Goal: Information Seeking & Learning: Find specific page/section

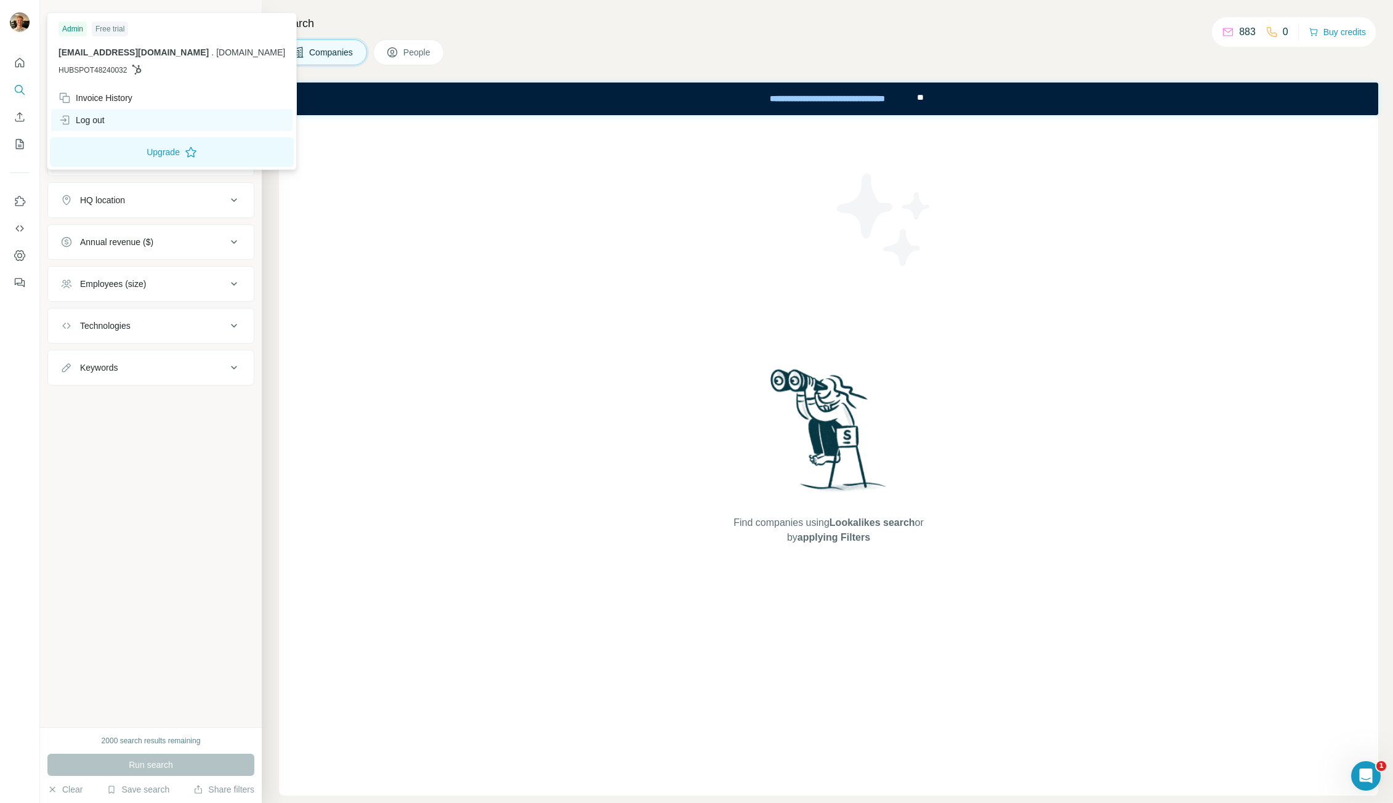
click at [115, 114] on div "Log out" at bounding box center [171, 120] width 241 height 22
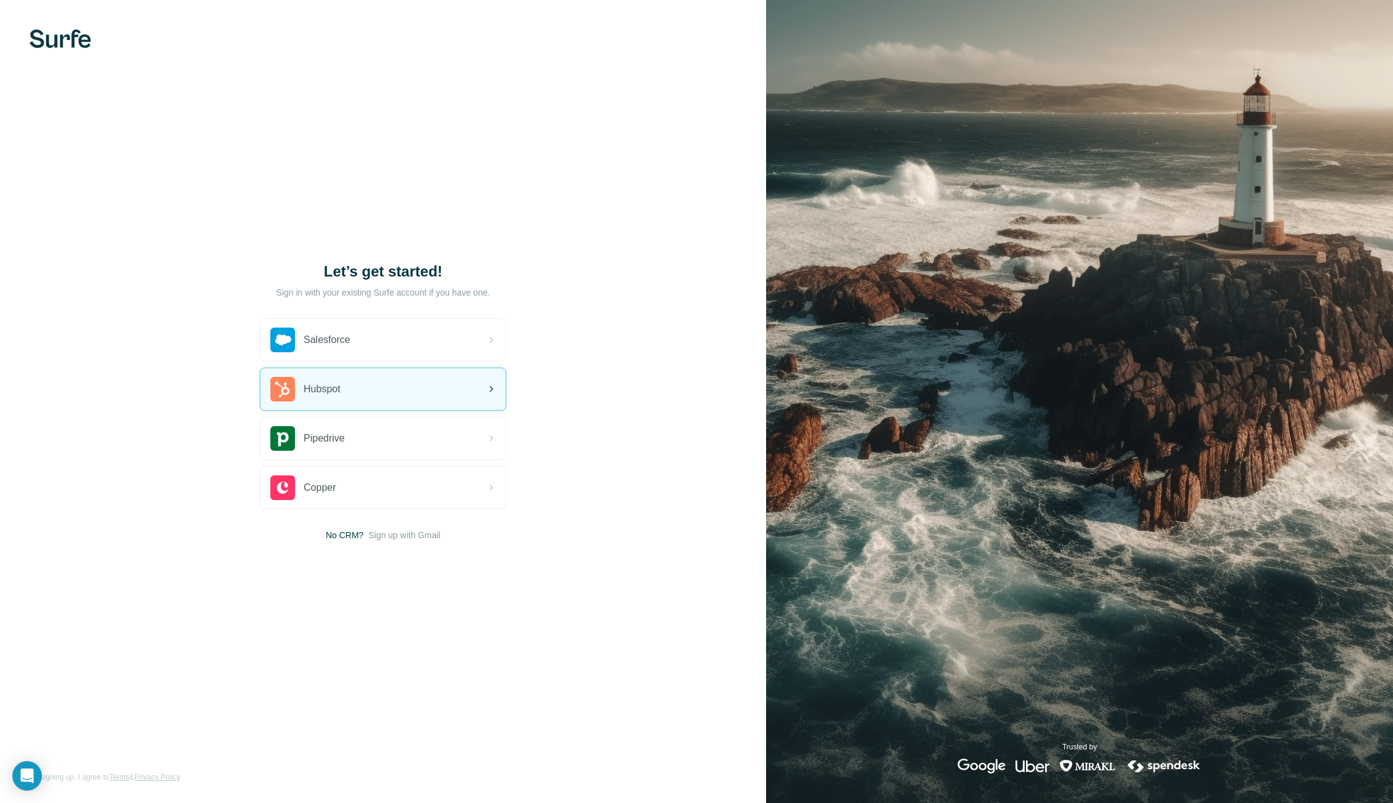
click at [371, 397] on div "Hubspot" at bounding box center [382, 389] width 245 height 42
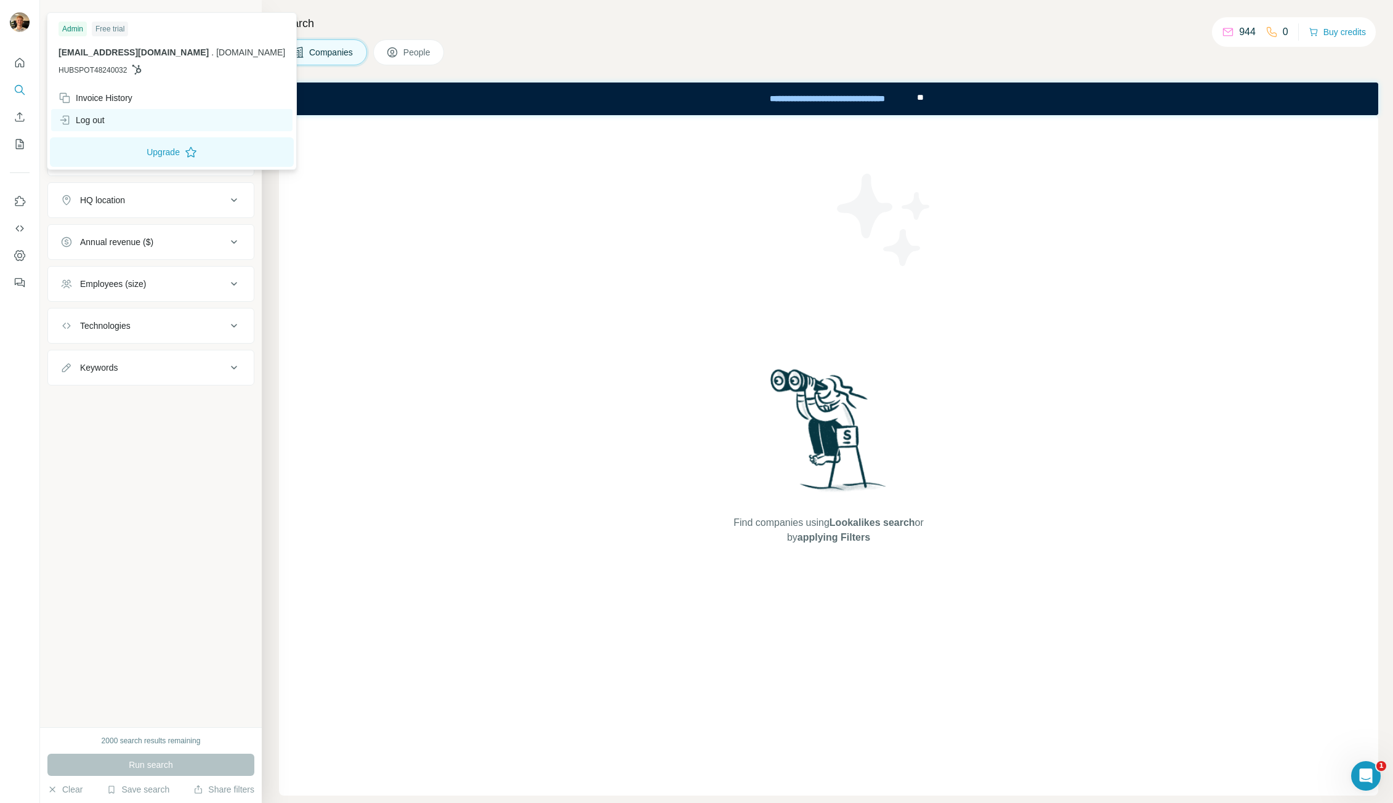
click at [120, 111] on div "Log out" at bounding box center [171, 120] width 241 height 22
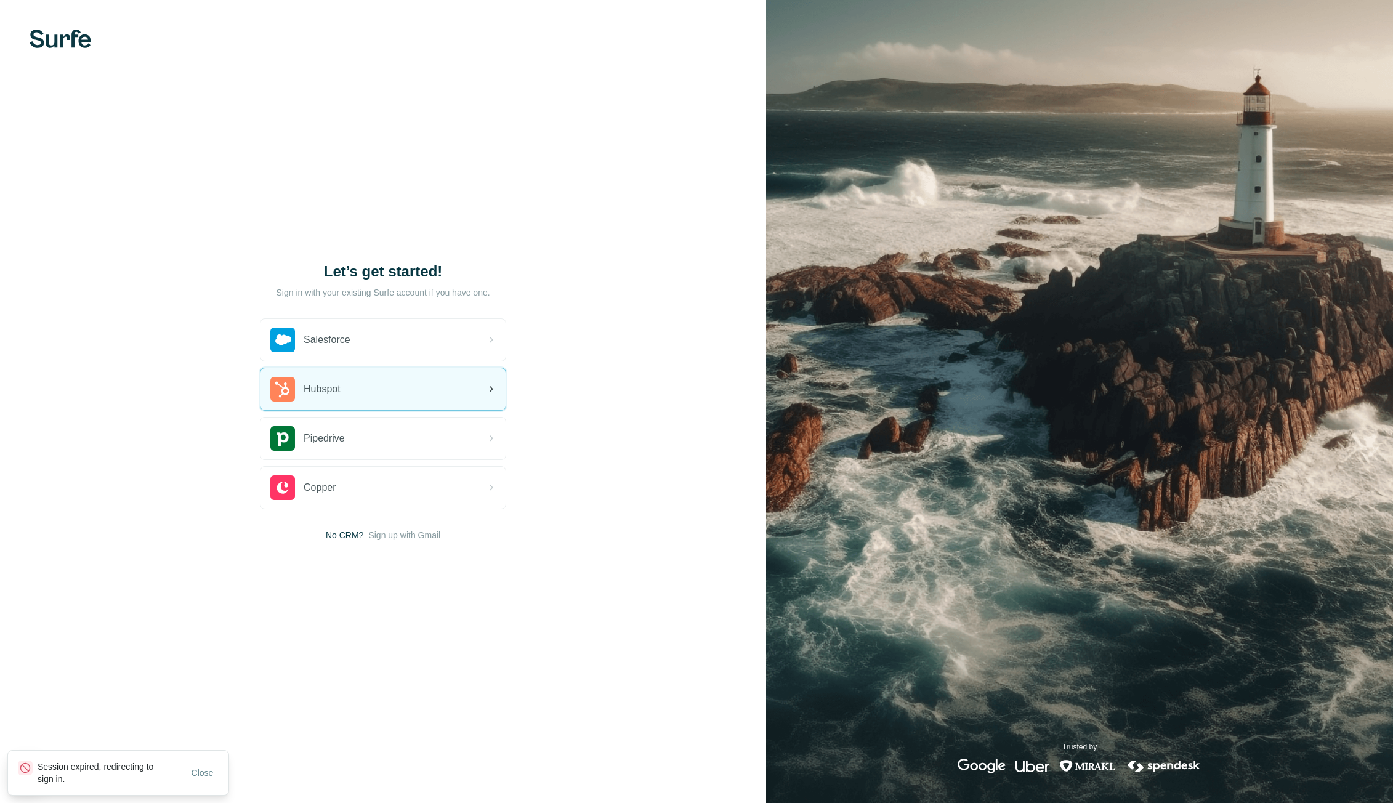
click at [398, 397] on div "Hubspot" at bounding box center [382, 389] width 245 height 42
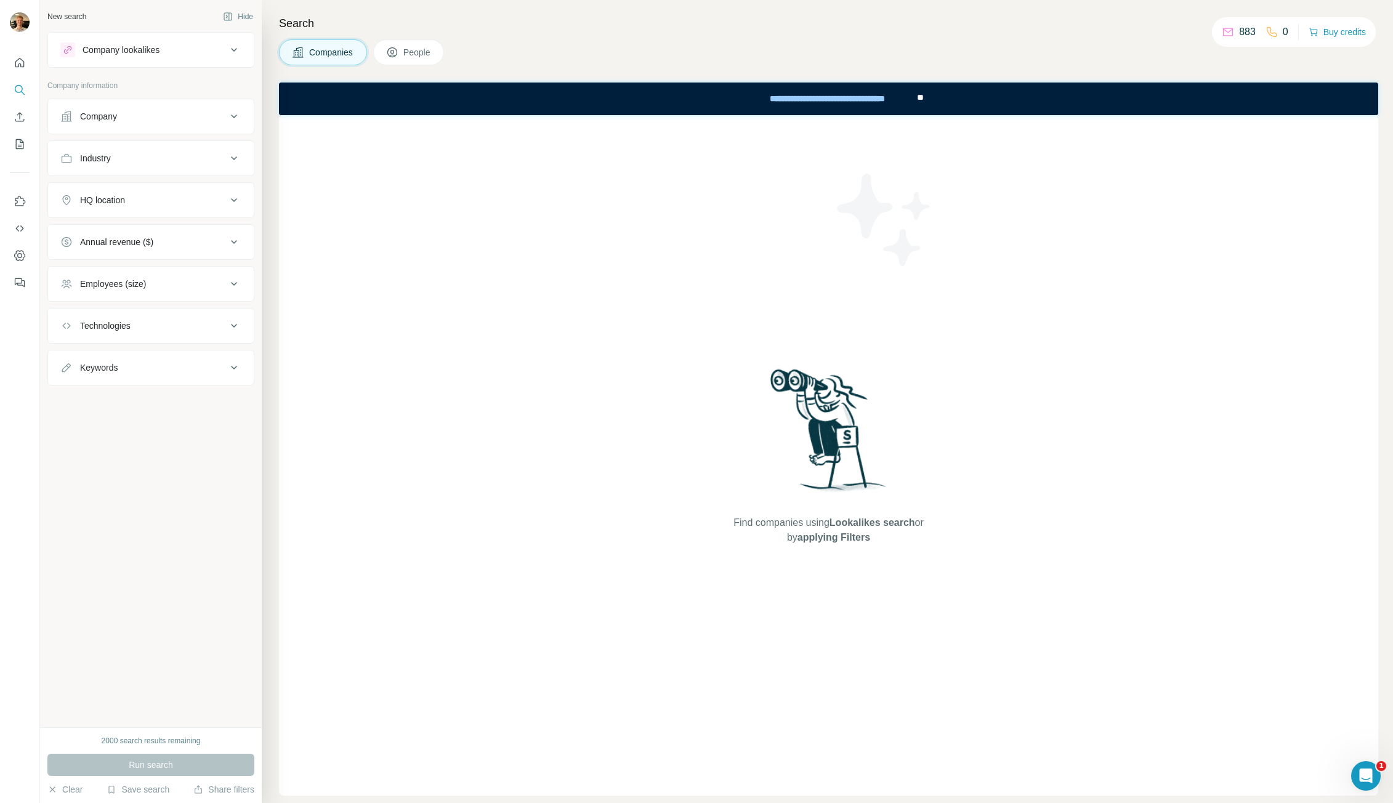
click at [432, 44] on button "People" at bounding box center [408, 52] width 71 height 26
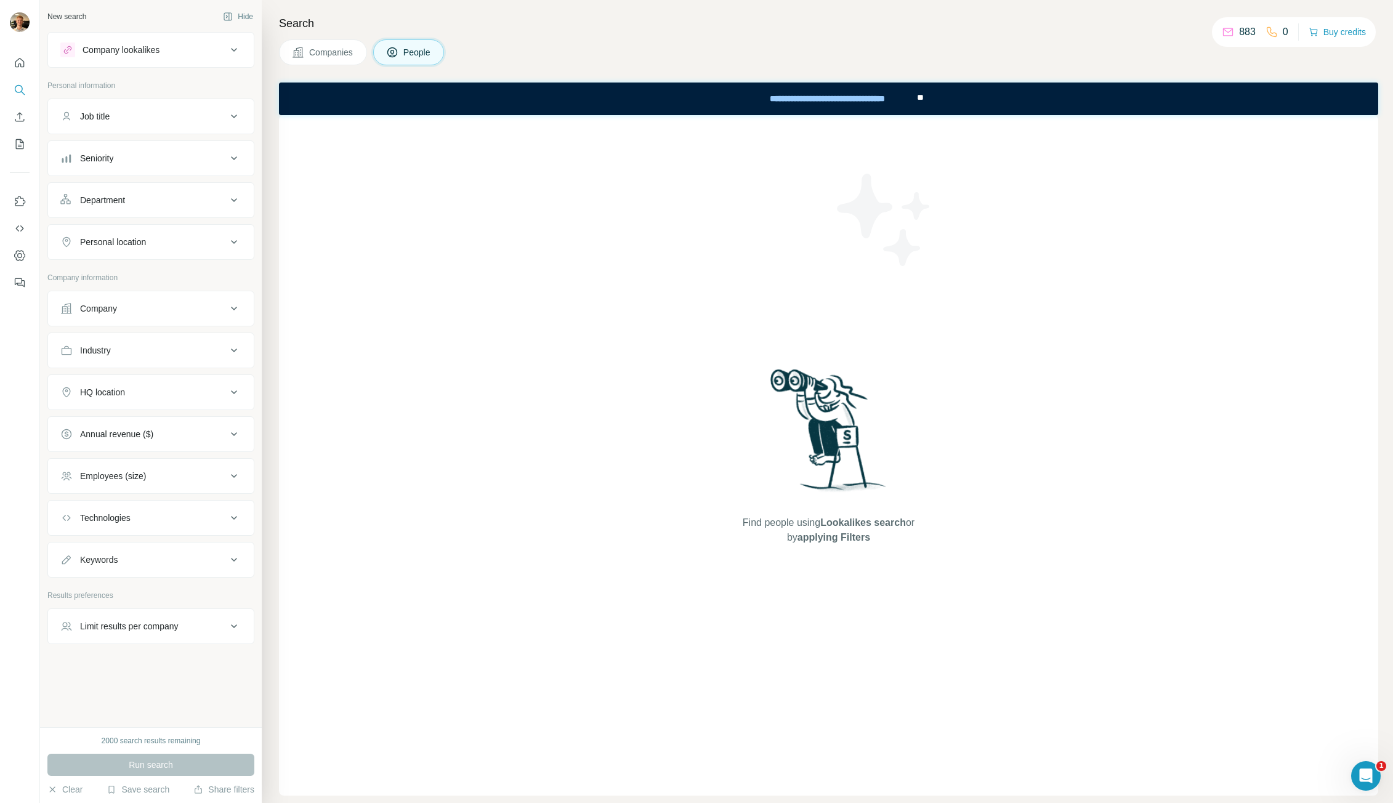
click at [159, 119] on div "Job title" at bounding box center [143, 116] width 166 height 12
click at [159, 140] on input "text" at bounding box center [138, 147] width 156 height 22
type input "*"
click at [140, 145] on input "text" at bounding box center [138, 147] width 156 height 22
click at [227, 118] on icon at bounding box center [234, 116] width 15 height 15
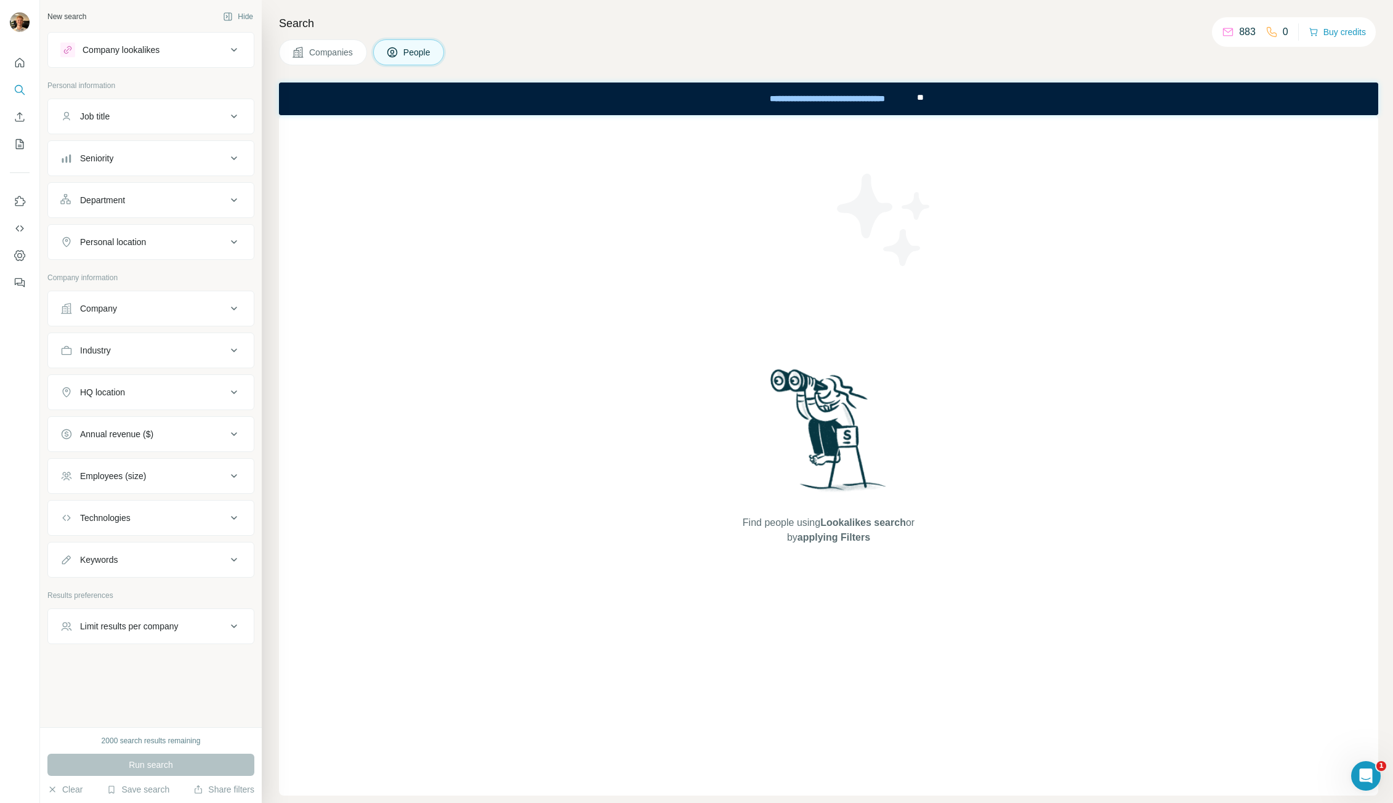
click at [220, 115] on div "Job title" at bounding box center [143, 116] width 166 height 12
click at [171, 144] on input "text" at bounding box center [138, 147] width 156 height 22
type input "*"
type input "**********"
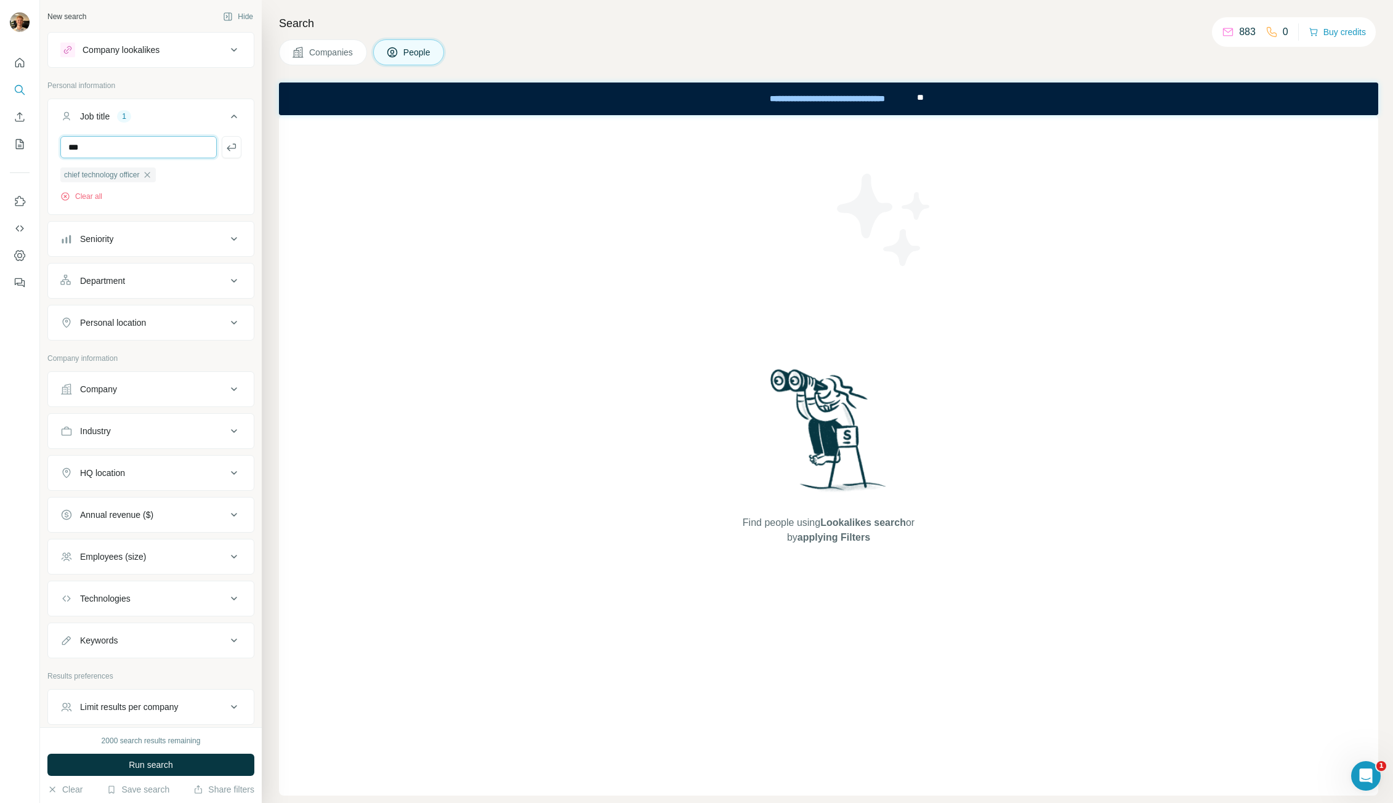
type input "***"
click at [336, 46] on button "Companies" at bounding box center [323, 52] width 88 height 26
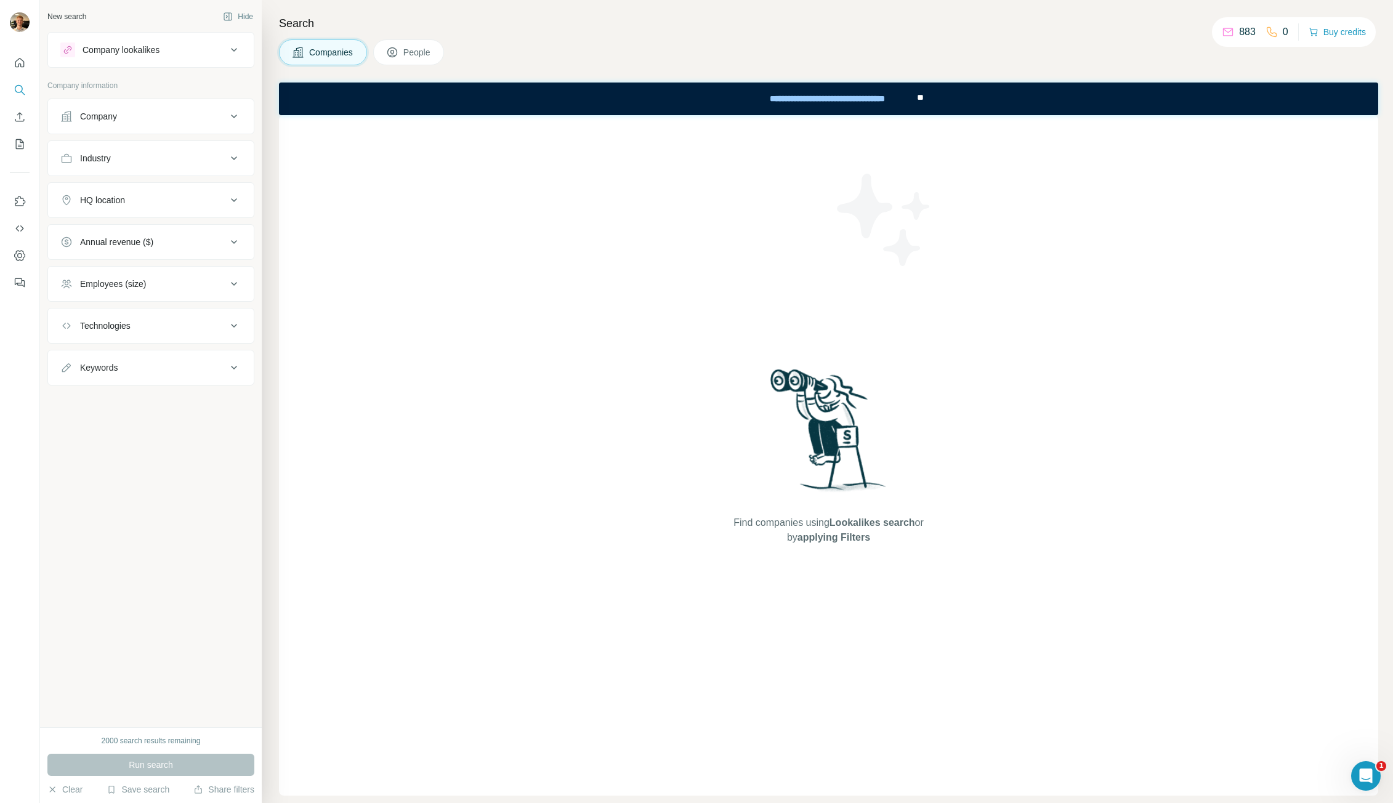
click at [418, 49] on span "People" at bounding box center [417, 52] width 28 height 12
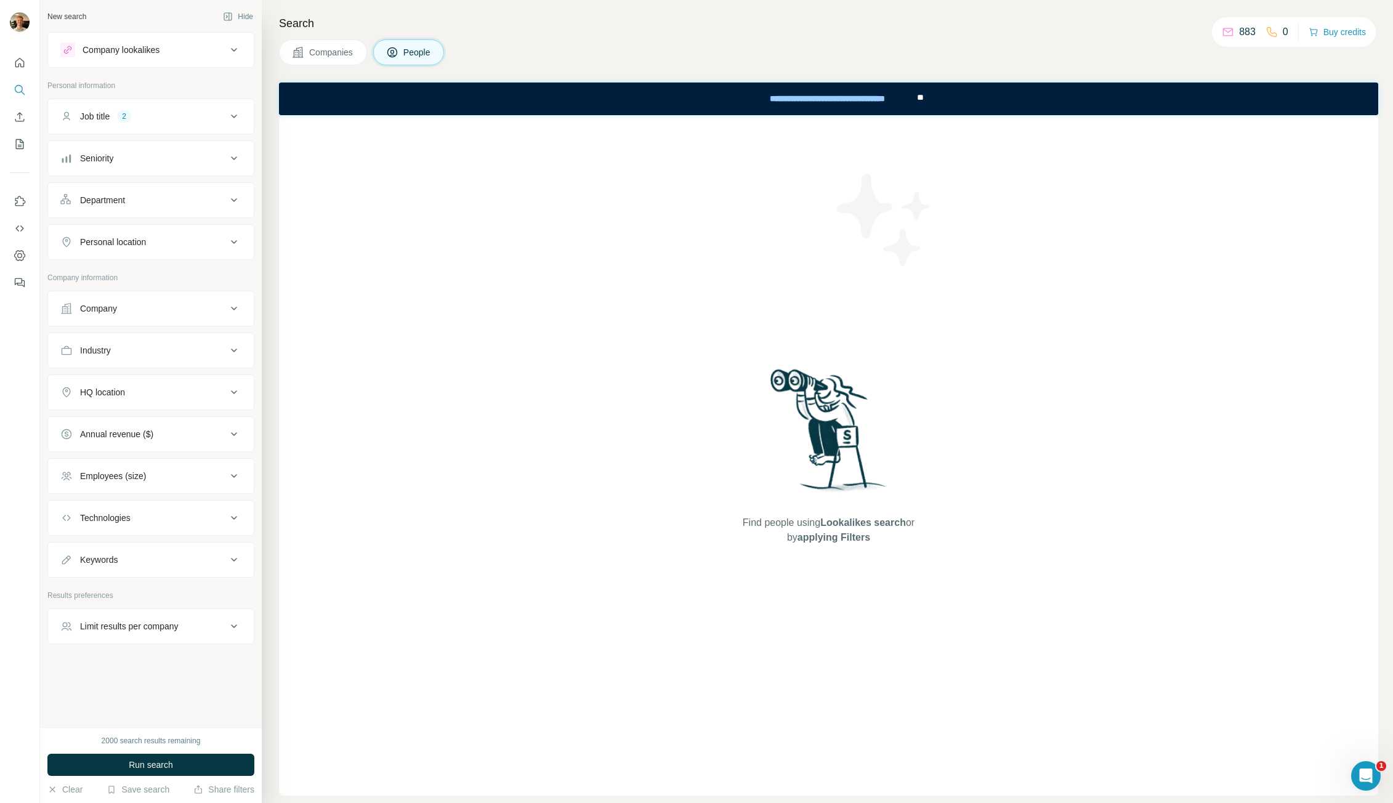
click at [145, 107] on button "Job title 2" at bounding box center [151, 117] width 206 height 30
click at [188, 172] on icon "button" at bounding box center [183, 175] width 10 height 10
click at [151, 174] on icon "button" at bounding box center [147, 175] width 10 height 10
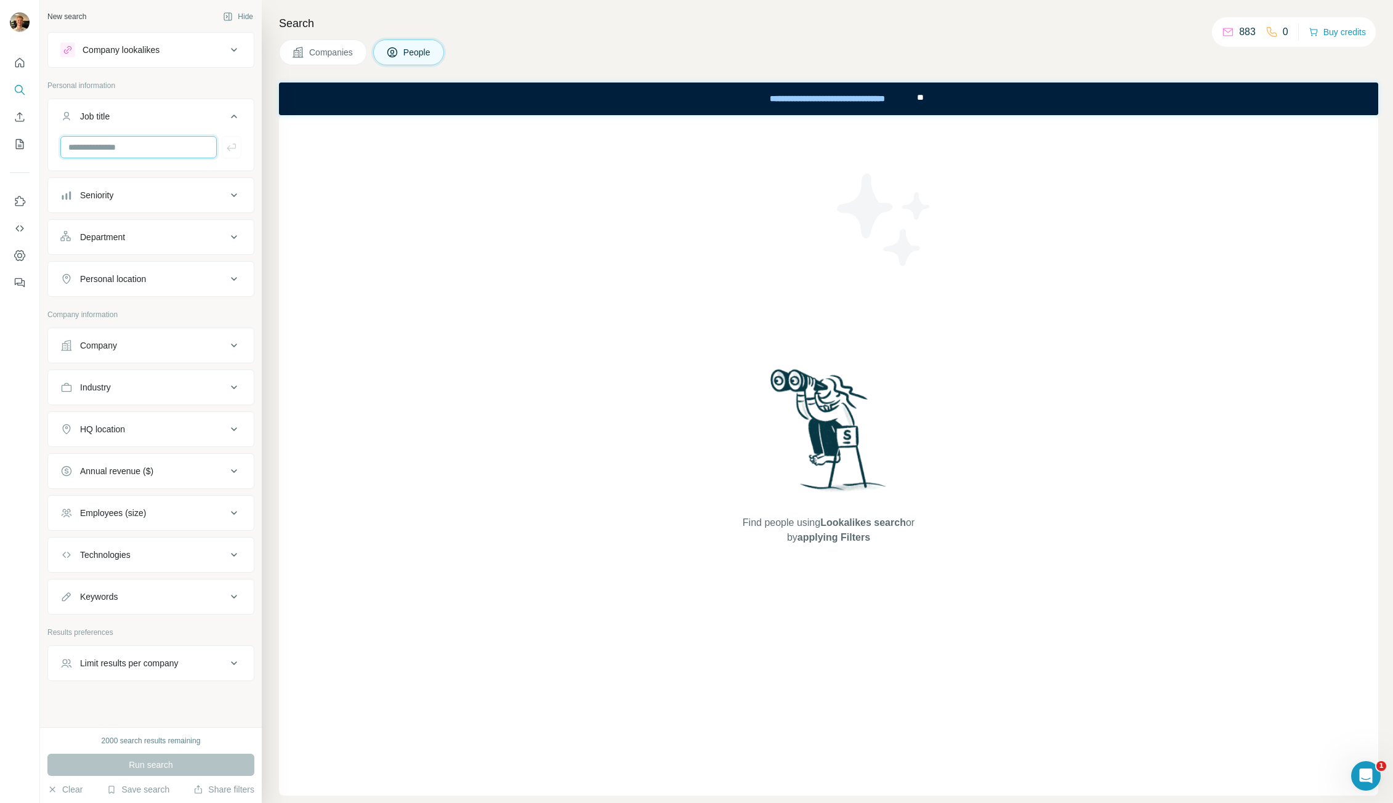
click at [118, 149] on input "text" at bounding box center [138, 147] width 156 height 22
click at [698, 33] on div "Search Companies People Find people using Lookalikes search or by applying Filt…" at bounding box center [827, 401] width 1131 height 803
click at [137, 150] on input "text" at bounding box center [138, 147] width 156 height 22
type input "********"
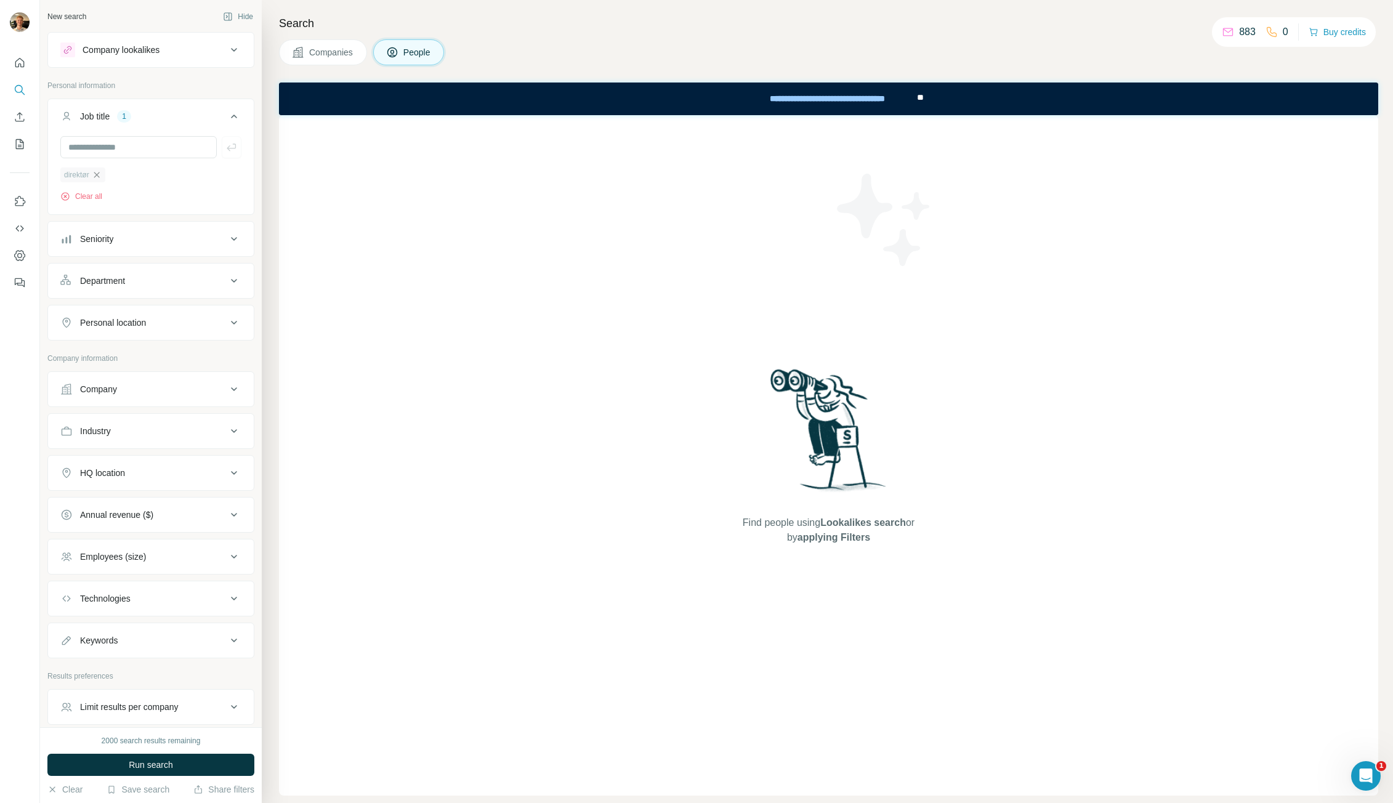
click at [99, 177] on icon "button" at bounding box center [97, 175] width 10 height 10
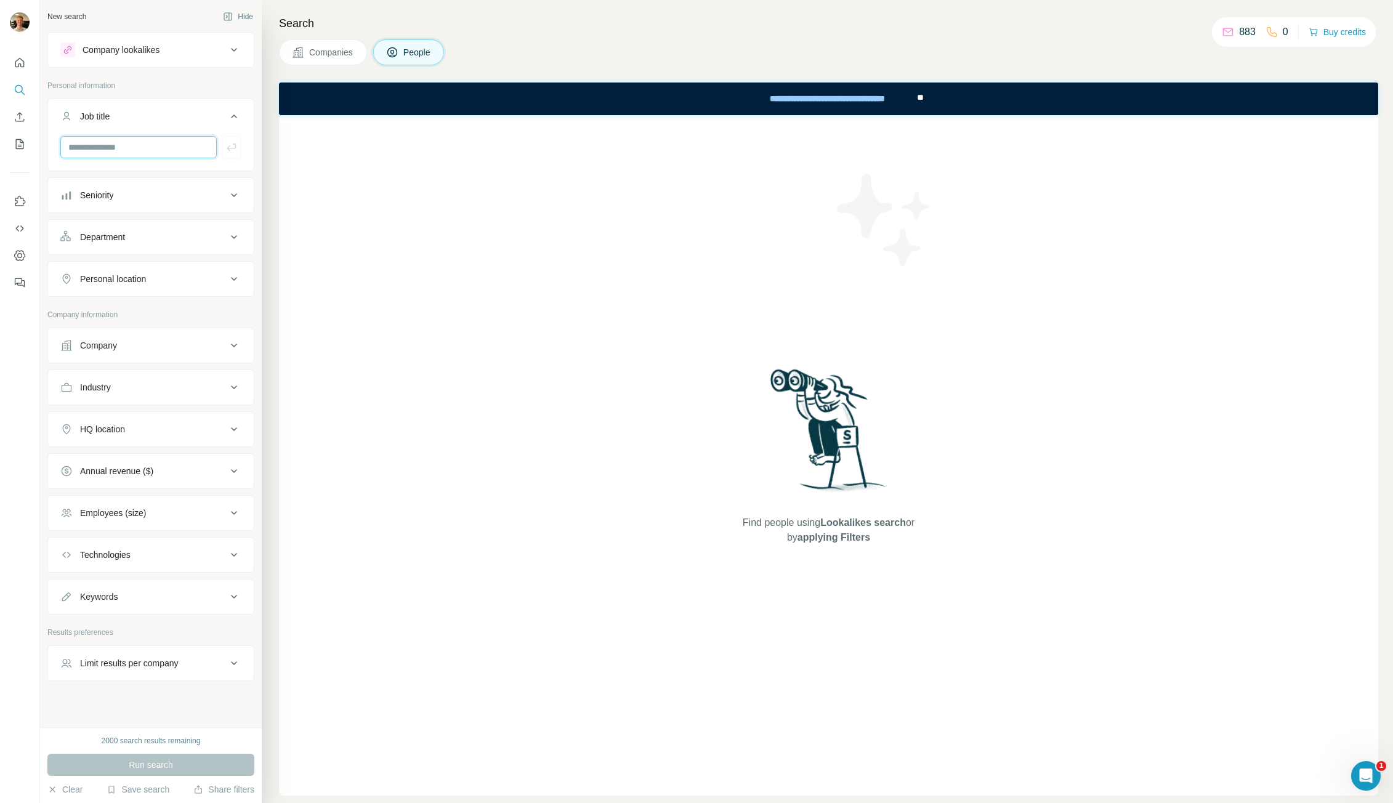
click at [108, 150] on input "text" at bounding box center [138, 147] width 156 height 22
click at [104, 243] on button "Department" at bounding box center [151, 237] width 206 height 30
click at [104, 243] on button "Department" at bounding box center [151, 239] width 206 height 34
click at [116, 343] on button "Company" at bounding box center [151, 346] width 206 height 30
click at [116, 343] on div "Company" at bounding box center [98, 345] width 37 height 12
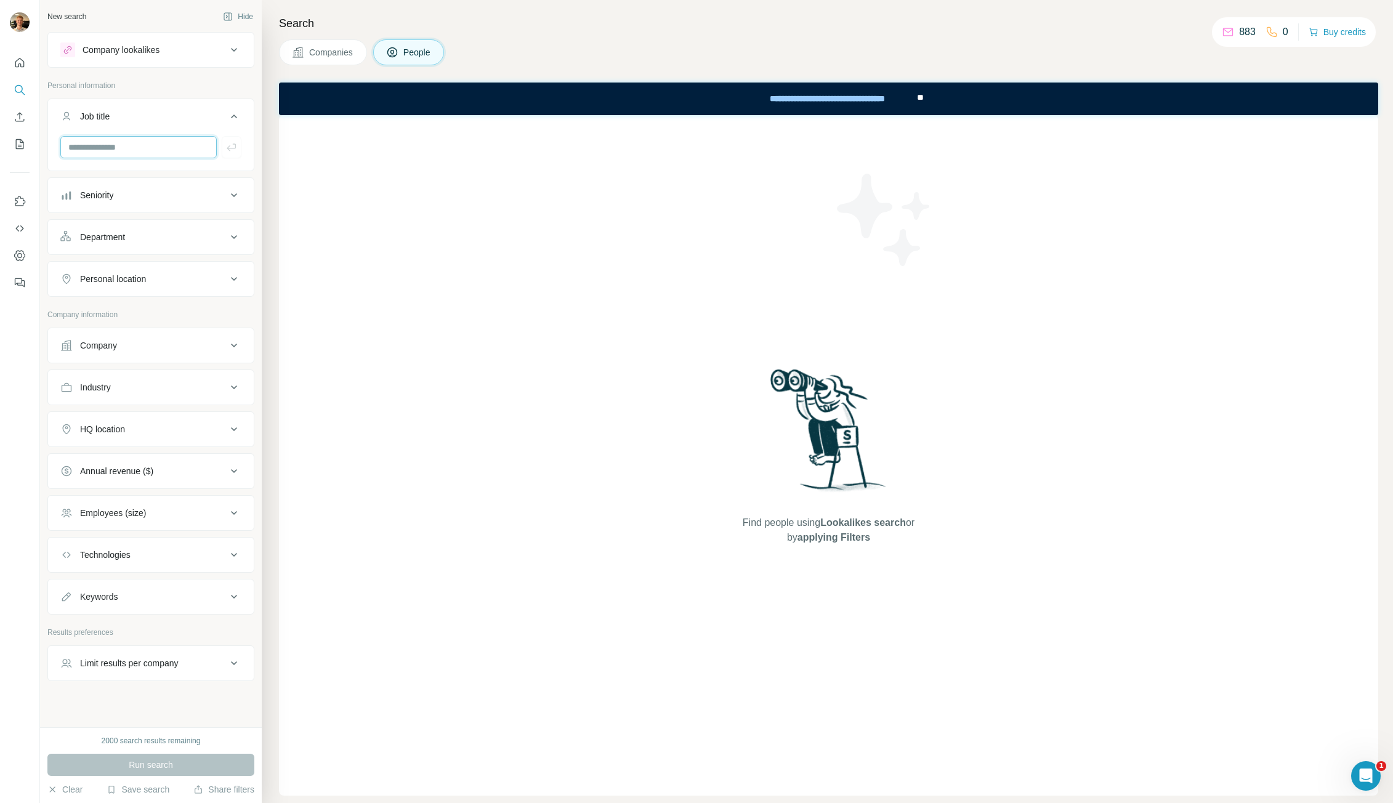
click at [116, 143] on input "text" at bounding box center [138, 147] width 156 height 22
type input "***"
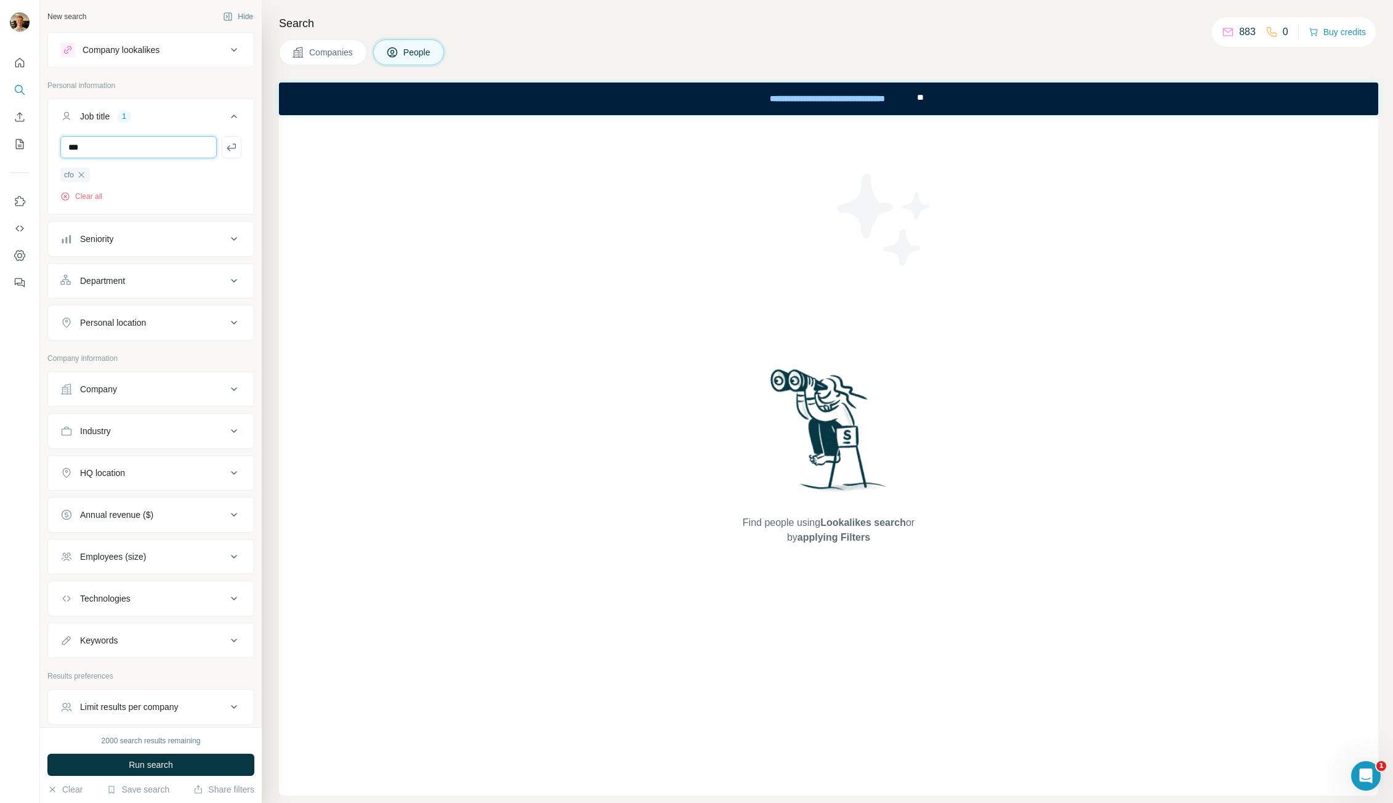
type input "***"
click at [91, 193] on button "Clear all" at bounding box center [81, 196] width 42 height 11
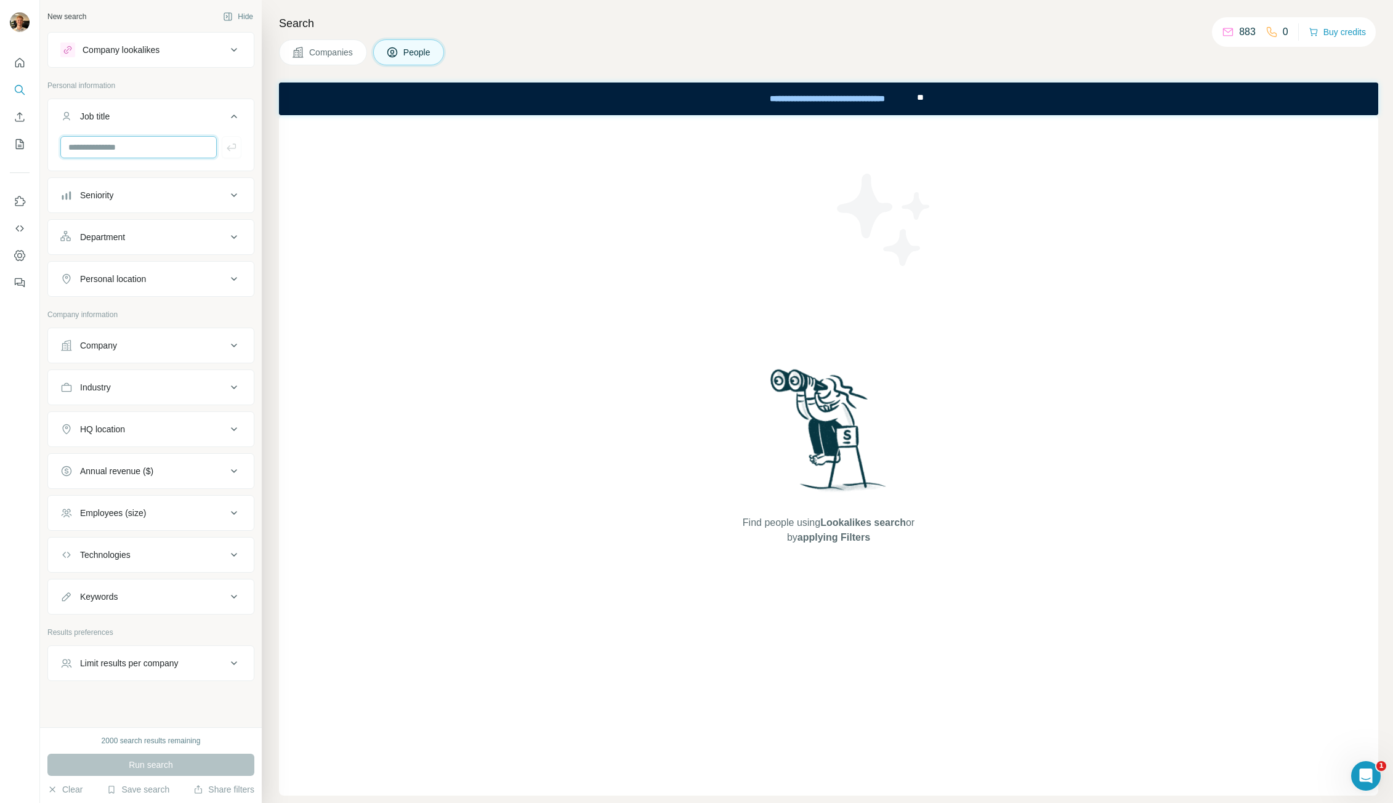
click at [120, 144] on input "text" at bounding box center [138, 147] width 156 height 22
click at [118, 117] on div "Job title" at bounding box center [143, 116] width 166 height 12
click at [116, 144] on input "text" at bounding box center [138, 147] width 156 height 22
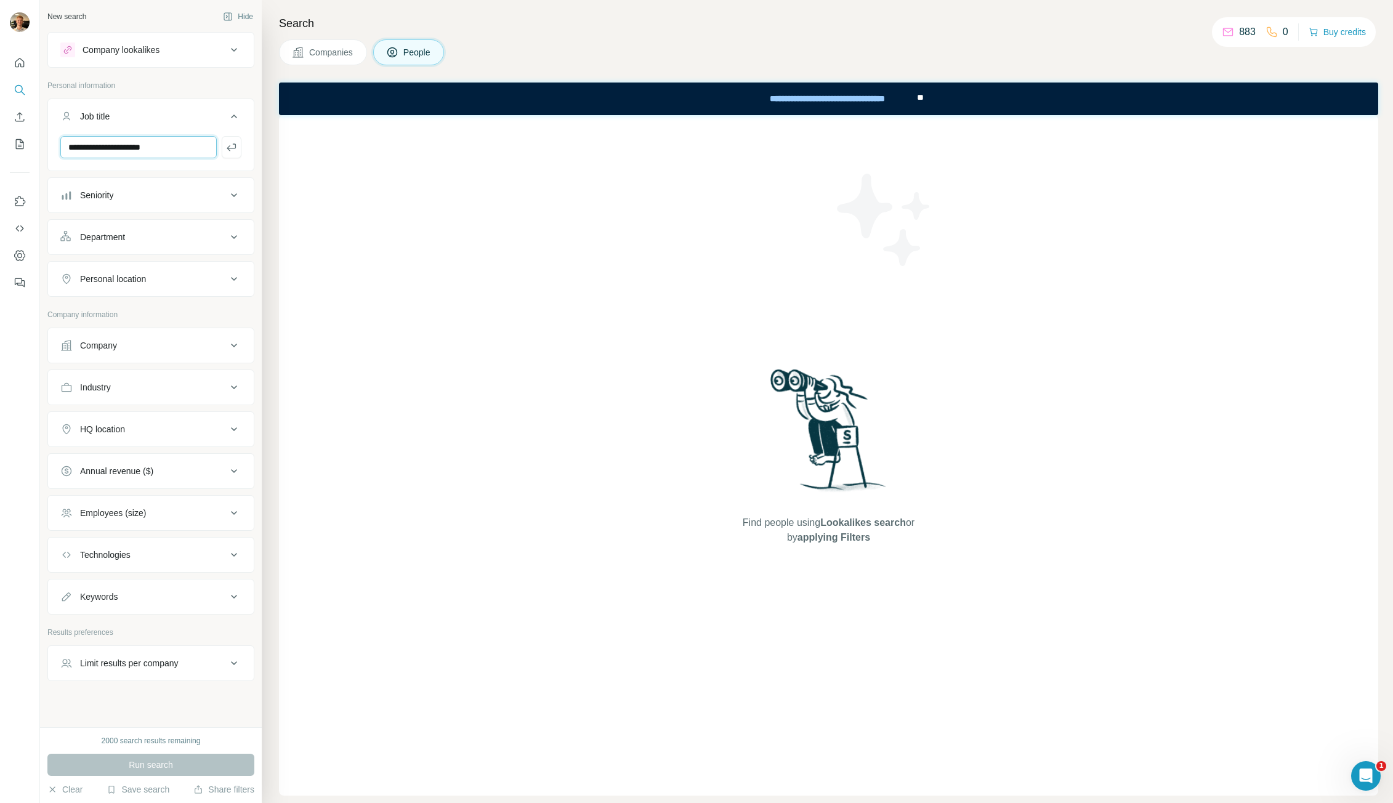
type input "**********"
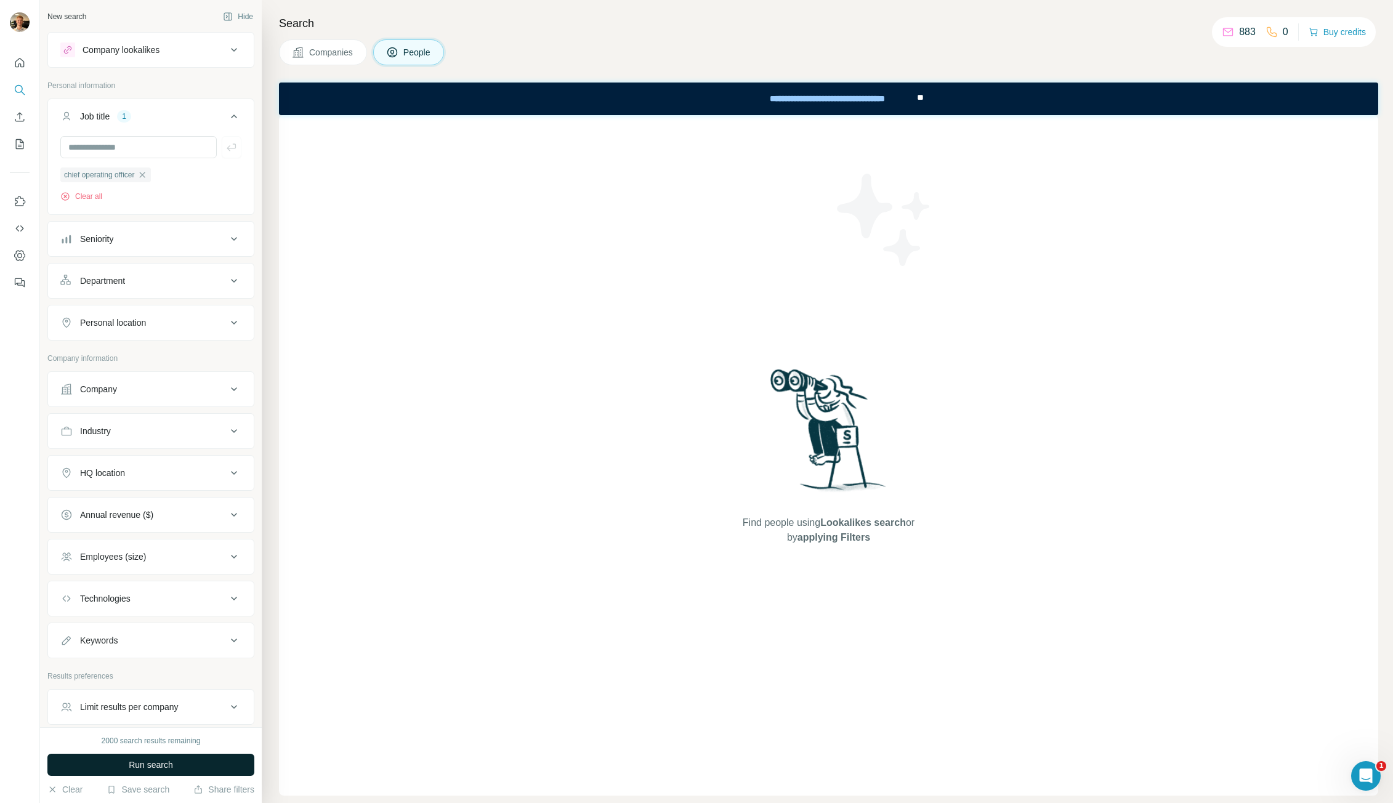
click at [172, 767] on span "Run search" at bounding box center [151, 765] width 44 height 12
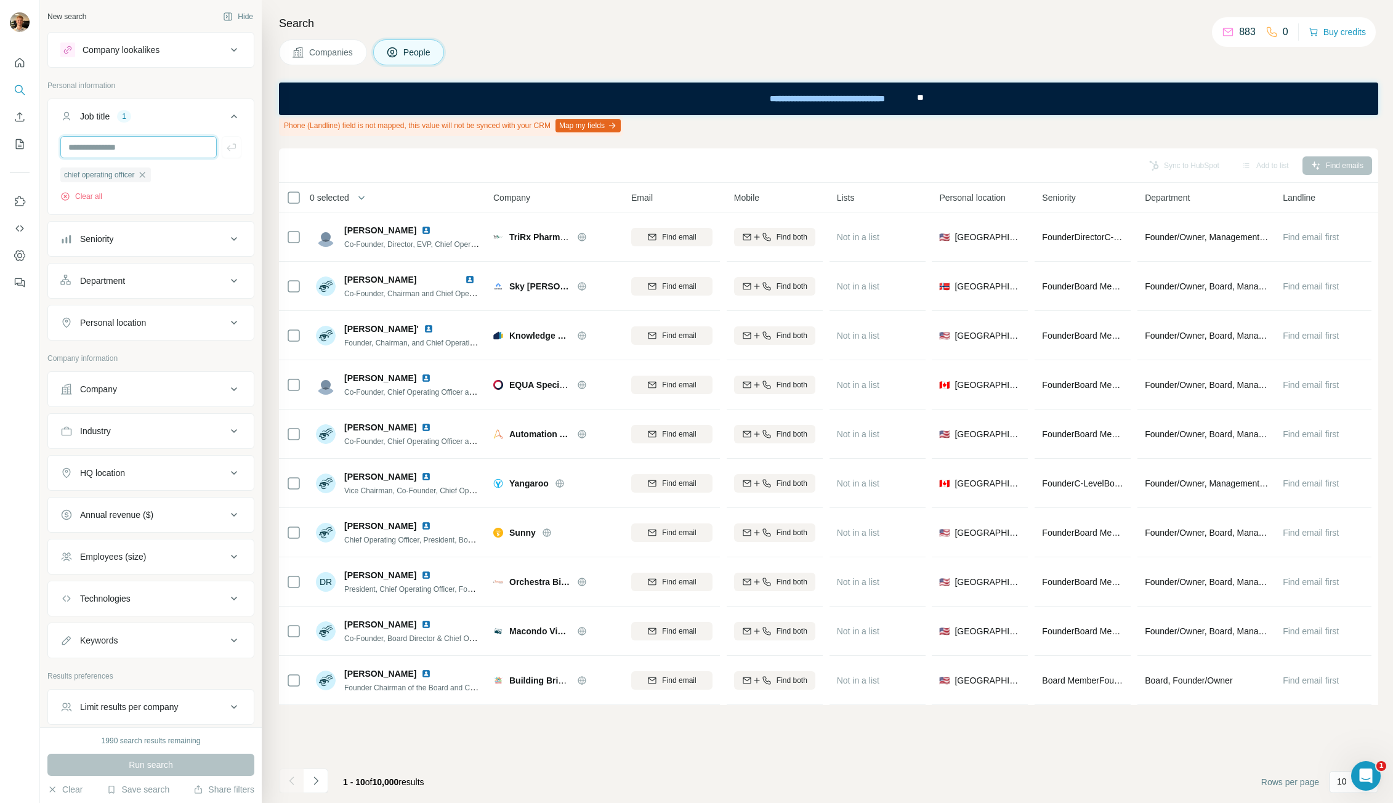
click at [161, 137] on input "text" at bounding box center [138, 147] width 156 height 22
type input "**********"
click at [216, 180] on icon "button" at bounding box center [221, 175] width 10 height 10
click at [112, 143] on input "text" at bounding box center [138, 147] width 156 height 22
type input "**********"
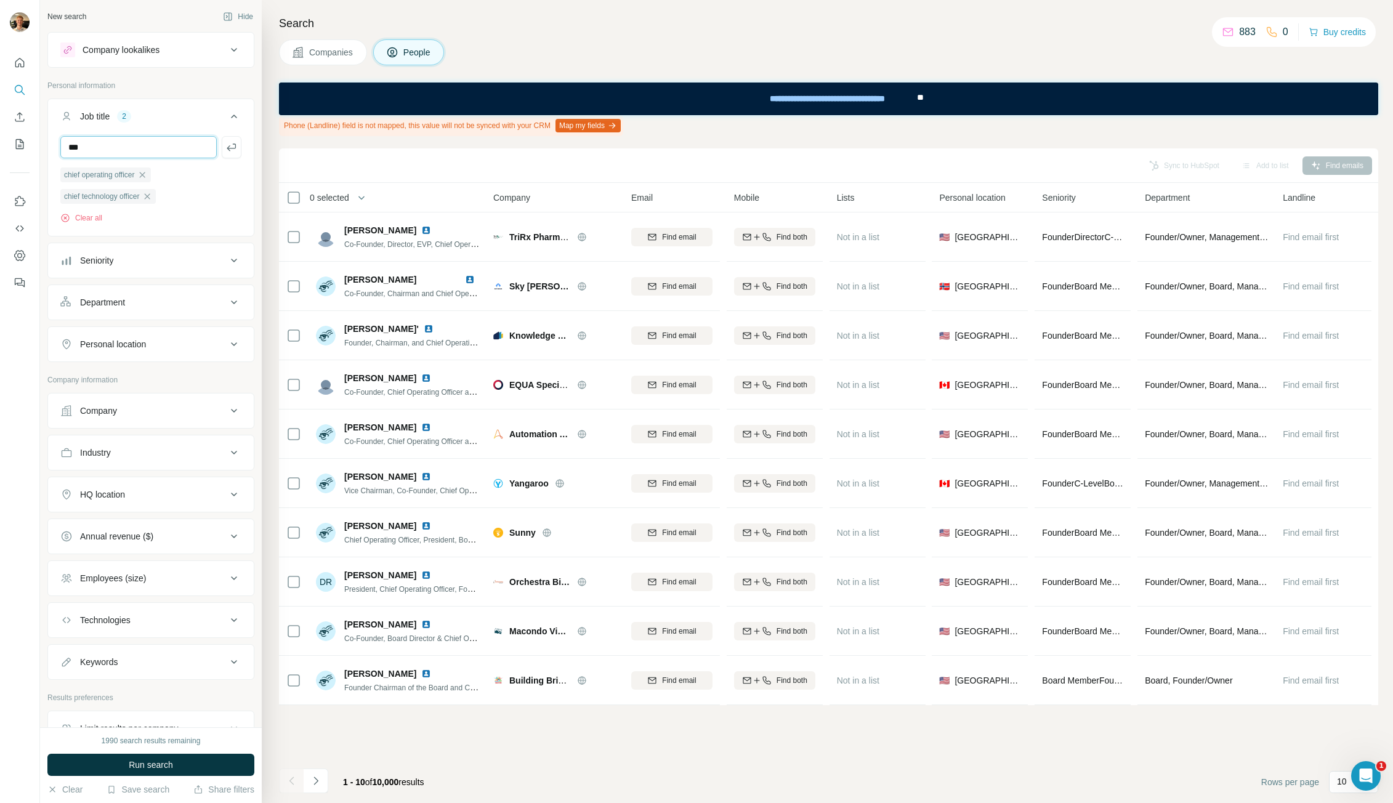
type input "***"
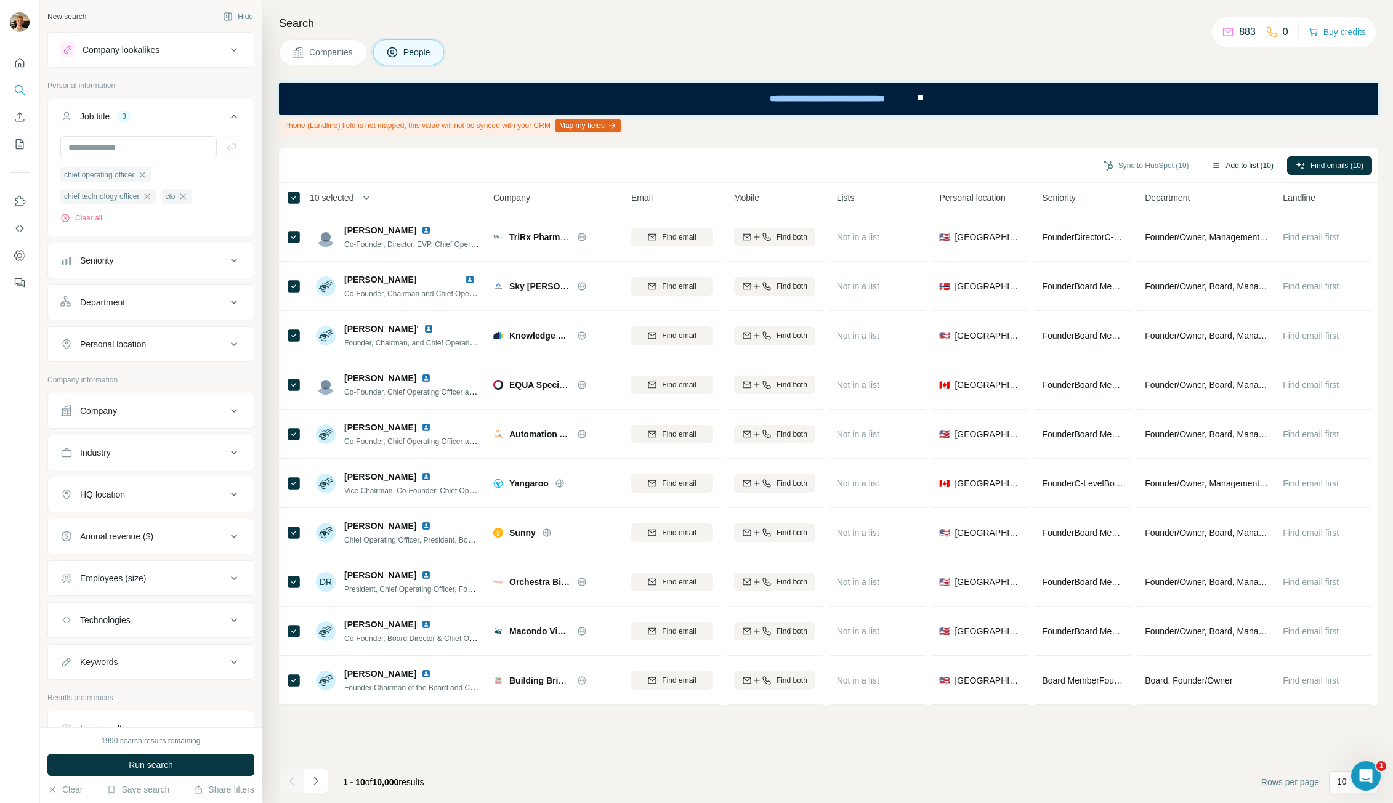
click at [1239, 162] on button "Add to list (10)" at bounding box center [1242, 165] width 79 height 18
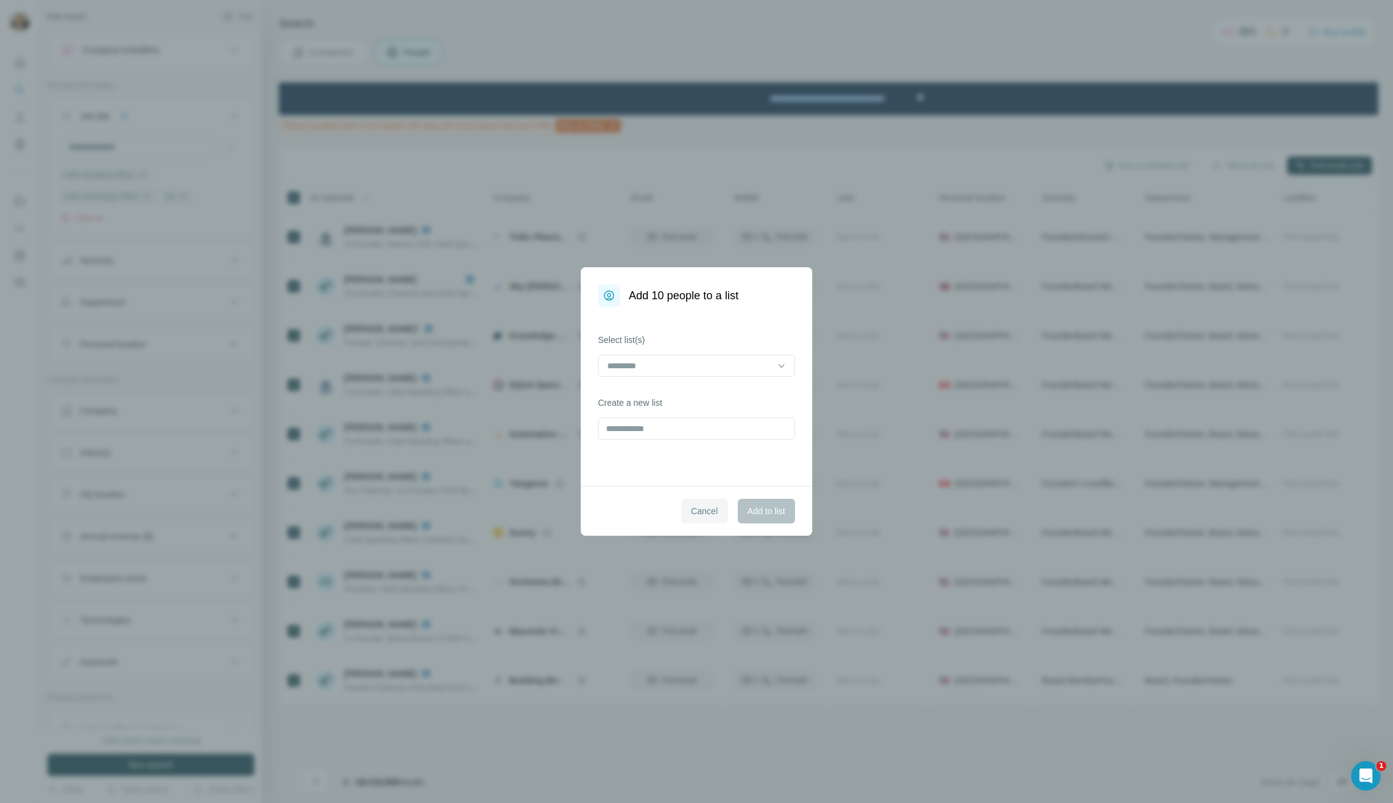
click at [702, 509] on span "Cancel" at bounding box center [704, 511] width 27 height 12
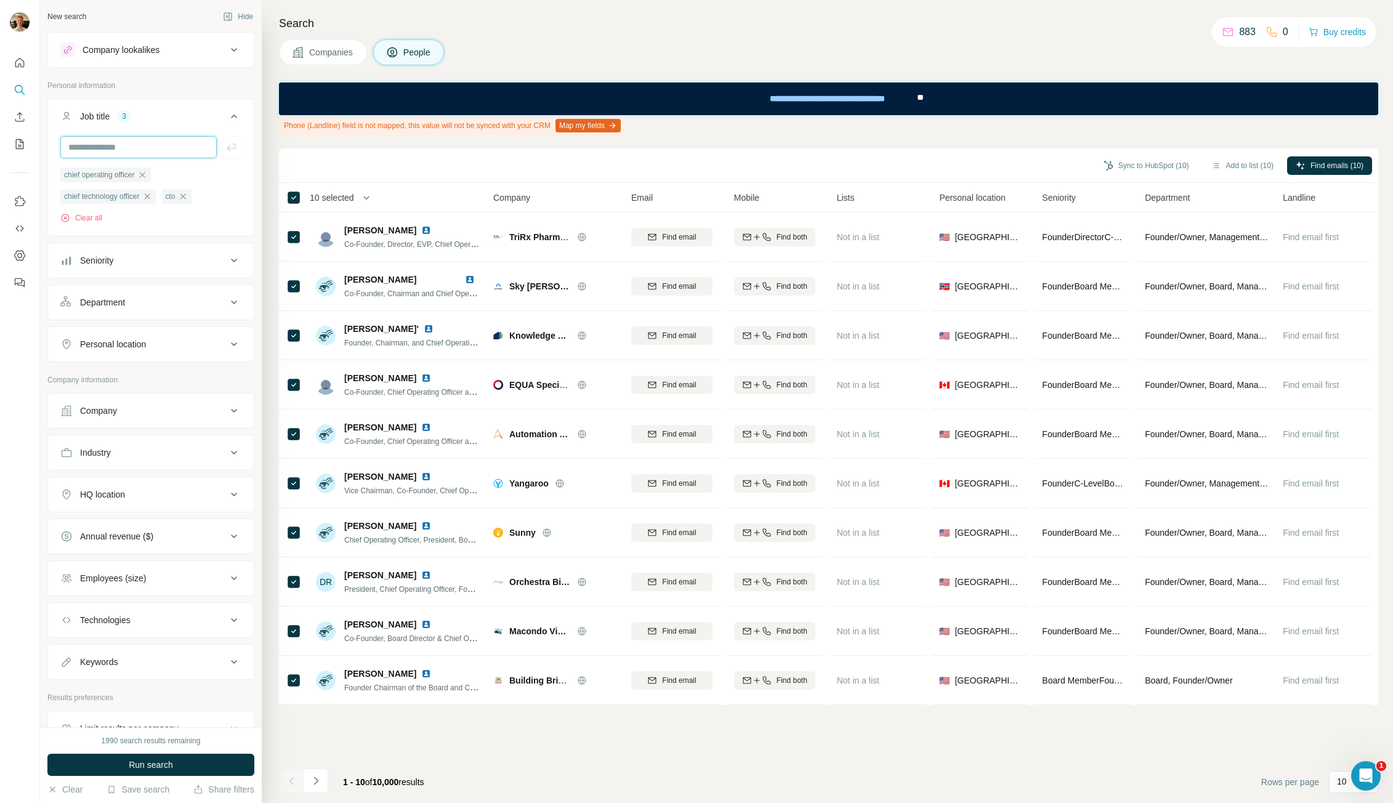
click at [158, 145] on input "text" at bounding box center [138, 147] width 156 height 22
click at [160, 151] on input "text" at bounding box center [138, 147] width 156 height 22
type input "***"
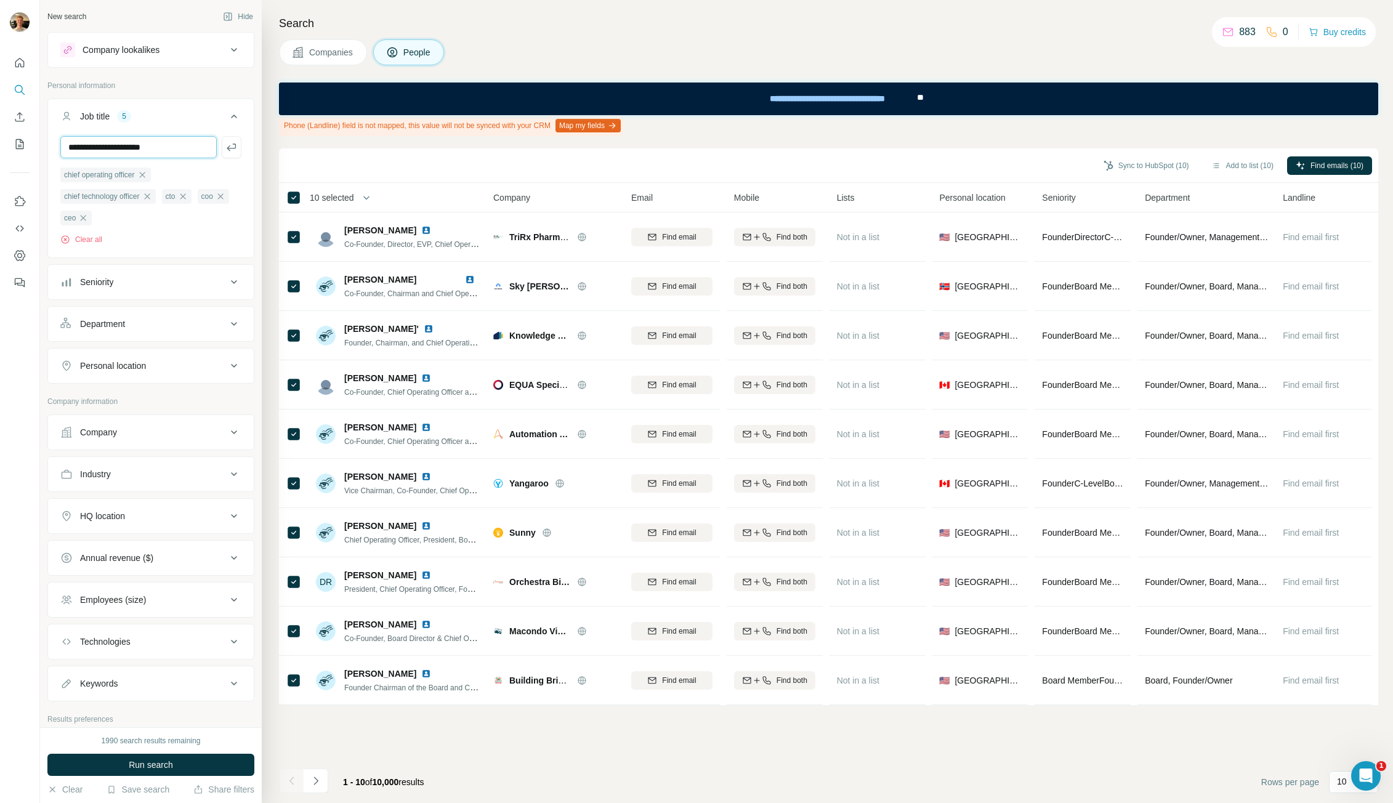
type input "**********"
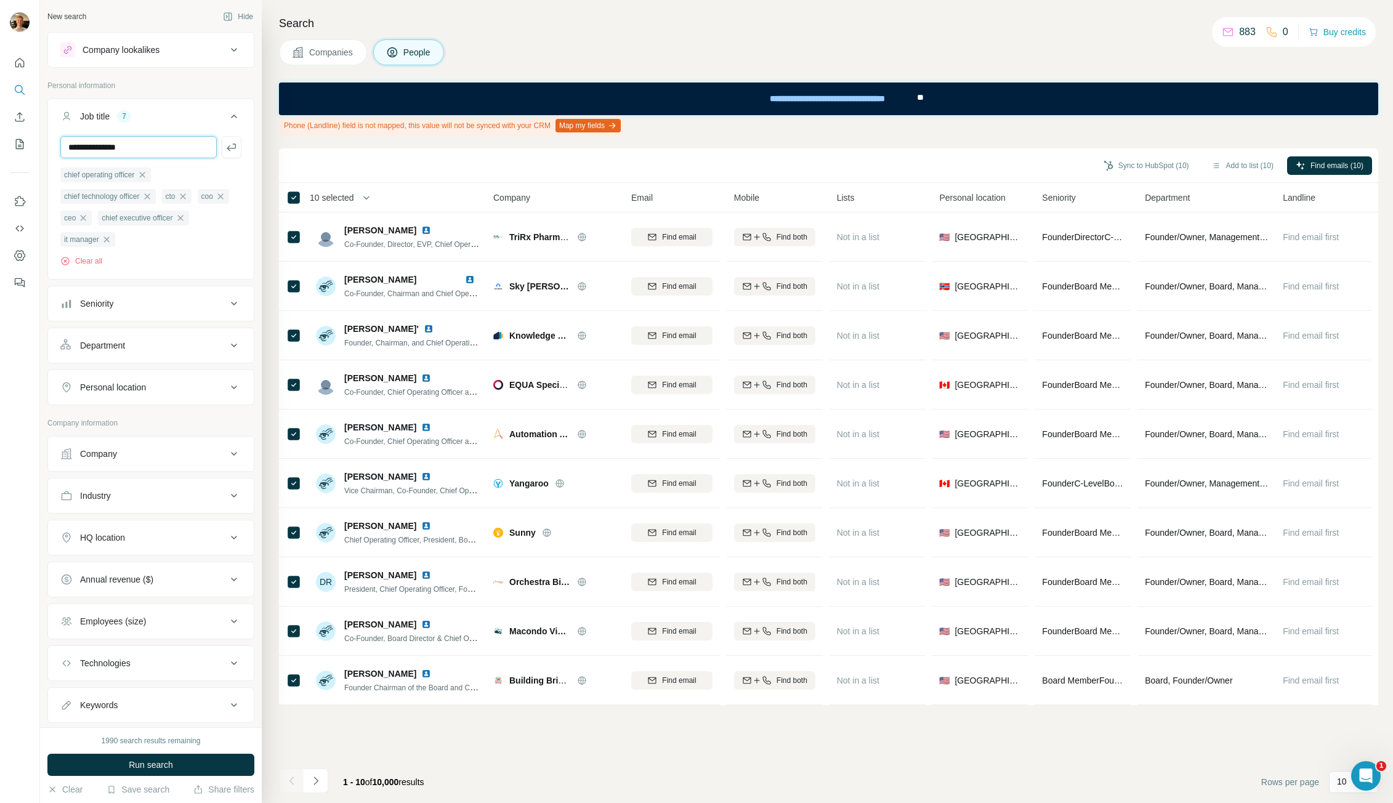
type input "**********"
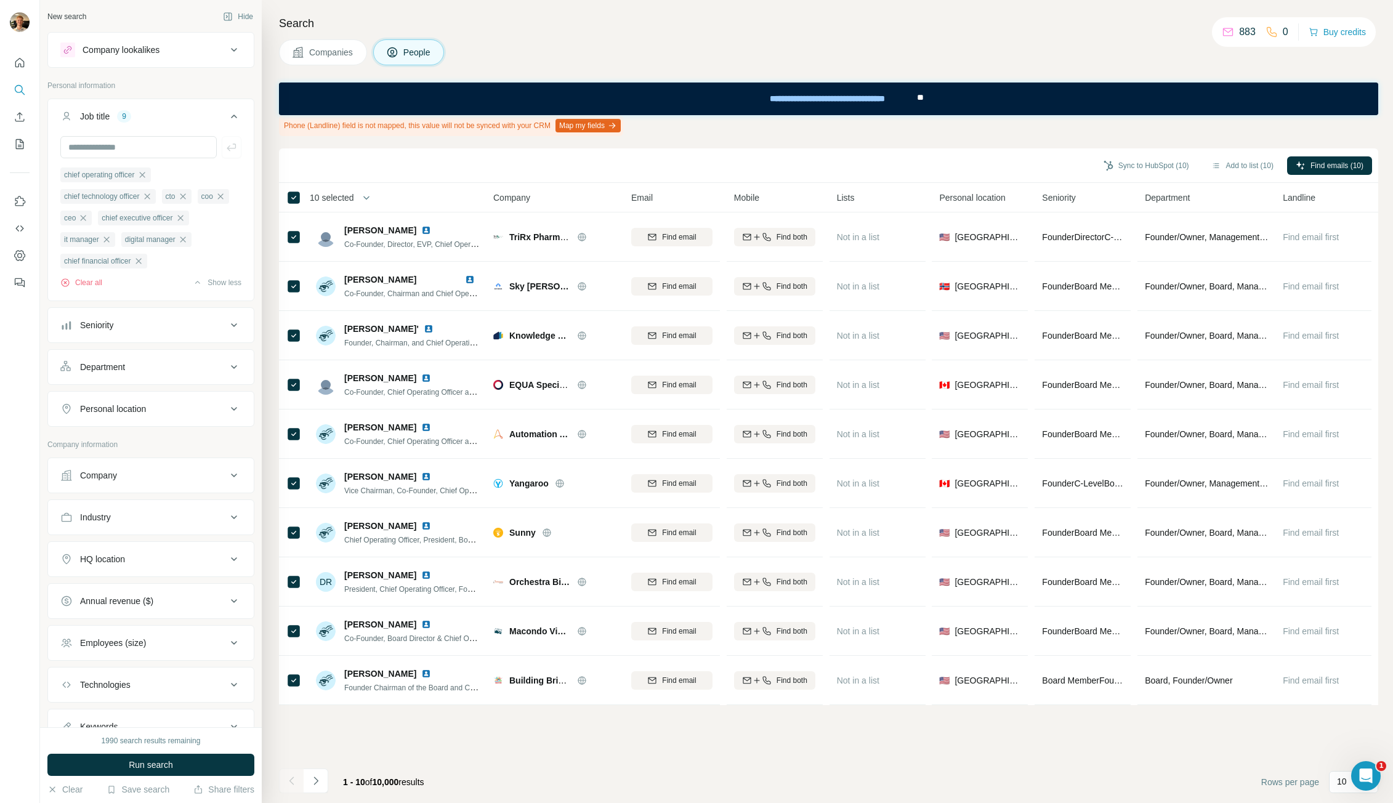
click at [159, 331] on div "Seniority" at bounding box center [143, 325] width 166 height 12
click at [147, 373] on div "Department" at bounding box center [143, 367] width 166 height 12
click at [146, 415] on div "Personal location" at bounding box center [113, 409] width 66 height 12
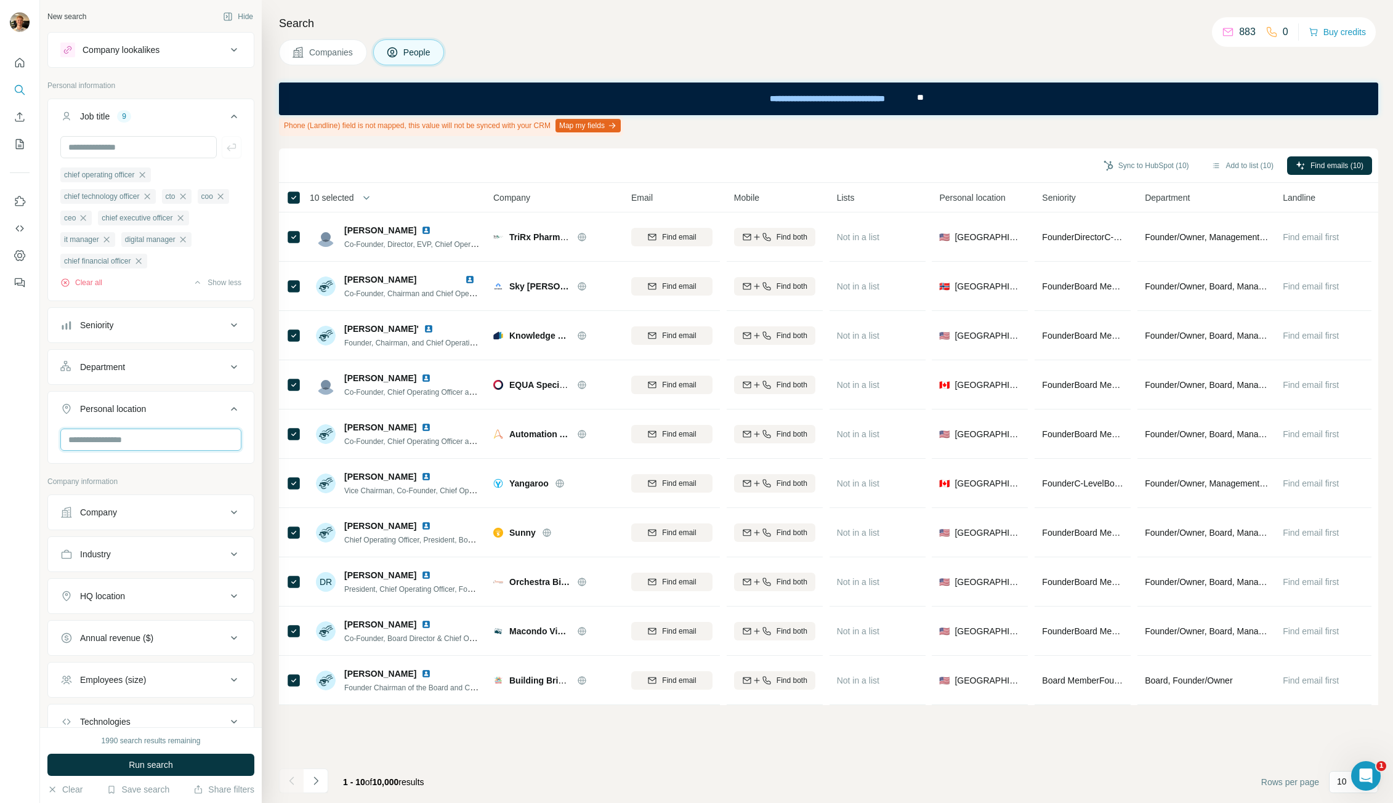
click at [135, 451] on input "text" at bounding box center [150, 440] width 181 height 22
type input "******"
click at [160, 502] on div "🇩🇰 [GEOGRAPHIC_DATA]" at bounding box center [146, 497] width 151 height 15
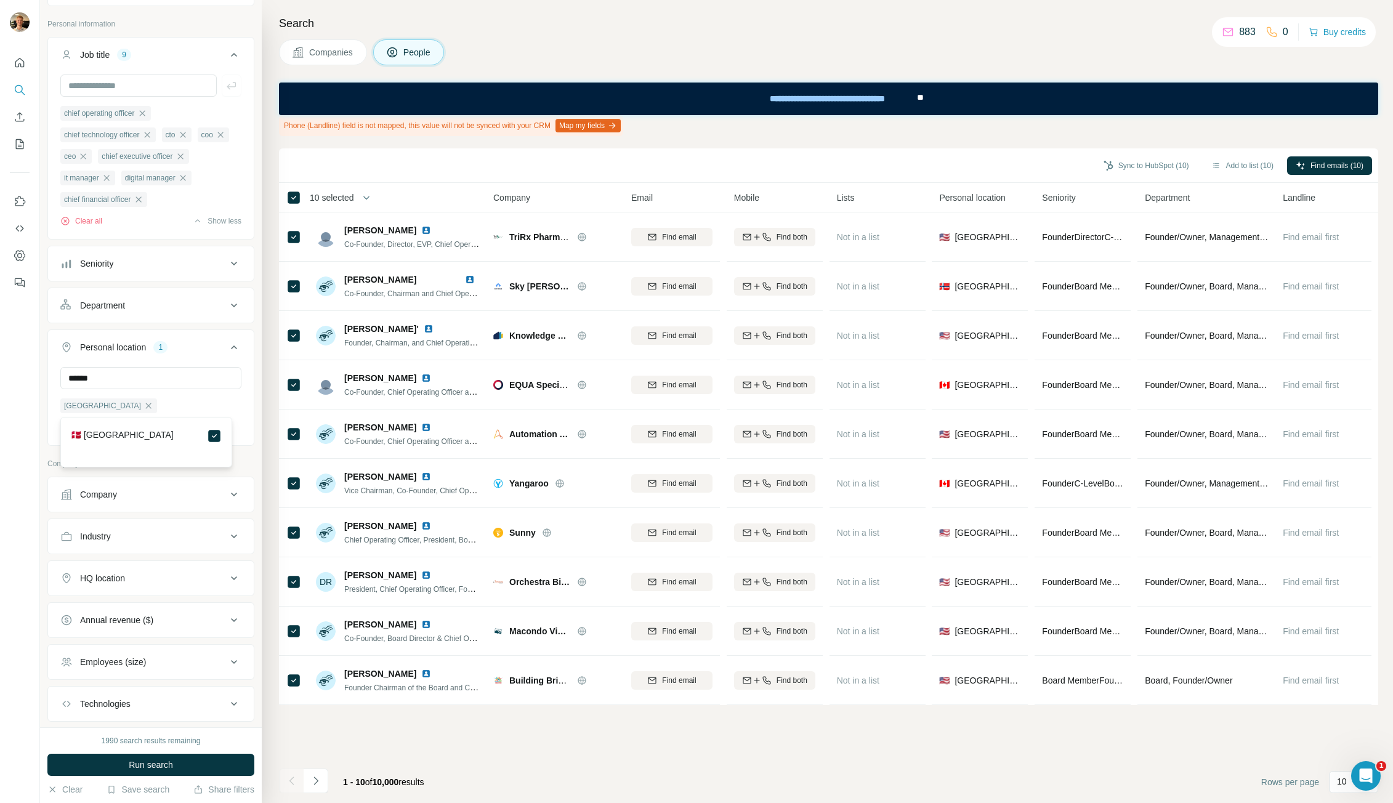
click at [216, 482] on div "Company lookalikes Personal information Job title 9 chief operating officer chi…" at bounding box center [150, 400] width 207 height 860
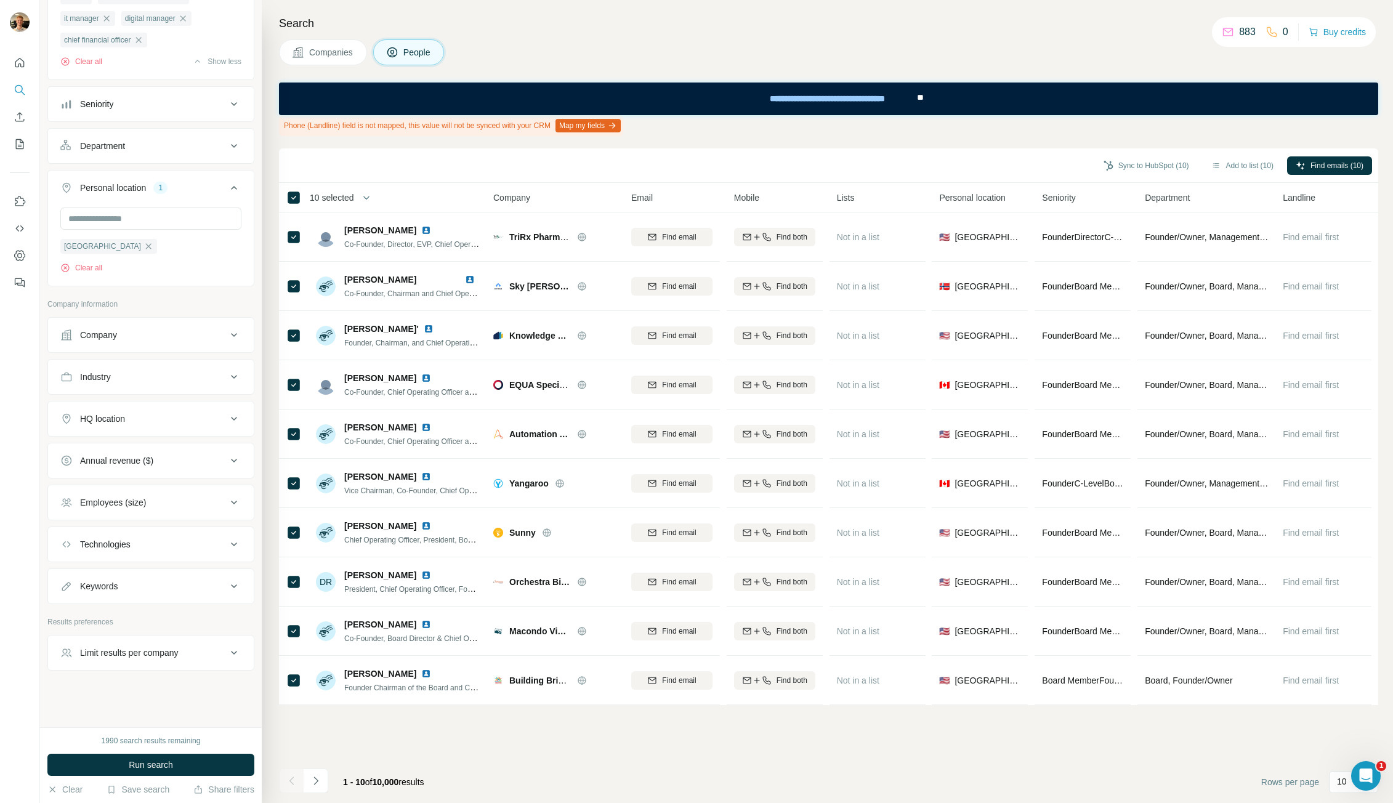
scroll to position [247, 0]
click at [182, 412] on button "HQ location" at bounding box center [151, 419] width 206 height 30
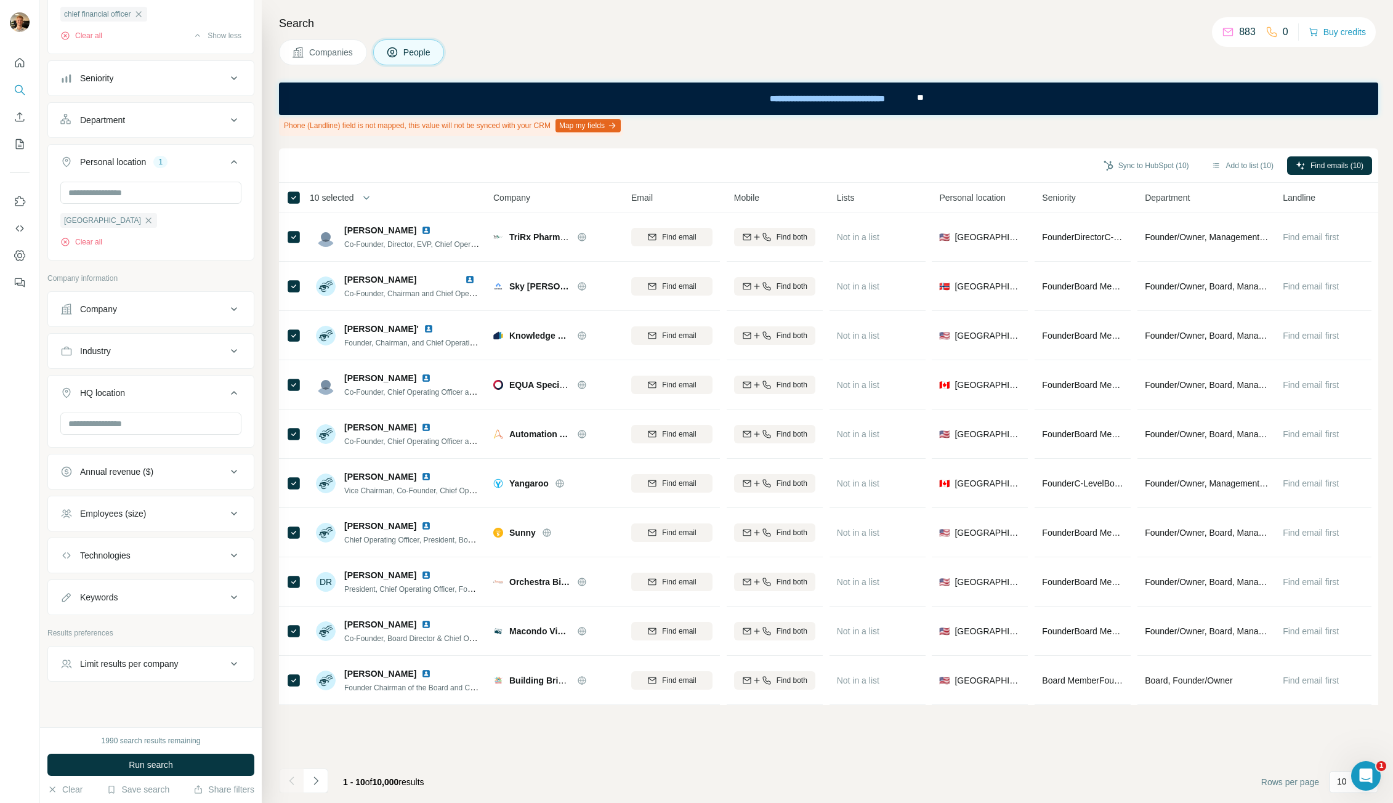
click at [210, 399] on div "HQ location" at bounding box center [143, 393] width 166 height 12
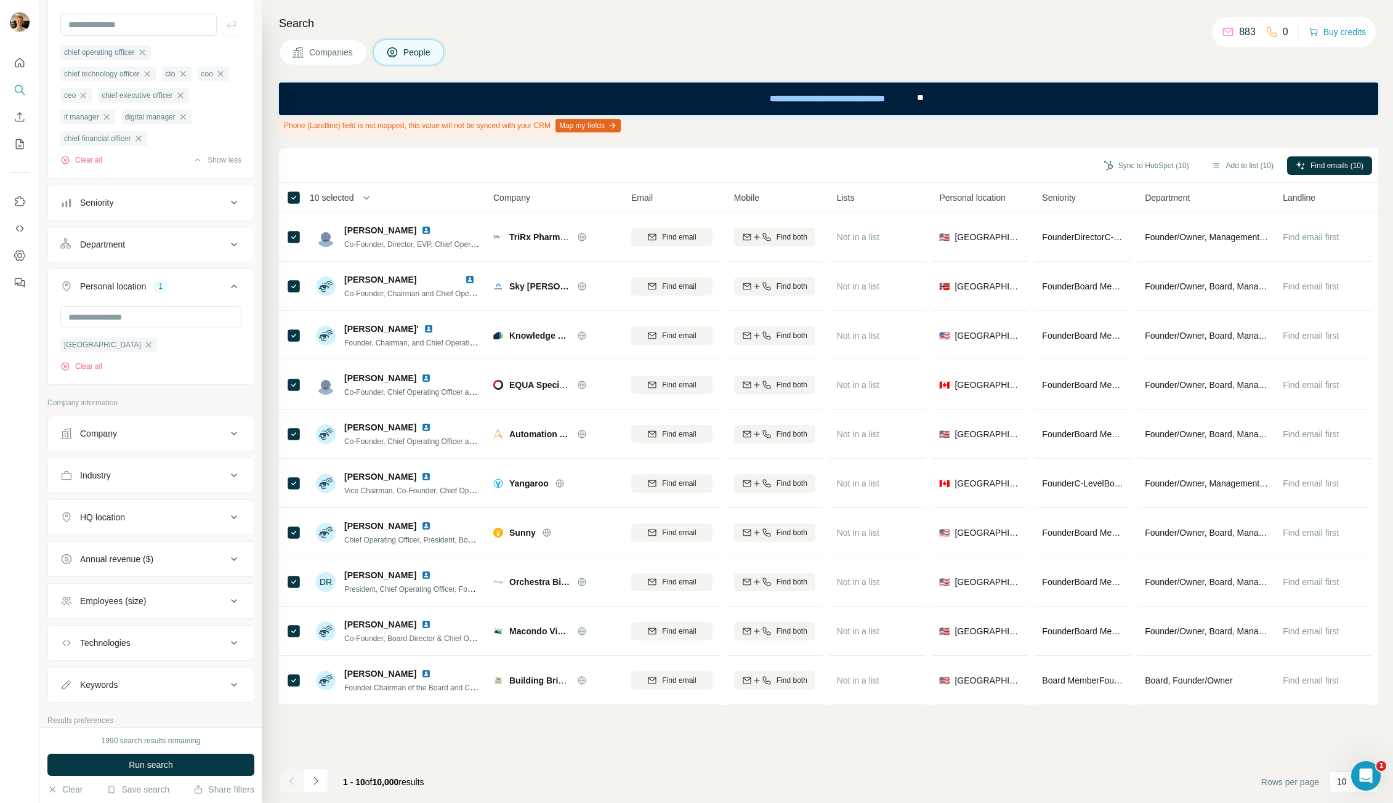
scroll to position [123, 0]
click at [227, 293] on icon at bounding box center [234, 285] width 15 height 15
click at [206, 250] on div "Department" at bounding box center [143, 244] width 166 height 12
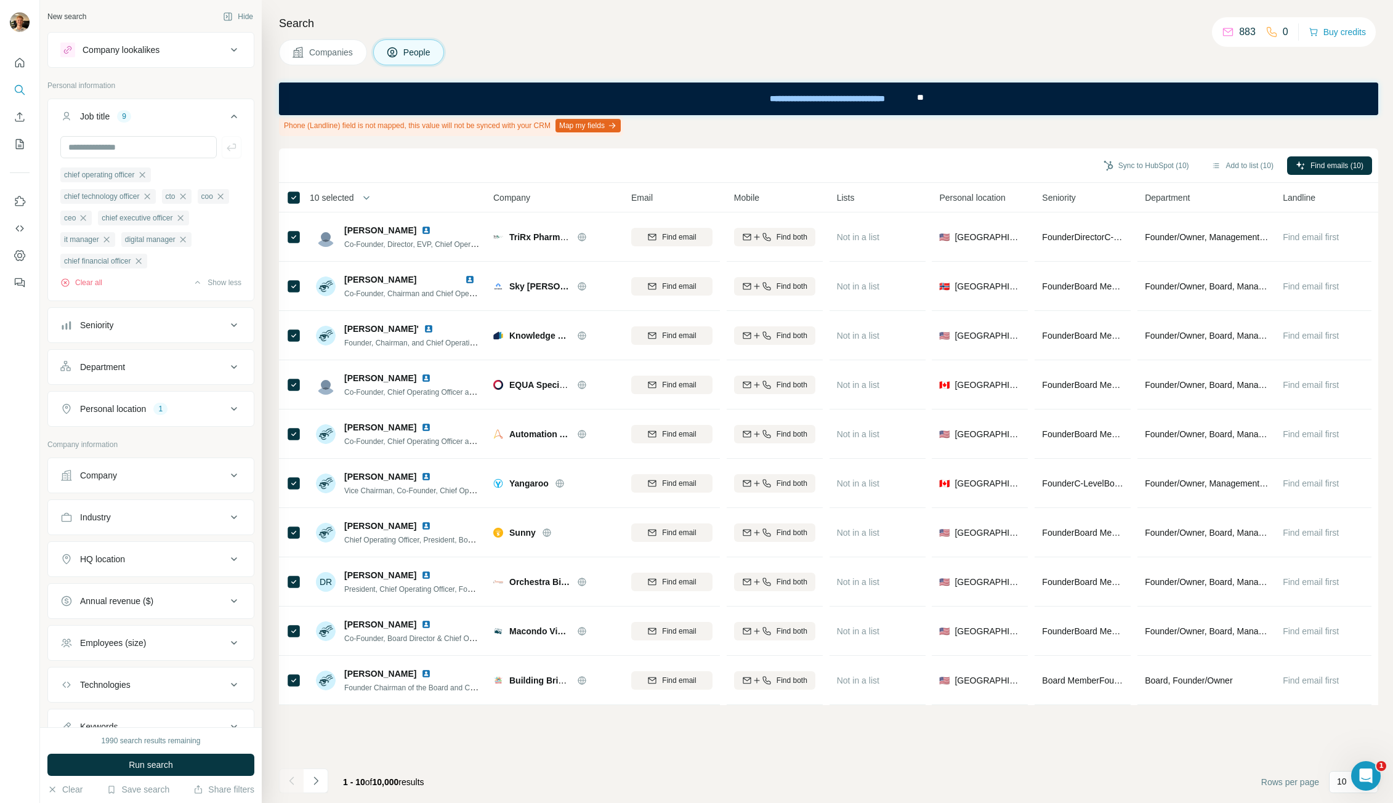
click at [228, 117] on icon at bounding box center [234, 116] width 15 height 15
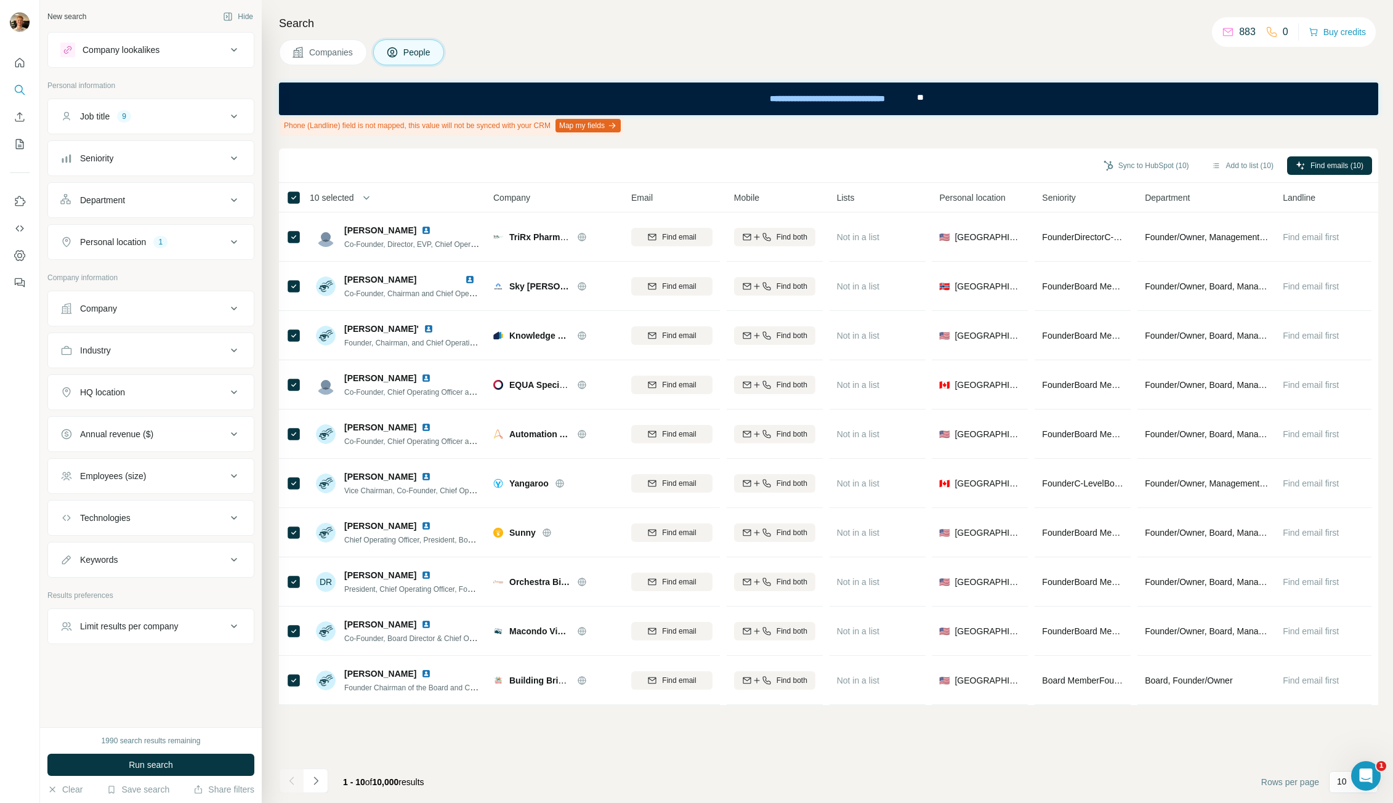
click at [166, 358] on button "Industry" at bounding box center [151, 351] width 206 height 30
click at [177, 307] on div "Company" at bounding box center [143, 308] width 166 height 12
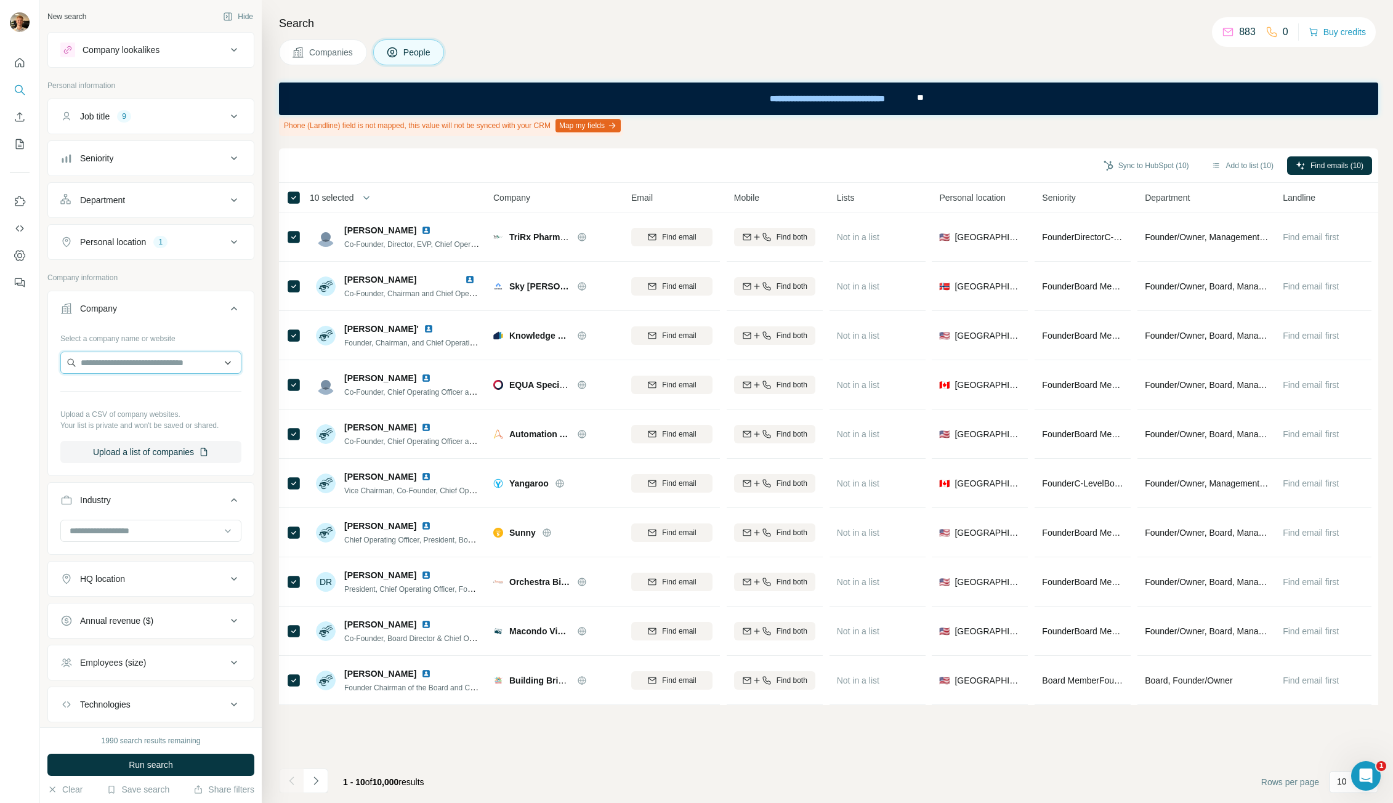
click at [147, 364] on input "text" at bounding box center [150, 363] width 181 height 22
click at [215, 309] on div "Company" at bounding box center [143, 308] width 166 height 12
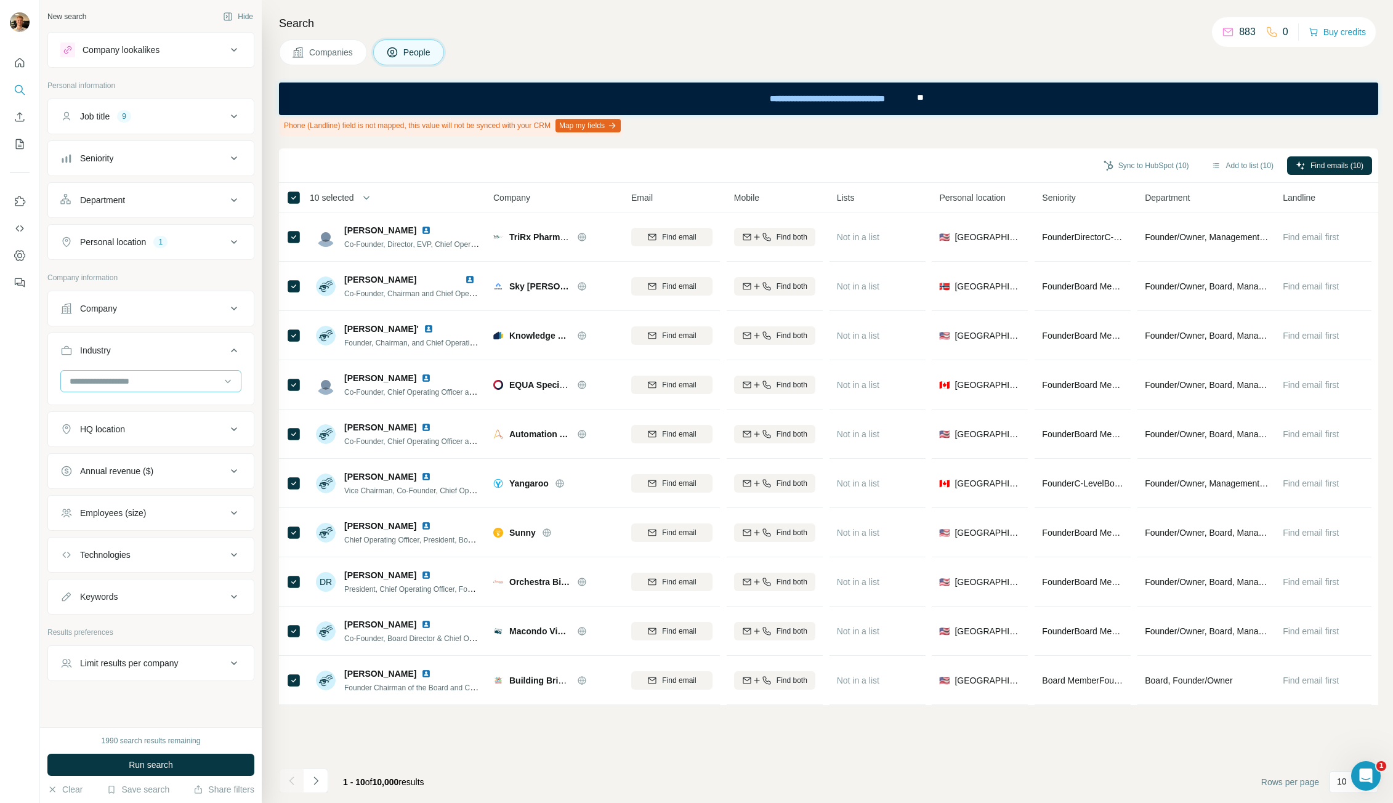
click at [148, 389] on div at bounding box center [144, 381] width 152 height 21
type input "*******"
click at [154, 400] on div "Architecture" at bounding box center [146, 409] width 166 height 22
click at [148, 378] on input at bounding box center [144, 381] width 152 height 14
type input "***"
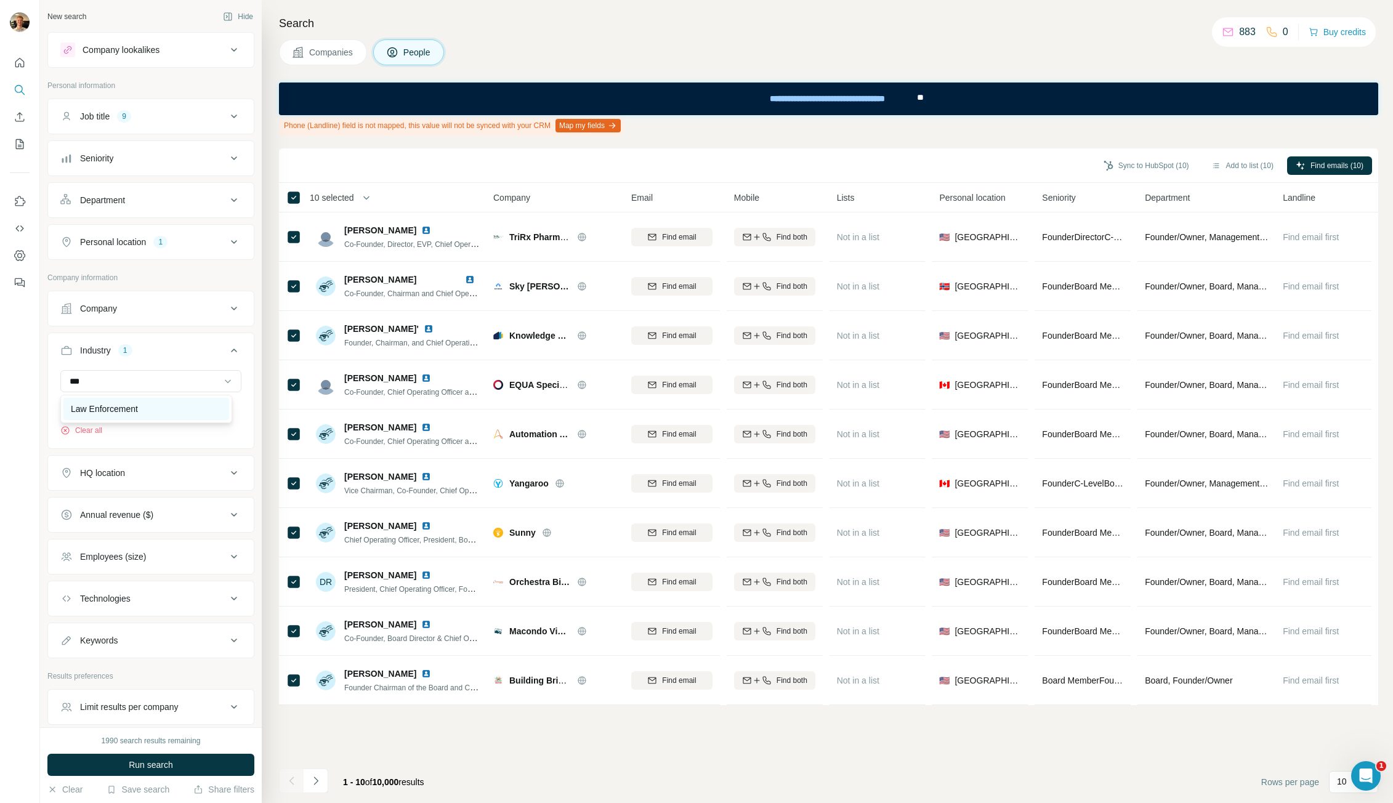
click at [151, 402] on div "Law Enforcement" at bounding box center [146, 409] width 166 height 22
click at [147, 384] on input at bounding box center [144, 381] width 152 height 14
type input "*"
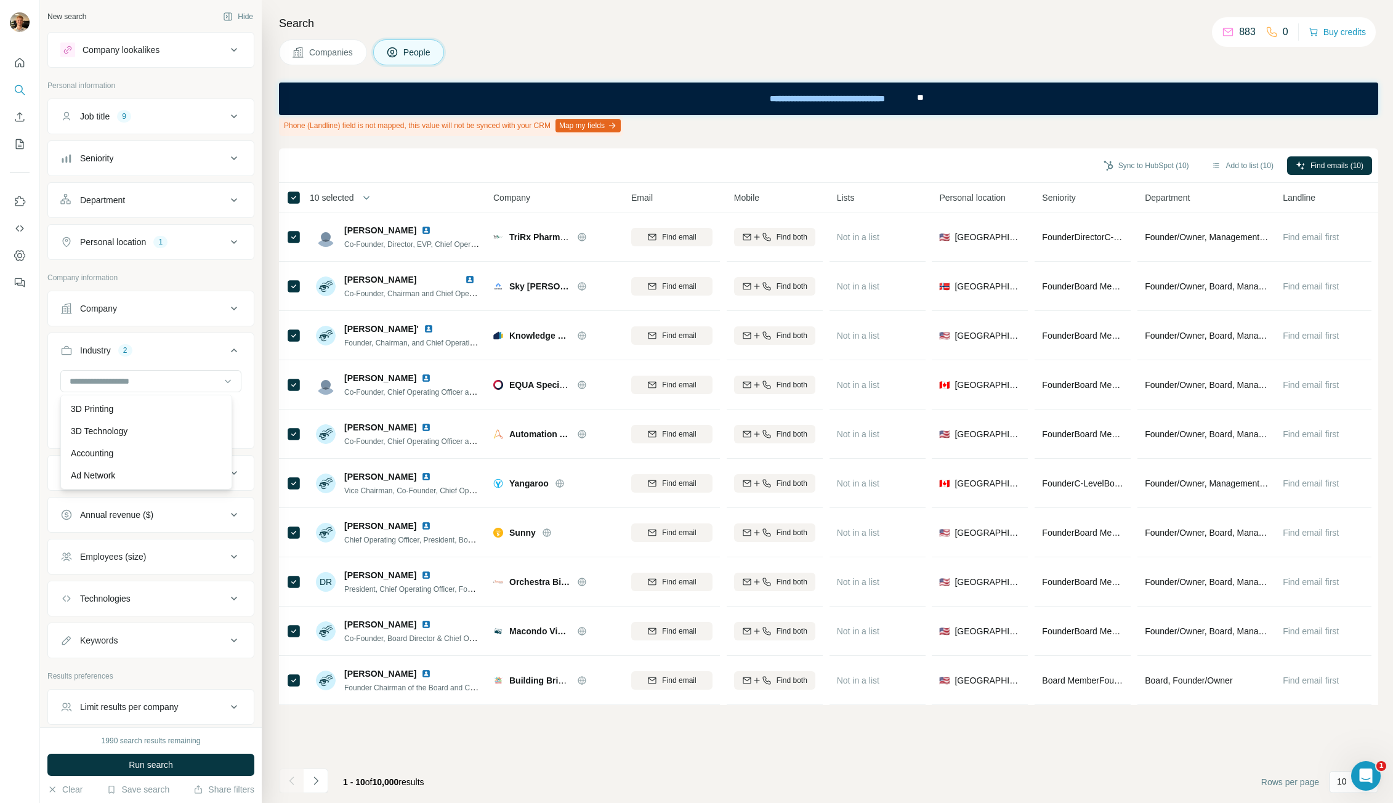
click at [171, 357] on button "Industry 2" at bounding box center [151, 353] width 206 height 34
click at [171, 357] on button "Industry 2" at bounding box center [151, 351] width 206 height 30
click at [147, 386] on input at bounding box center [144, 381] width 152 height 14
type input "*****"
click at [146, 401] on div "Recruiting" at bounding box center [146, 409] width 166 height 22
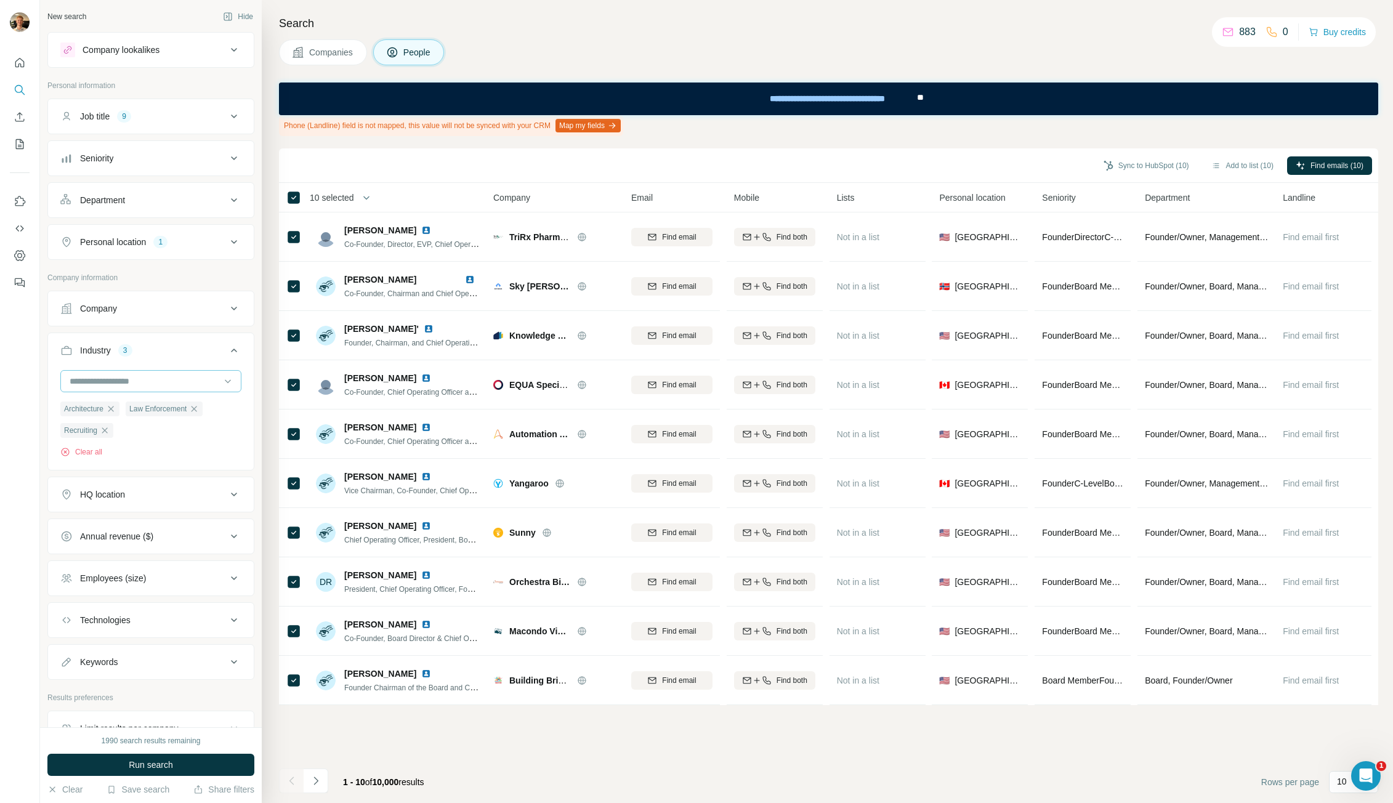
click at [151, 381] on input at bounding box center [144, 381] width 152 height 14
type input "****"
click at [151, 402] on div "Wind Energy" at bounding box center [146, 409] width 166 height 22
click at [150, 380] on input at bounding box center [144, 381] width 152 height 14
type input "****"
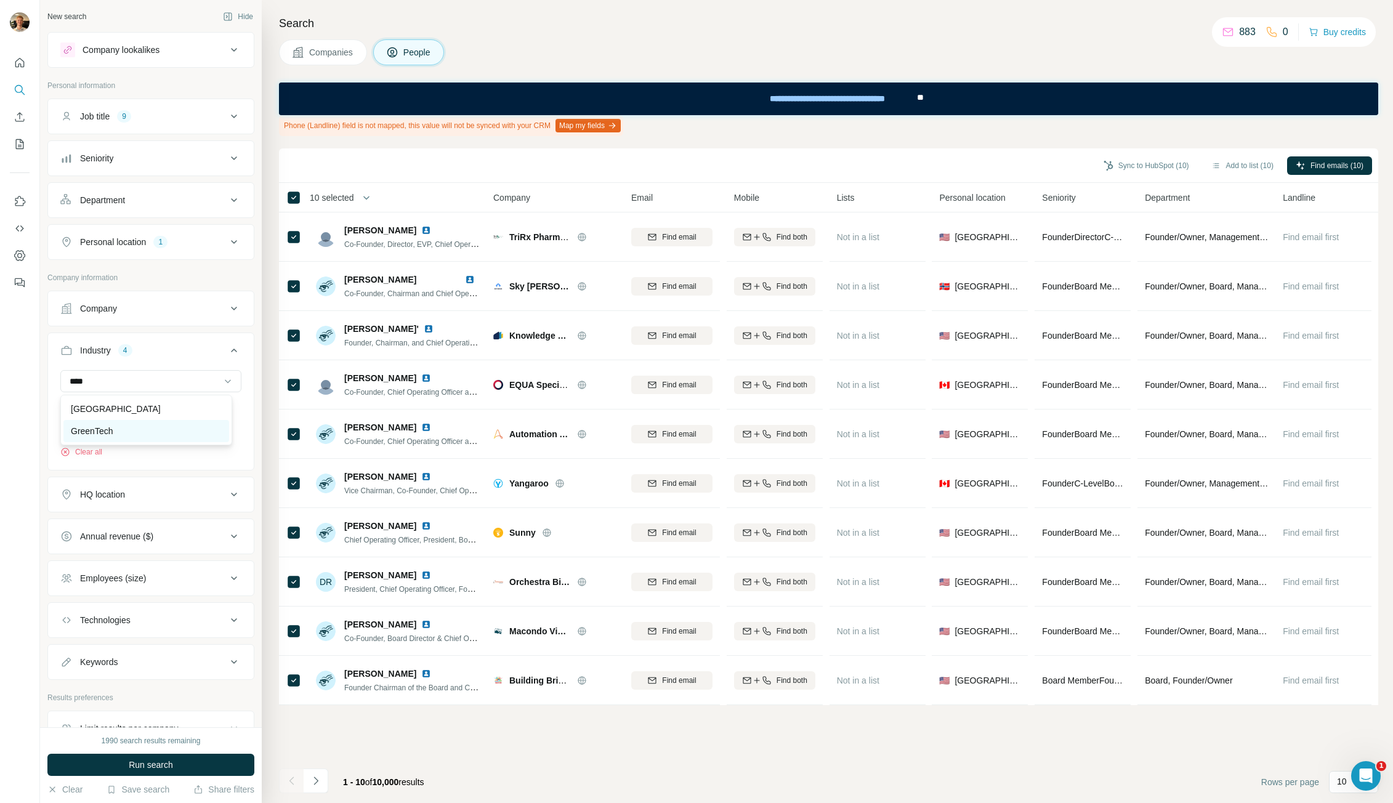
click at [127, 429] on div "GreenTech" at bounding box center [146, 431] width 151 height 12
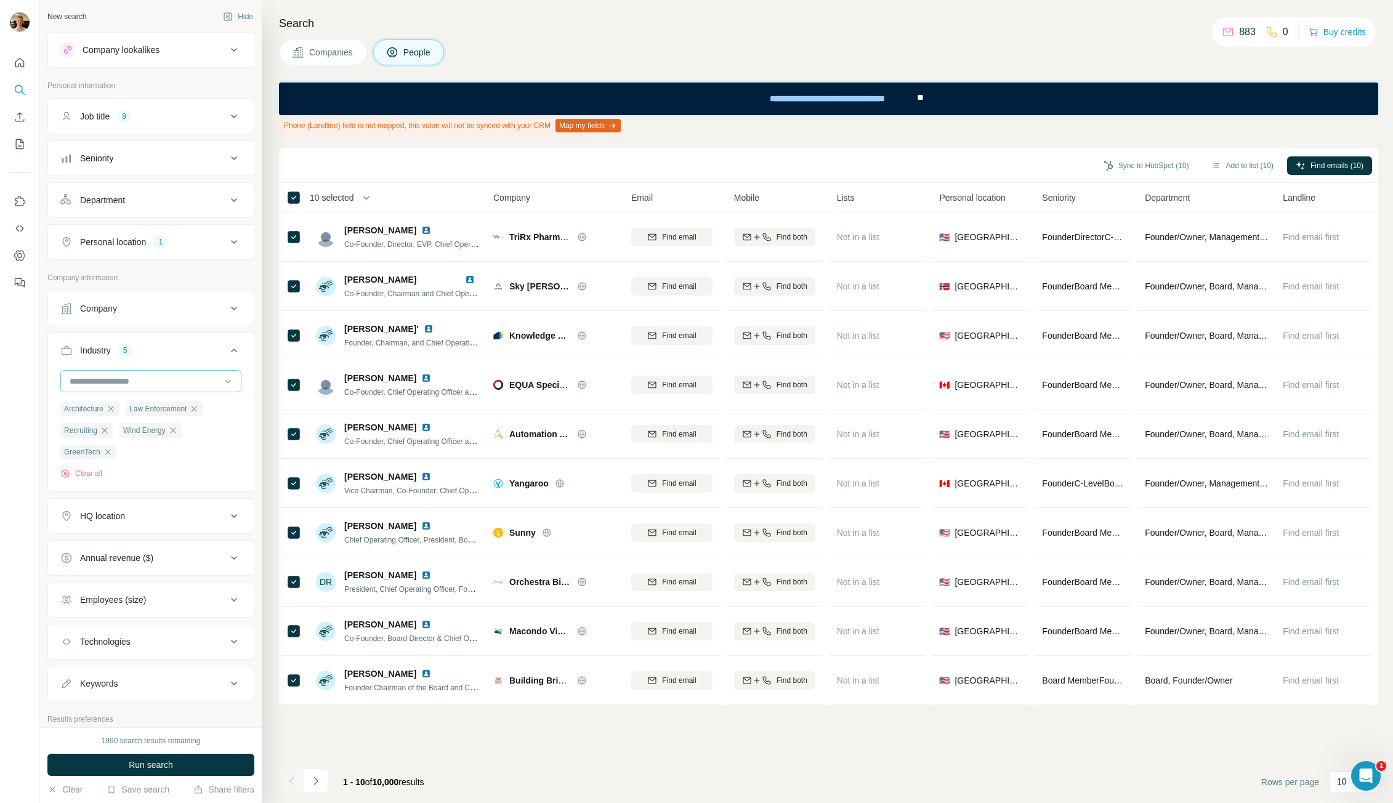
click at [173, 382] on input at bounding box center [144, 381] width 152 height 14
type input "****"
click at [179, 400] on div "Renewable Energy" at bounding box center [146, 409] width 166 height 22
click at [182, 384] on input at bounding box center [144, 381] width 152 height 14
type input "*"
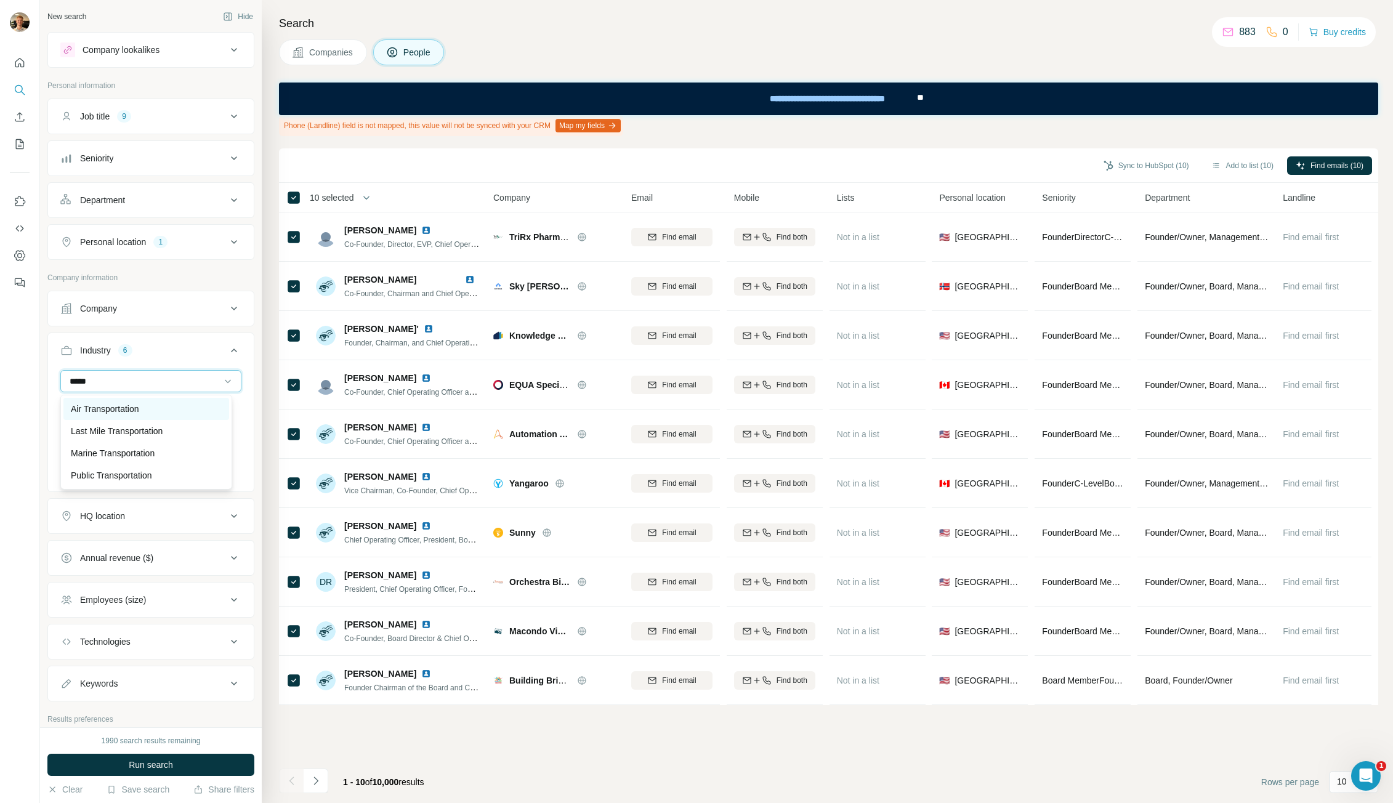
type input "*****"
click at [177, 402] on div "Air Transportation" at bounding box center [146, 409] width 166 height 22
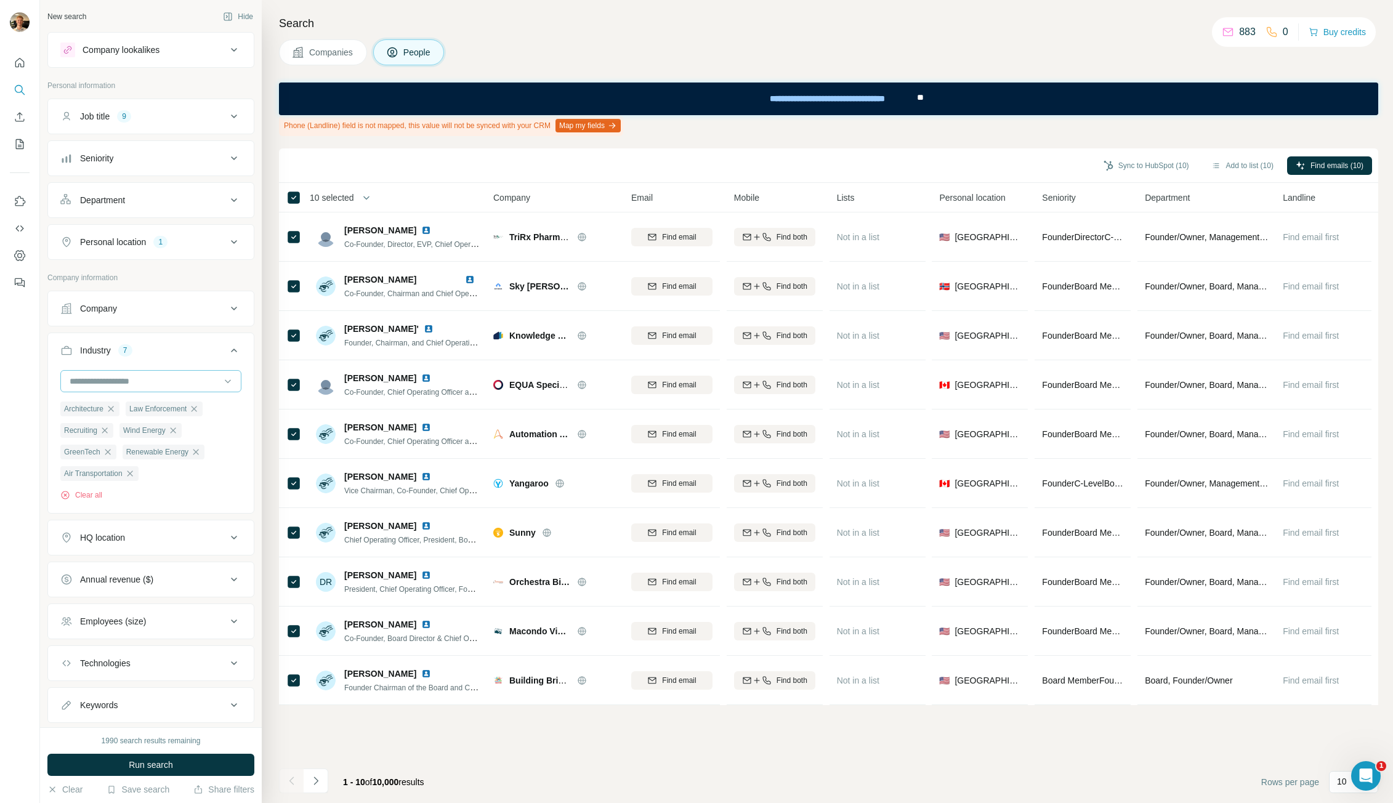
click at [139, 380] on input at bounding box center [144, 381] width 152 height 14
type input "*******"
click at [156, 482] on div "Public Transportation" at bounding box center [146, 475] width 166 height 22
click at [152, 379] on input at bounding box center [144, 381] width 152 height 14
type input "*"
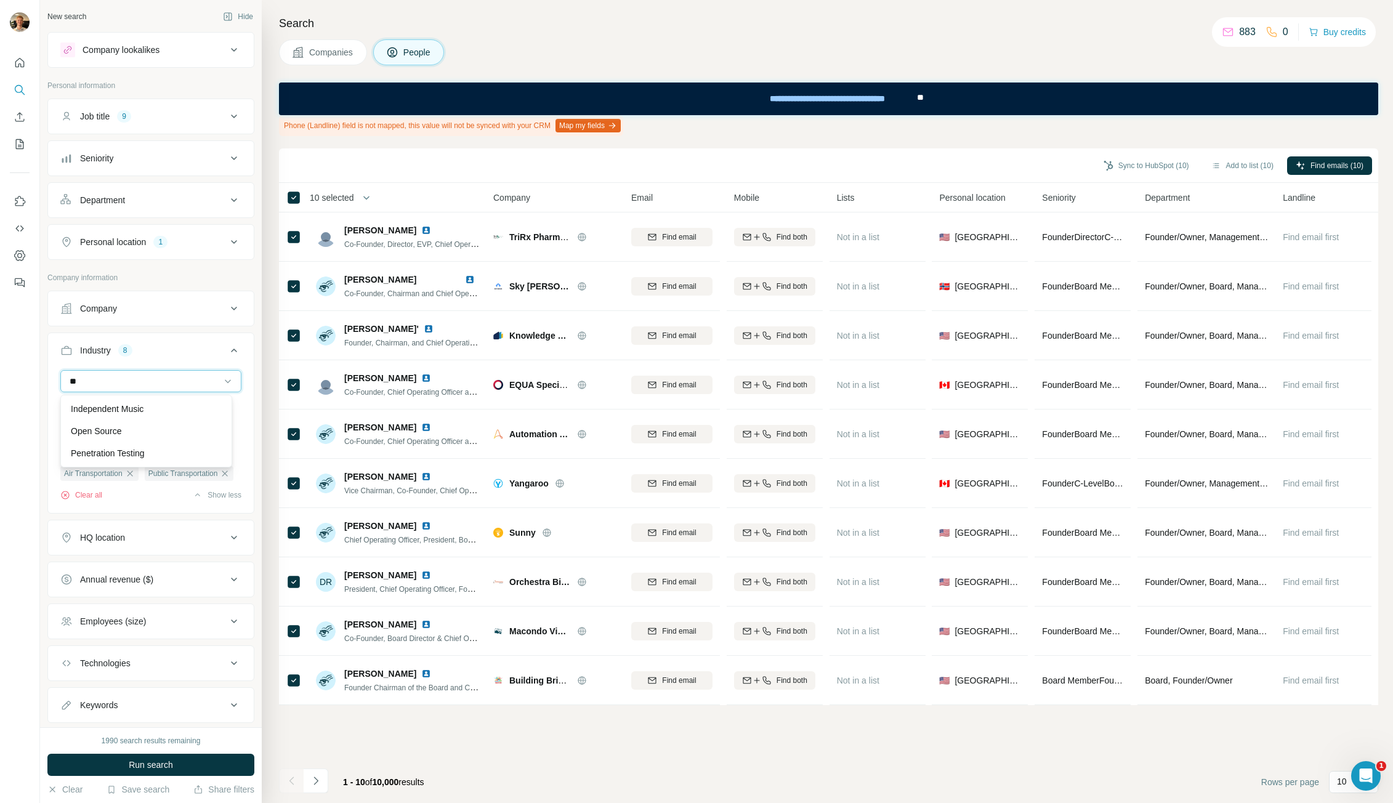
type input "*"
click at [153, 418] on p "Building Maintenance" at bounding box center [112, 411] width 83 height 12
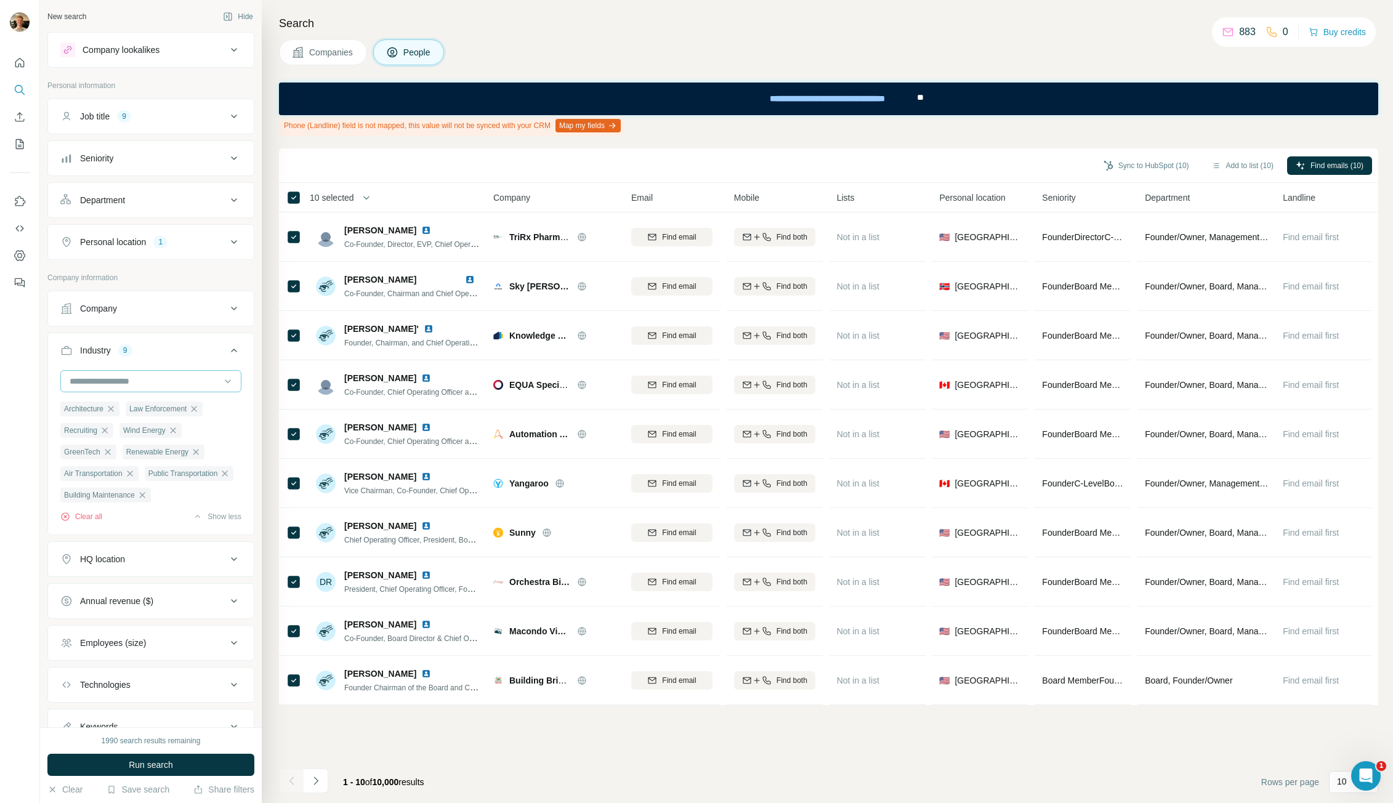
drag, startPoint x: 167, startPoint y: 374, endPoint x: 166, endPoint y: 385, distance: 11.2
click at [168, 374] on input at bounding box center [144, 381] width 152 height 14
click at [159, 452] on div "Clean Energy" at bounding box center [146, 446] width 151 height 12
click at [150, 382] on input at bounding box center [144, 381] width 152 height 14
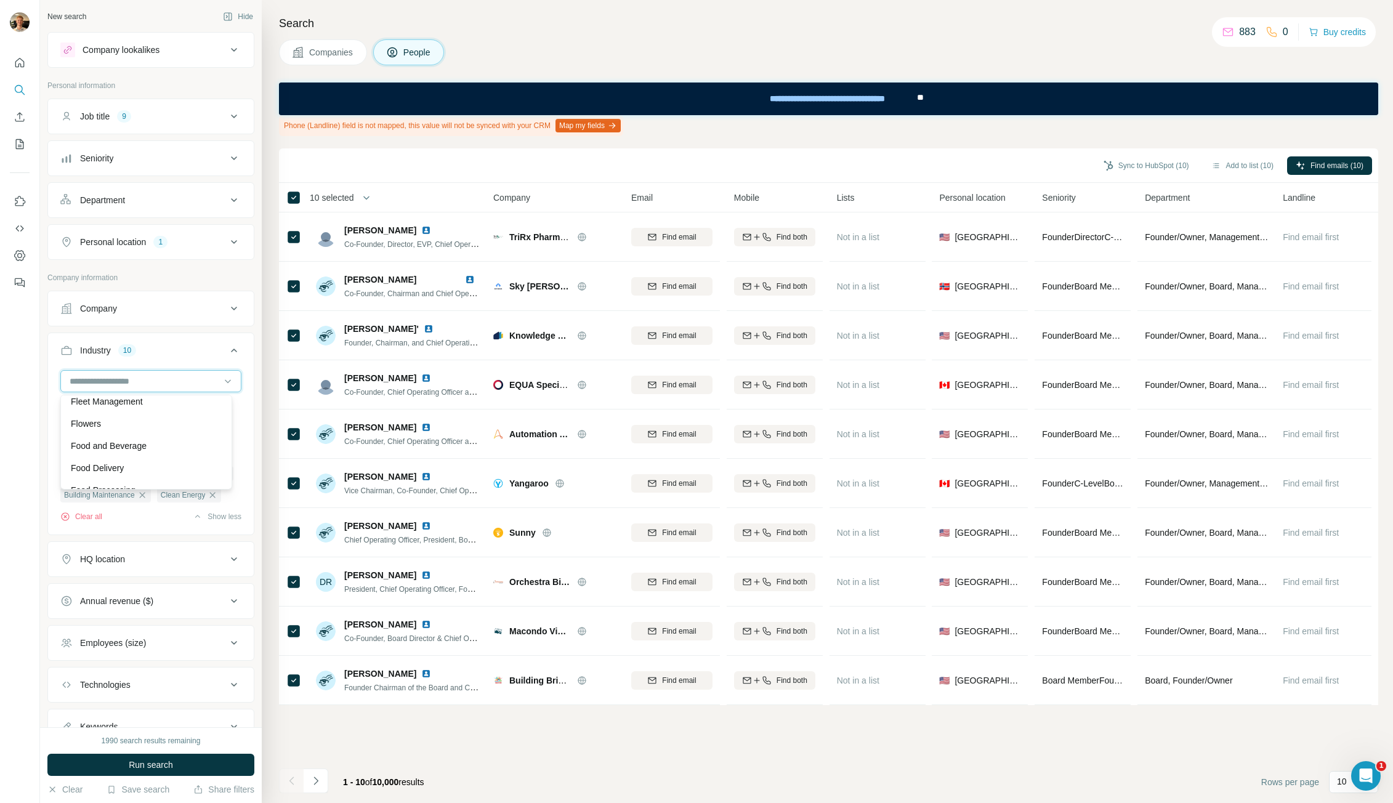
scroll to position [5111, 0]
click at [141, 381] on p "Financial Services" at bounding box center [106, 374] width 70 height 12
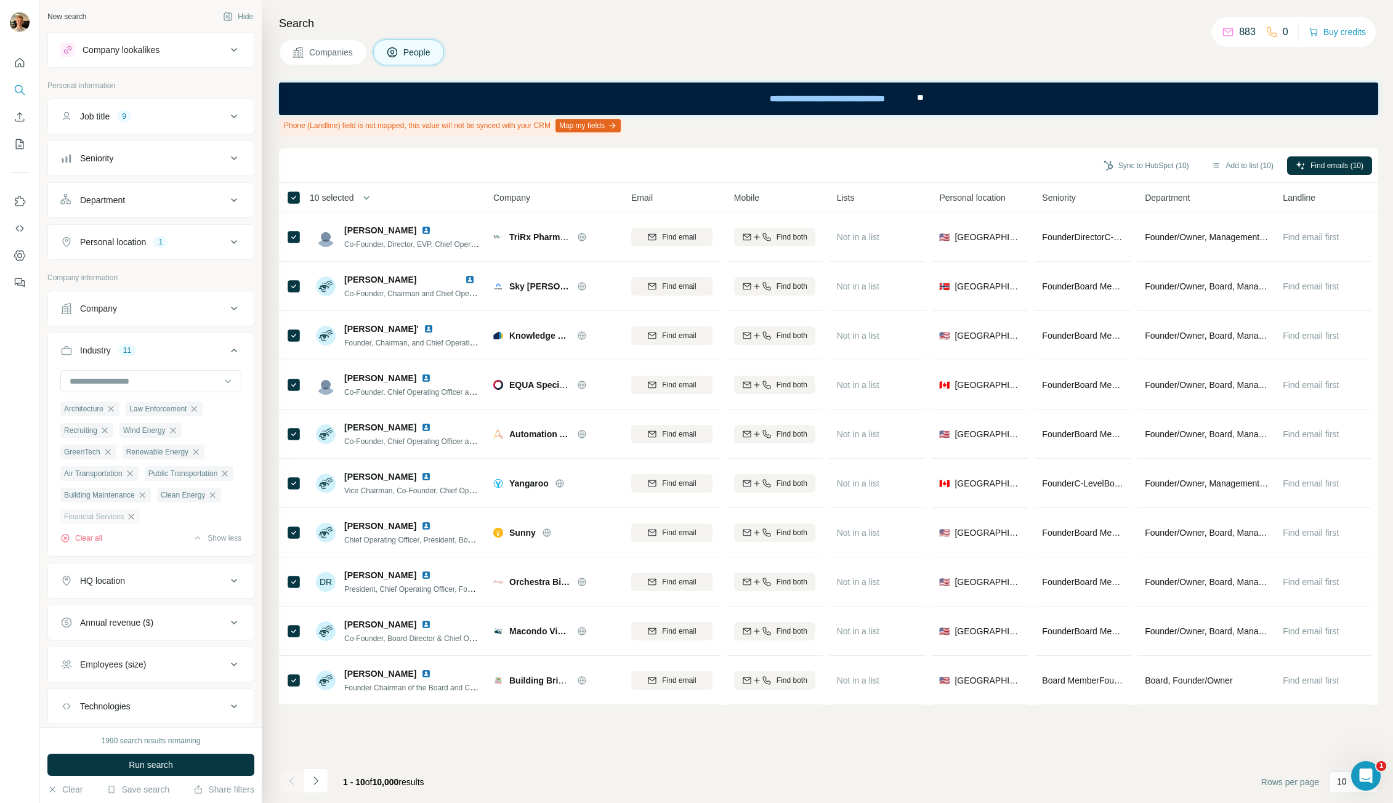
click at [130, 522] on icon "button" at bounding box center [131, 517] width 10 height 10
click at [227, 347] on icon at bounding box center [234, 350] width 15 height 15
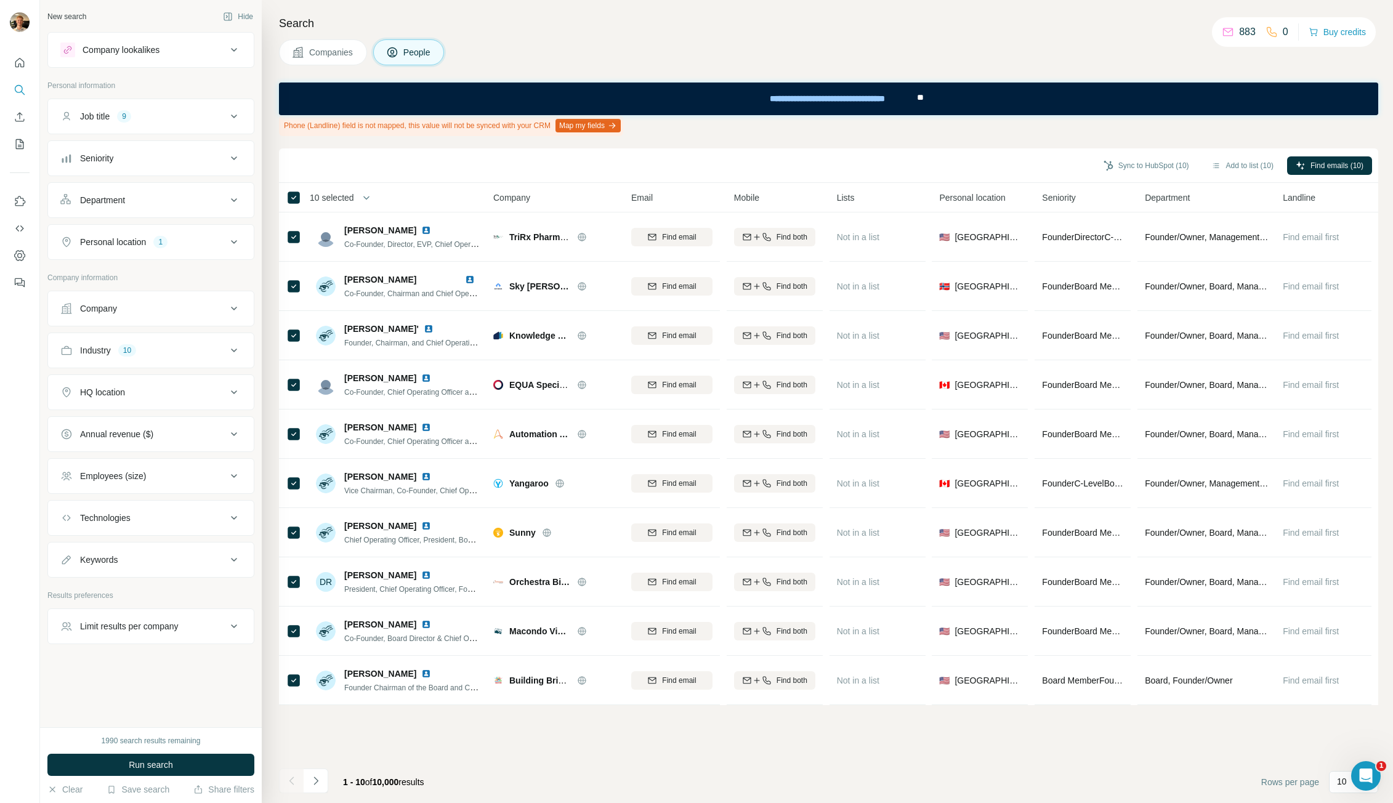
click at [161, 433] on div "Annual revenue ($)" at bounding box center [143, 434] width 166 height 12
click at [159, 426] on button "Annual revenue ($)" at bounding box center [151, 436] width 206 height 34
click at [159, 426] on button "Annual revenue ($)" at bounding box center [151, 434] width 206 height 30
click at [159, 426] on button "Annual revenue ($)" at bounding box center [151, 436] width 206 height 34
click at [188, 483] on button "Employees (size)" at bounding box center [151, 476] width 206 height 30
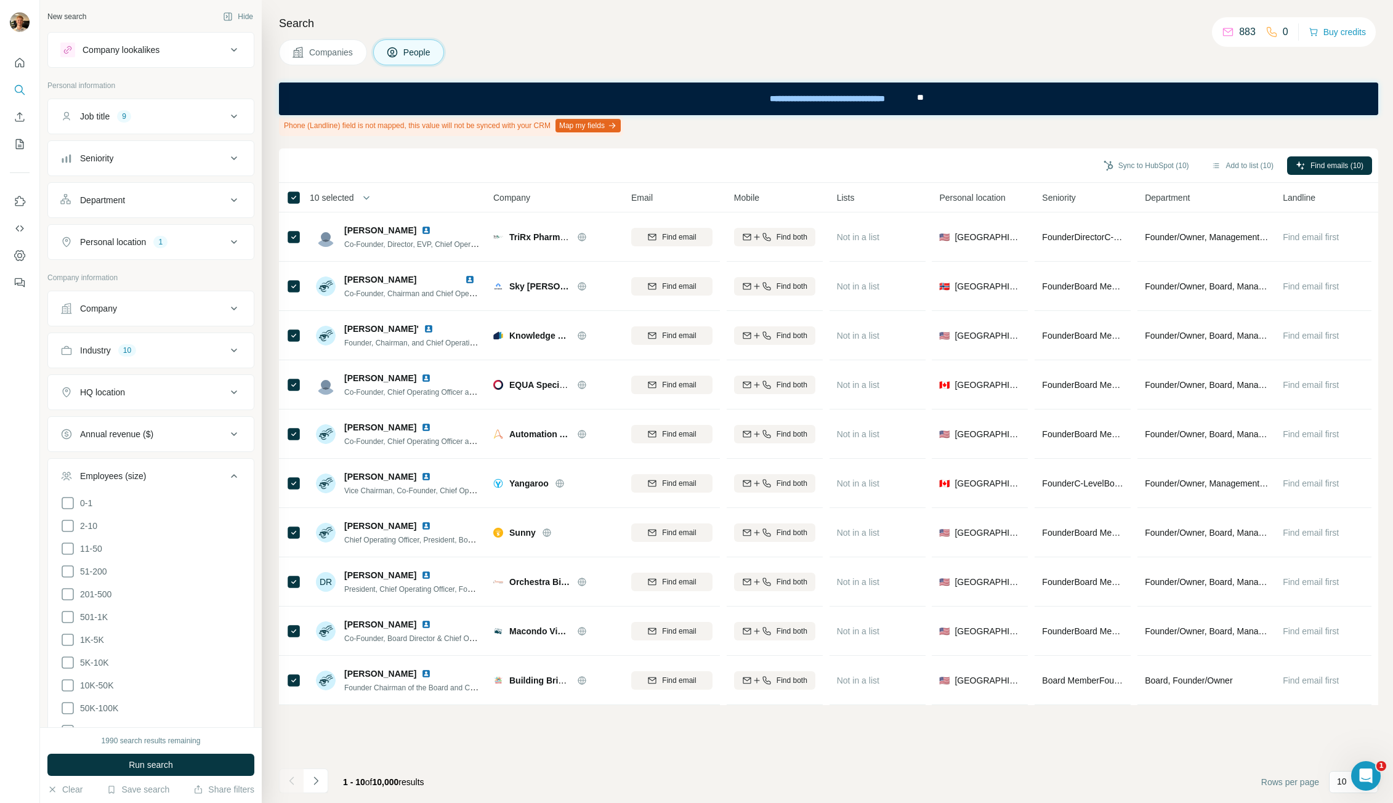
scroll to position [62, 0]
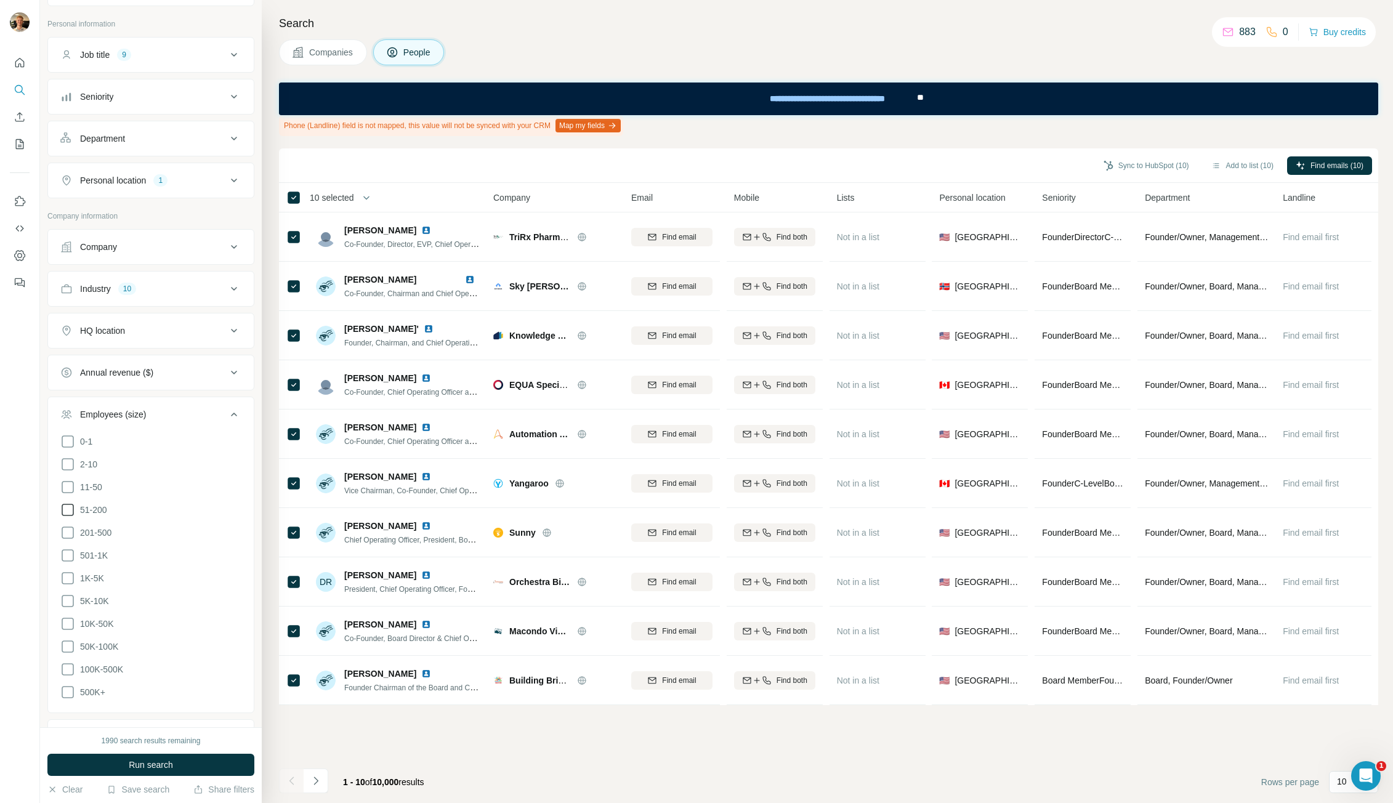
click at [70, 509] on icon at bounding box center [67, 509] width 15 height 15
click at [67, 522] on ul "0-1 2-10 11-50 [PHONE_NUMBER] 501-1K 1K-5K 5K-10K 10K-50K 50K-100K 100K-500K 50…" at bounding box center [150, 567] width 181 height 266
click at [68, 531] on icon at bounding box center [67, 532] width 15 height 15
click at [197, 414] on div "Employees (size) 2" at bounding box center [143, 414] width 166 height 12
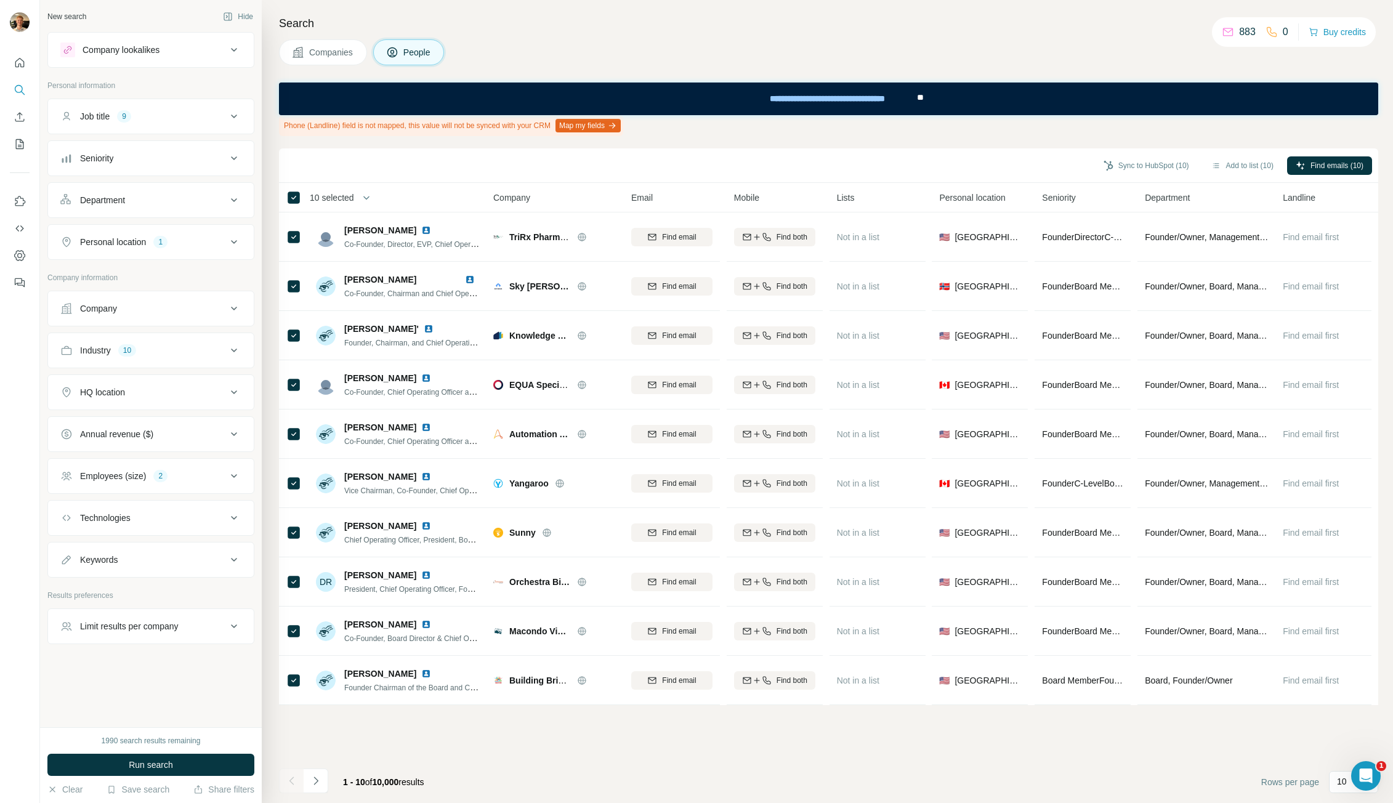
click at [151, 198] on div "Department" at bounding box center [143, 200] width 166 height 12
click at [151, 199] on div "Department" at bounding box center [143, 200] width 166 height 12
click at [165, 762] on span "Run search" at bounding box center [151, 765] width 44 height 12
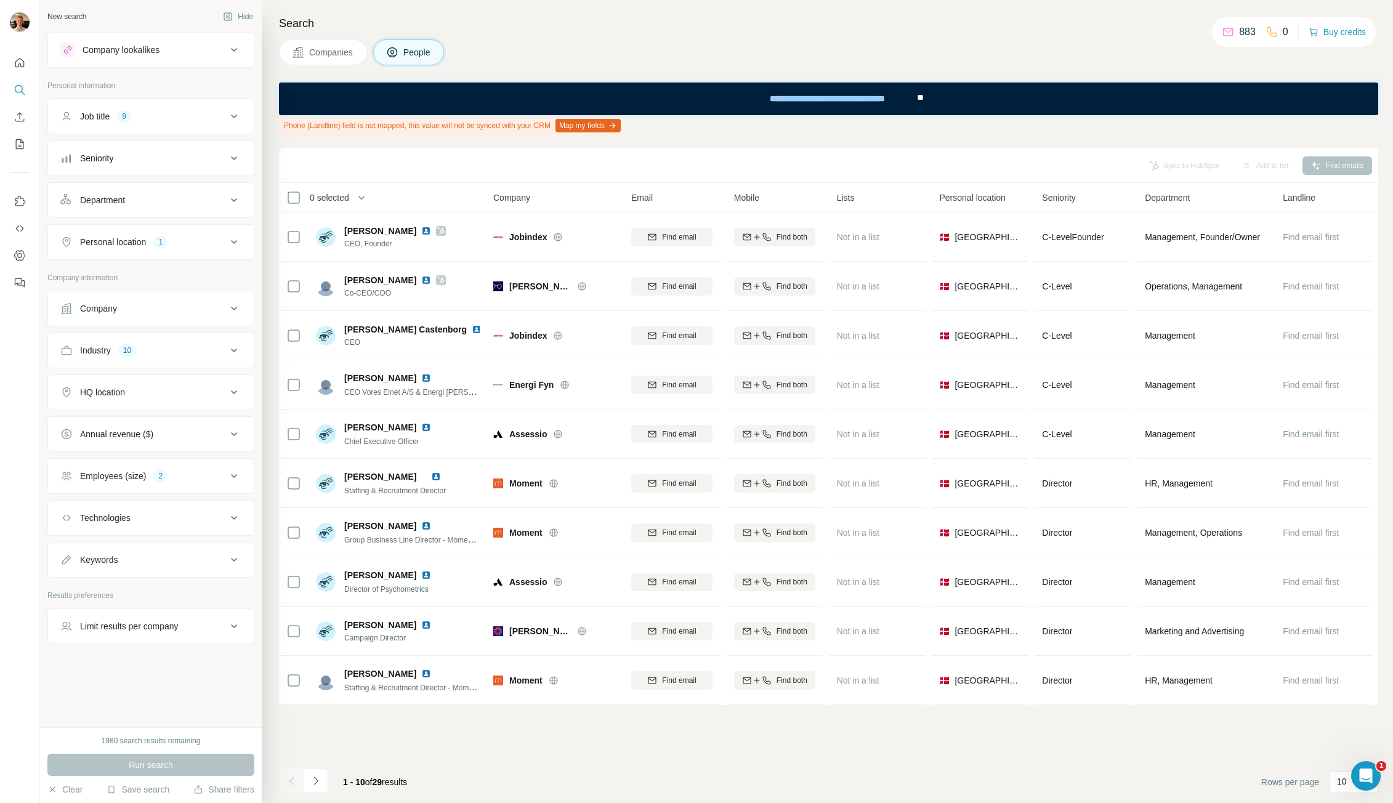
click at [165, 759] on div "Run search" at bounding box center [150, 765] width 207 height 22
click at [167, 241] on div "1" at bounding box center [160, 241] width 14 height 11
click at [125, 273] on input "text" at bounding box center [150, 273] width 181 height 22
click at [192, 238] on div "Personal location 1" at bounding box center [143, 242] width 166 height 12
click at [145, 344] on div "Industry 10" at bounding box center [143, 350] width 166 height 12
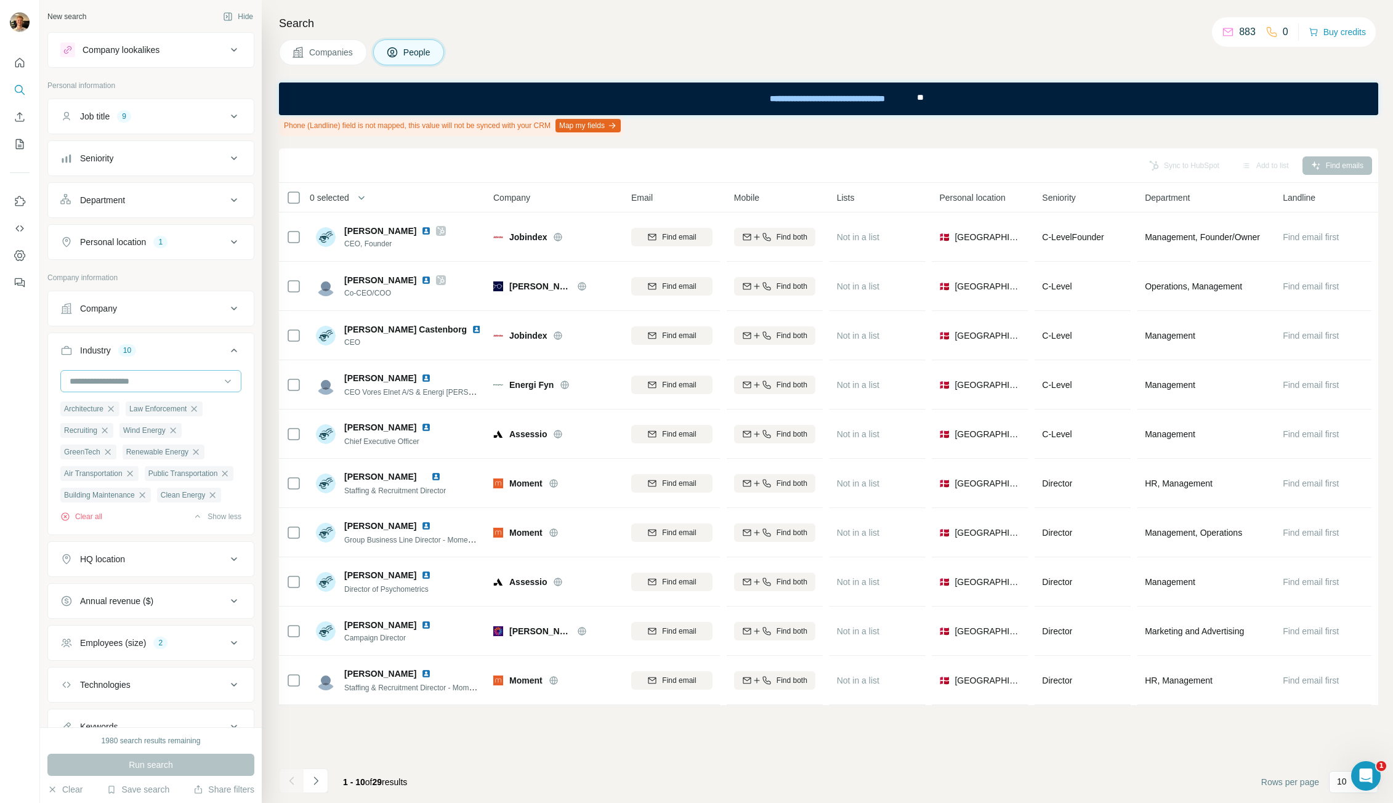
click at [142, 381] on input at bounding box center [144, 381] width 152 height 14
click at [131, 414] on p "Air Transportation" at bounding box center [105, 411] width 68 height 12
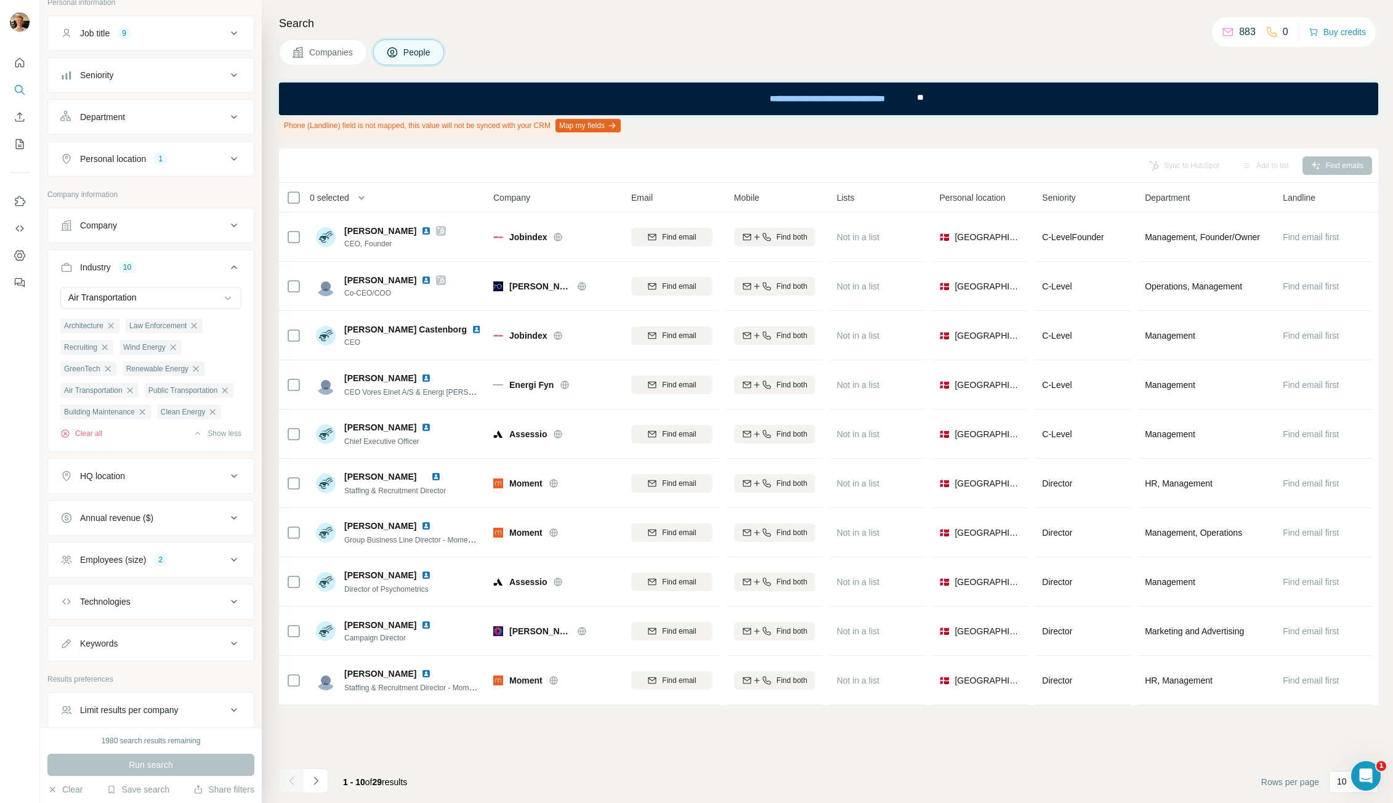
scroll to position [62, 0]
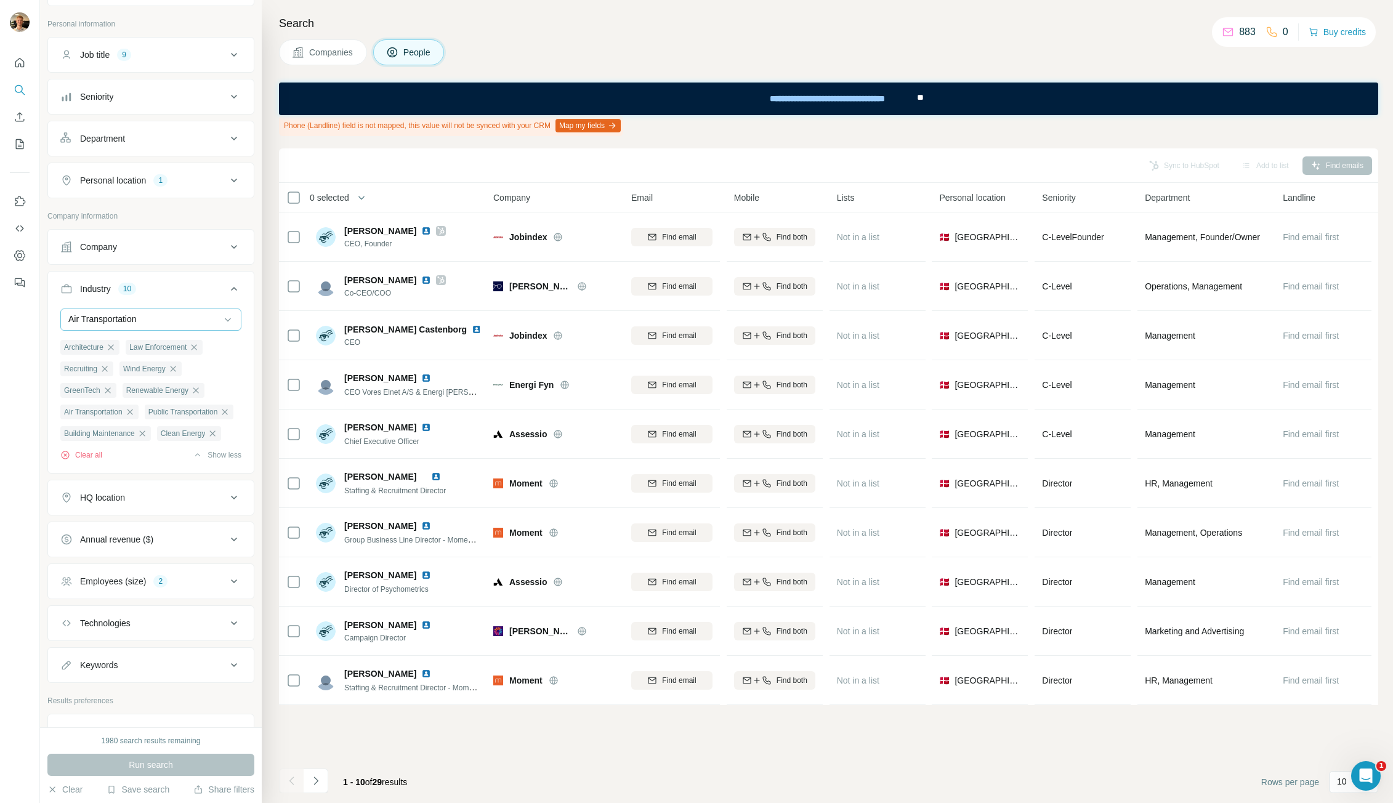
click at [137, 317] on p "Air Transportation" at bounding box center [102, 319] width 68 height 12
click at [117, 376] on p "Aquaculture" at bounding box center [94, 369] width 46 height 12
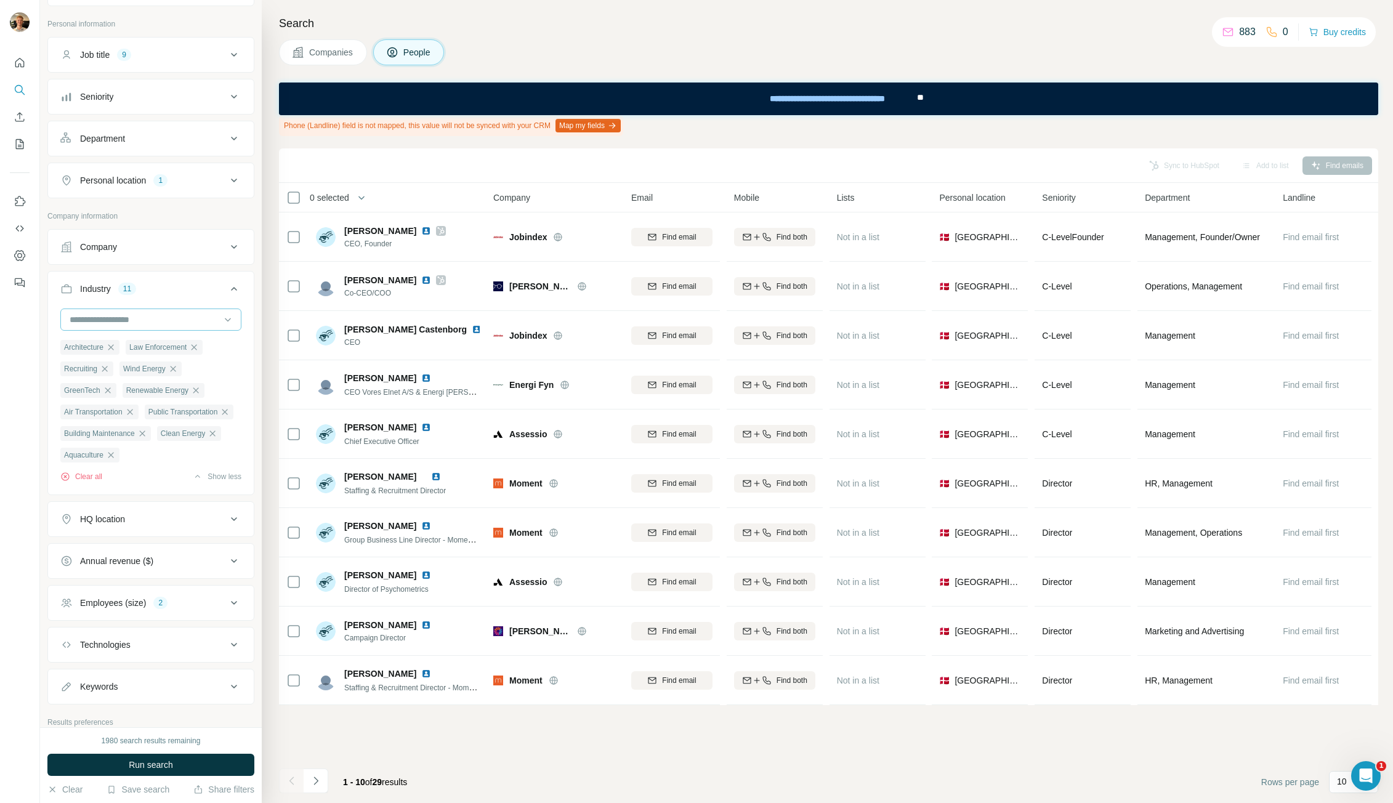
click at [184, 766] on button "Run search" at bounding box center [150, 765] width 207 height 22
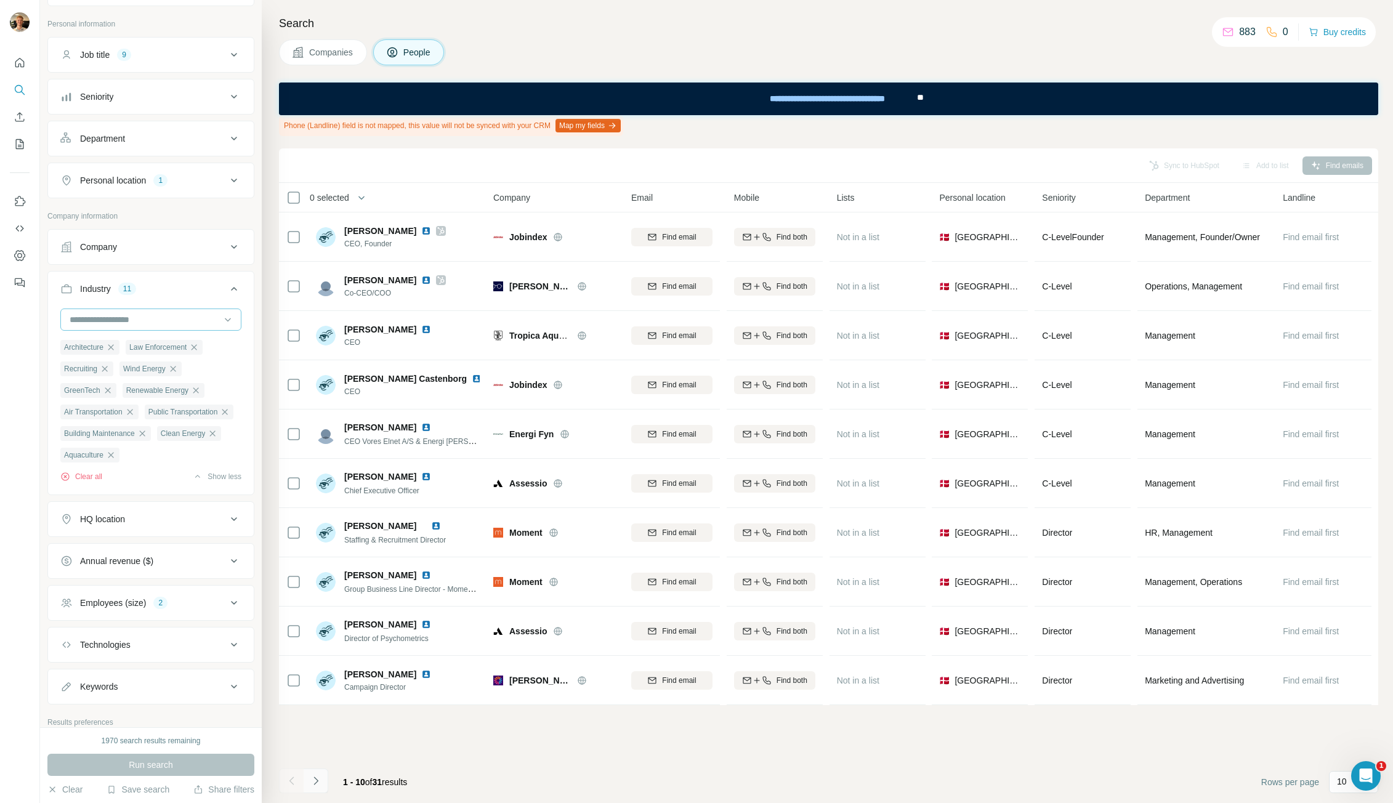
click at [317, 783] on icon "Navigate to next page" at bounding box center [316, 781] width 12 height 12
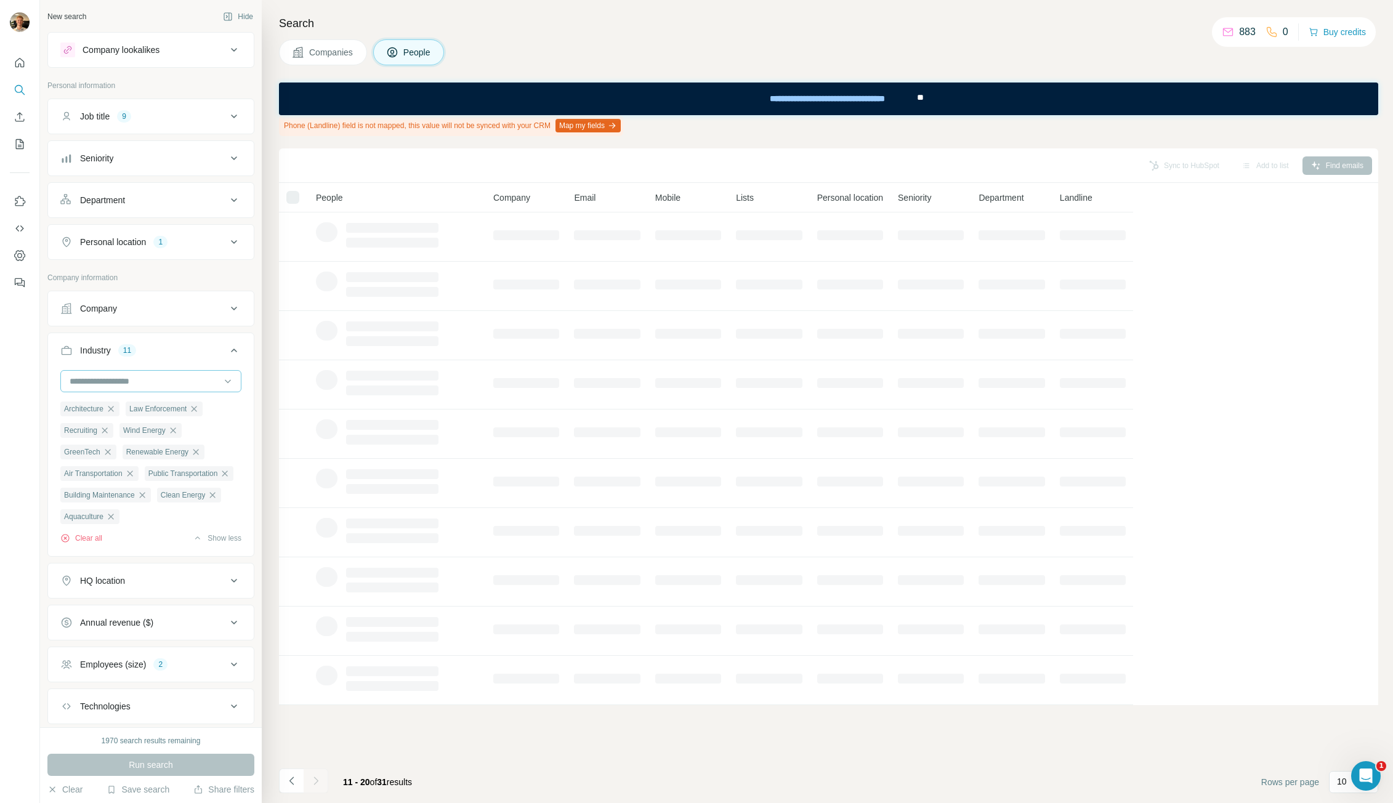
click at [183, 348] on div "Industry 11" at bounding box center [143, 350] width 166 height 12
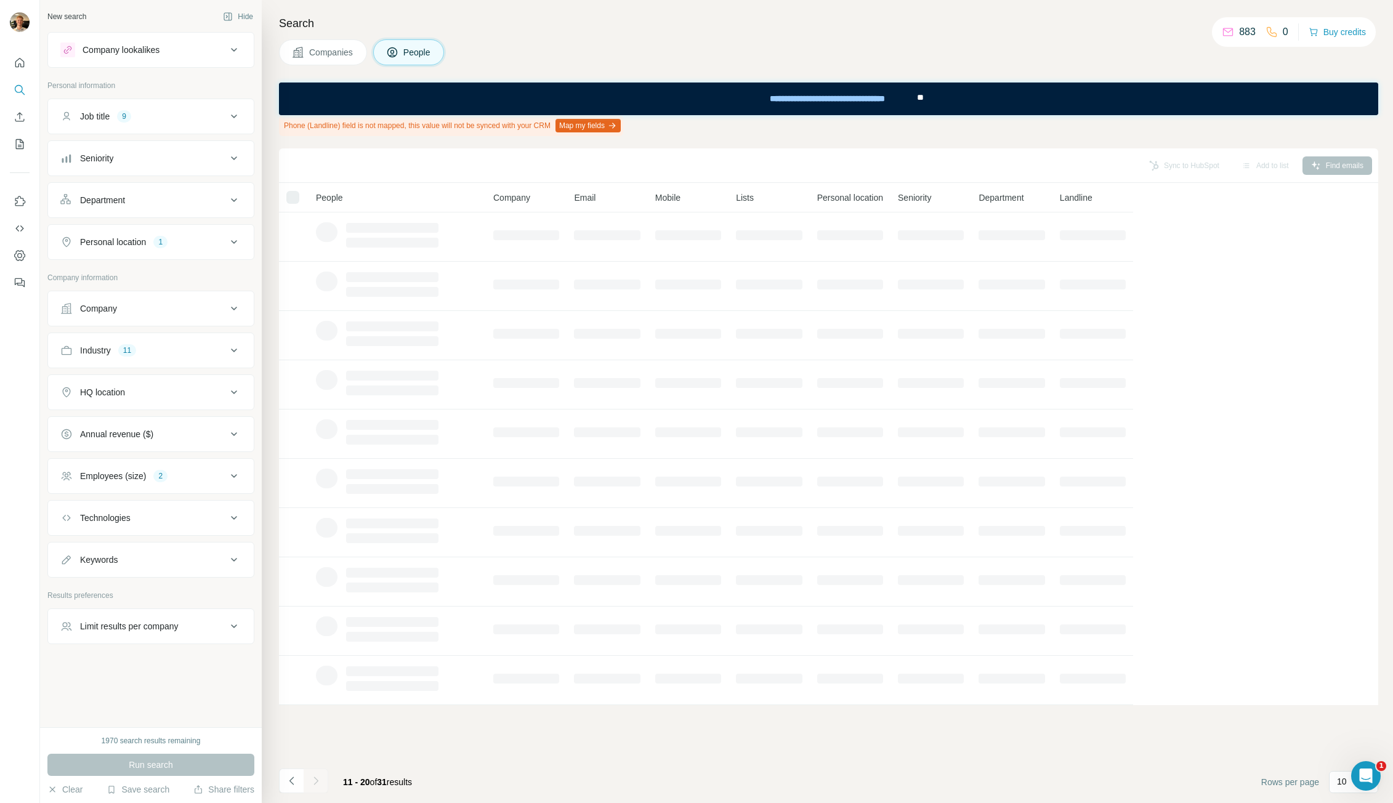
click at [161, 195] on div "Department" at bounding box center [143, 200] width 166 height 12
click at [166, 123] on button "Job title 9" at bounding box center [151, 117] width 206 height 30
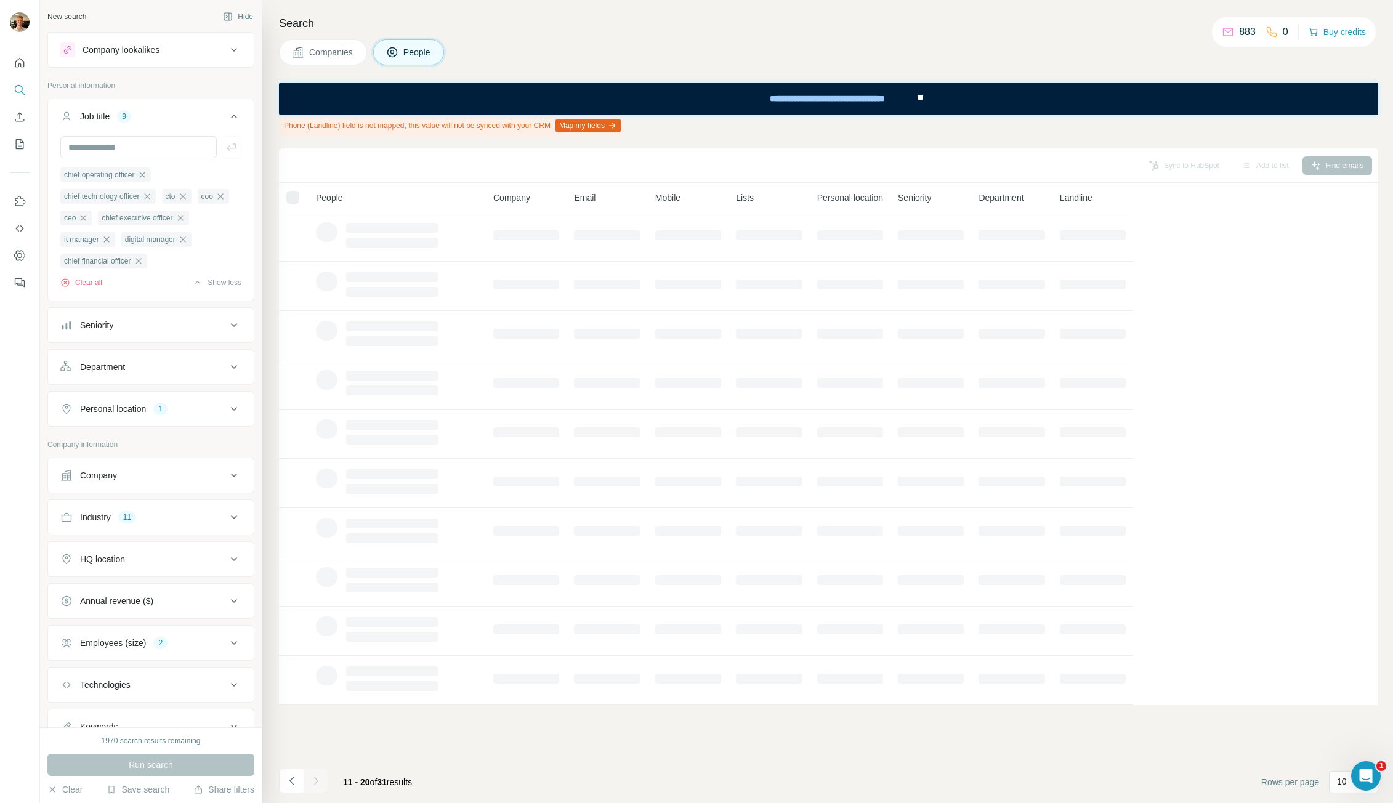
click at [166, 123] on button "Job title 9" at bounding box center [151, 119] width 206 height 34
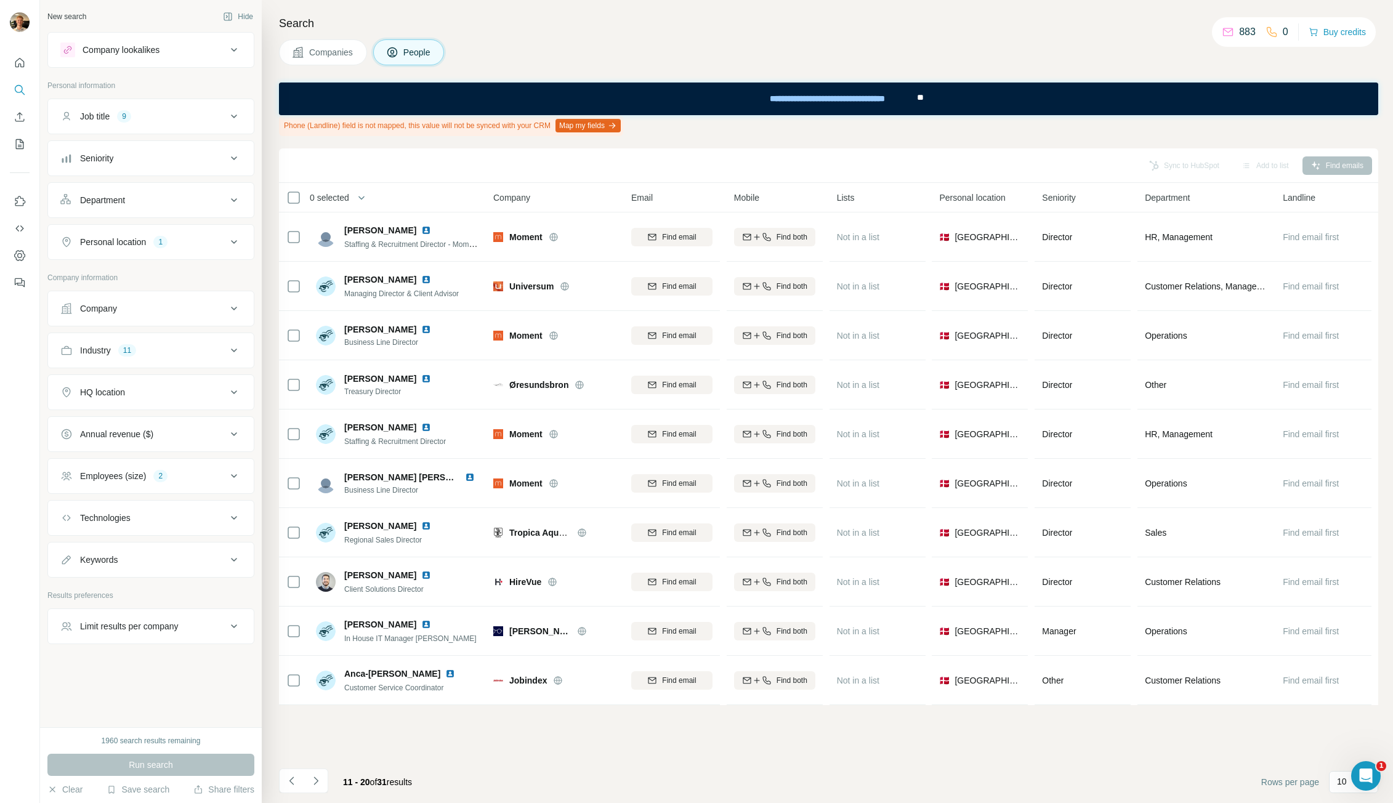
click at [204, 252] on button "Personal location 1" at bounding box center [151, 242] width 206 height 30
click at [195, 247] on div "Personal location 1" at bounding box center [143, 242] width 166 height 12
click at [191, 306] on div "Company" at bounding box center [143, 308] width 166 height 12
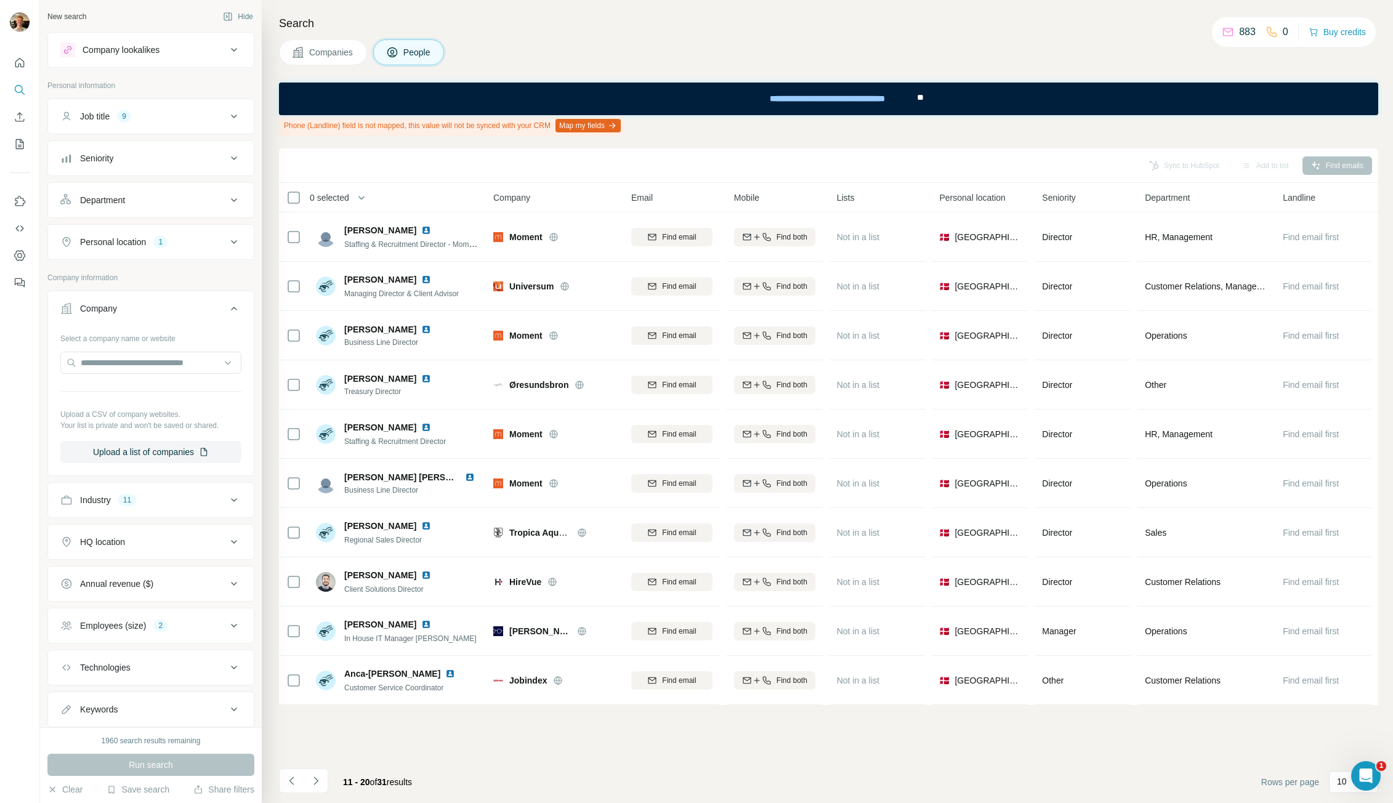
click at [191, 306] on div "Company" at bounding box center [143, 308] width 166 height 12
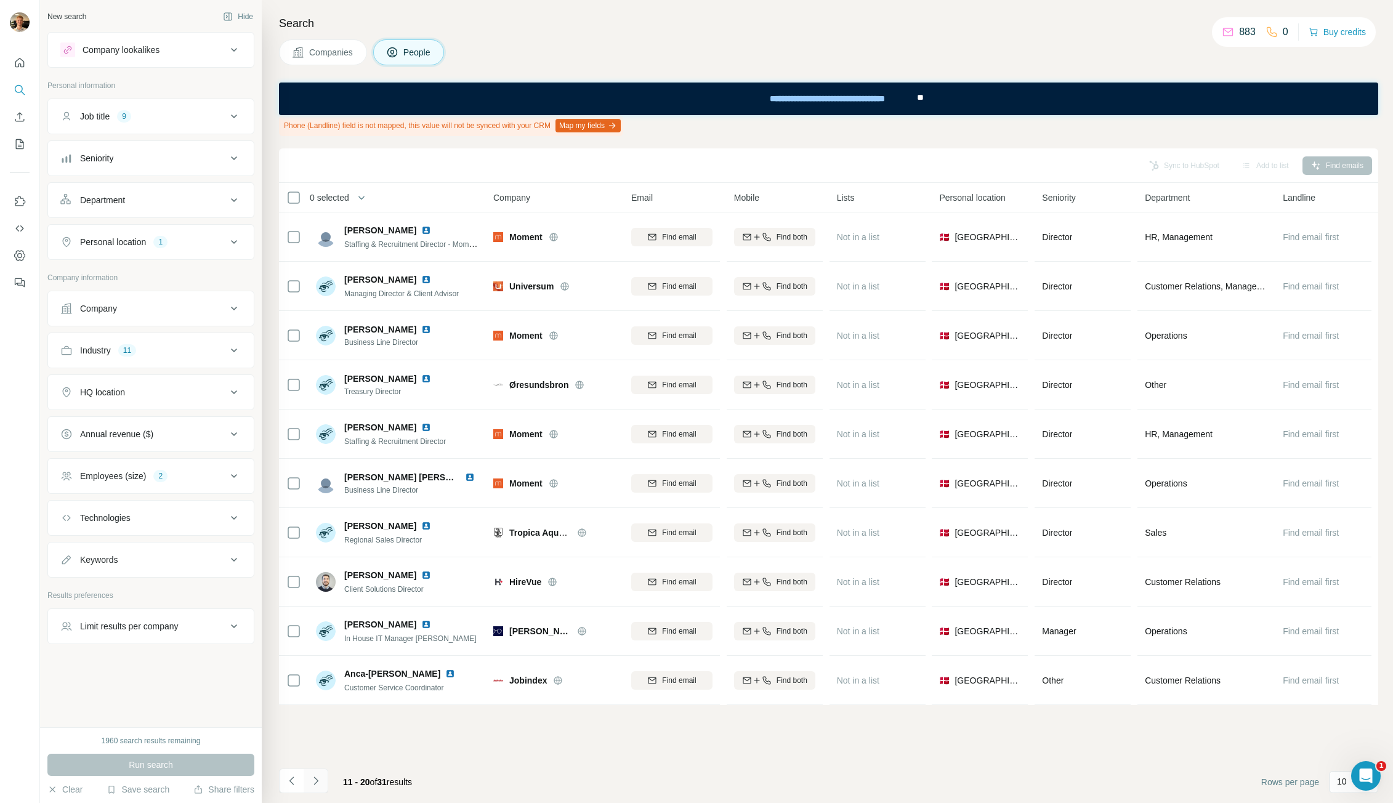
click at [314, 779] on icon "Navigate to next page" at bounding box center [316, 781] width 12 height 12
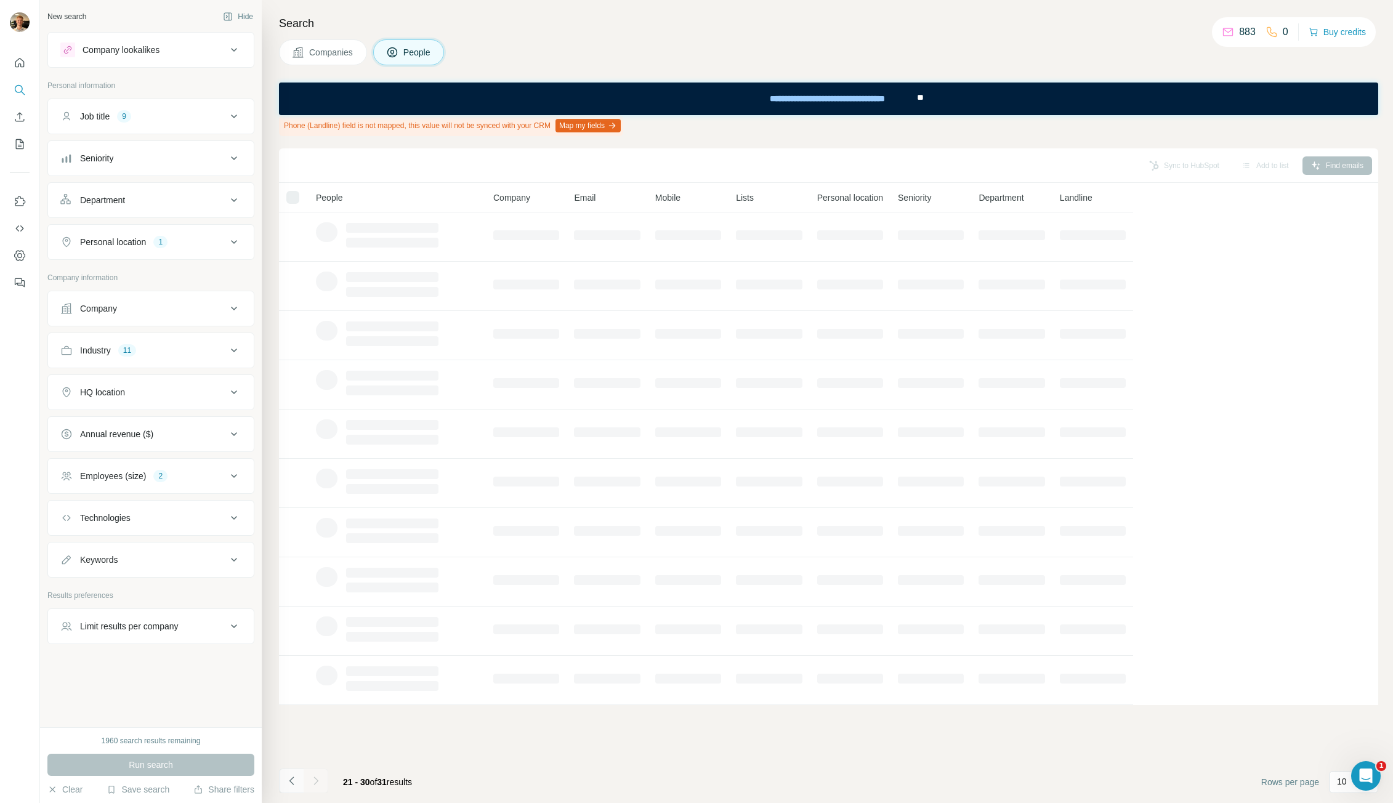
click at [290, 782] on icon "Navigate to previous page" at bounding box center [292, 781] width 12 height 12
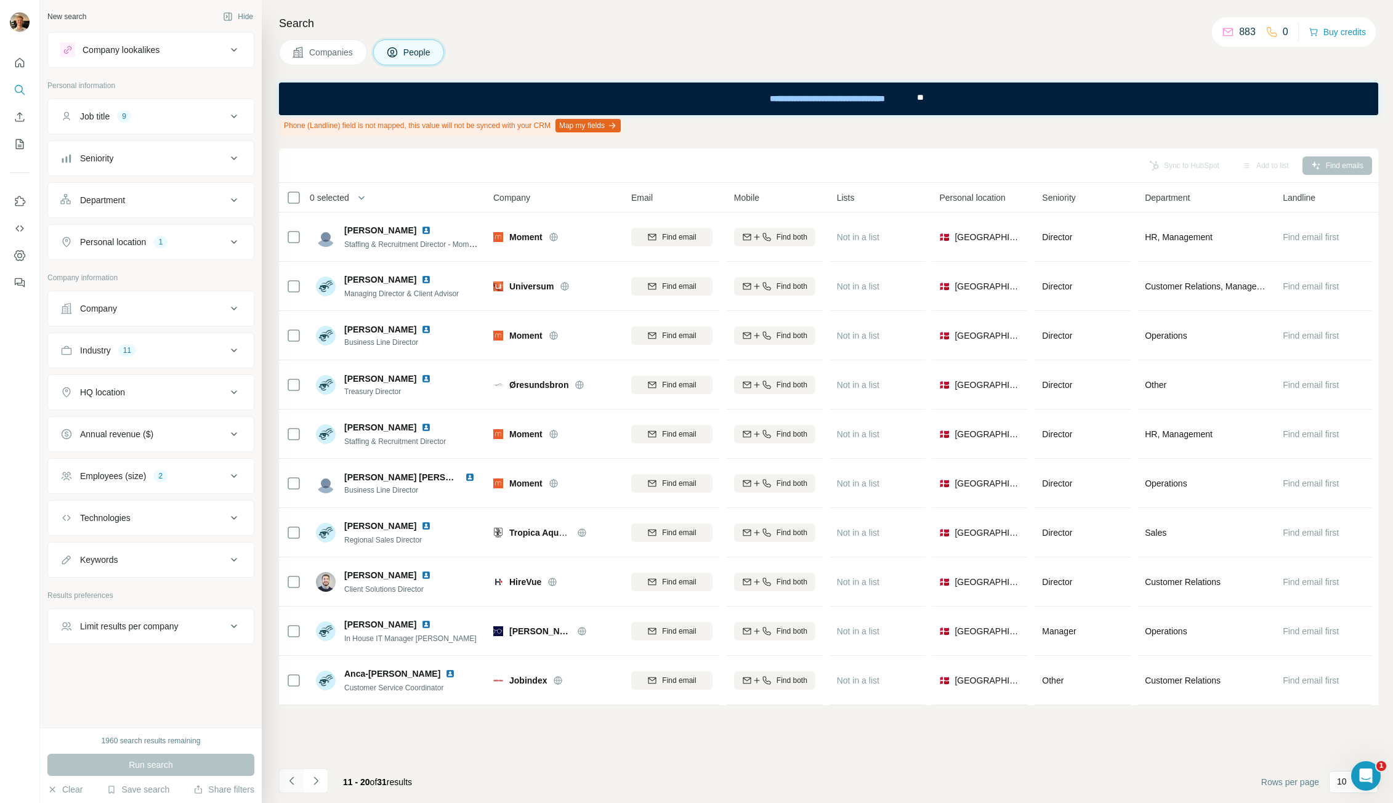
click at [290, 782] on icon "Navigate to previous page" at bounding box center [292, 781] width 12 height 12
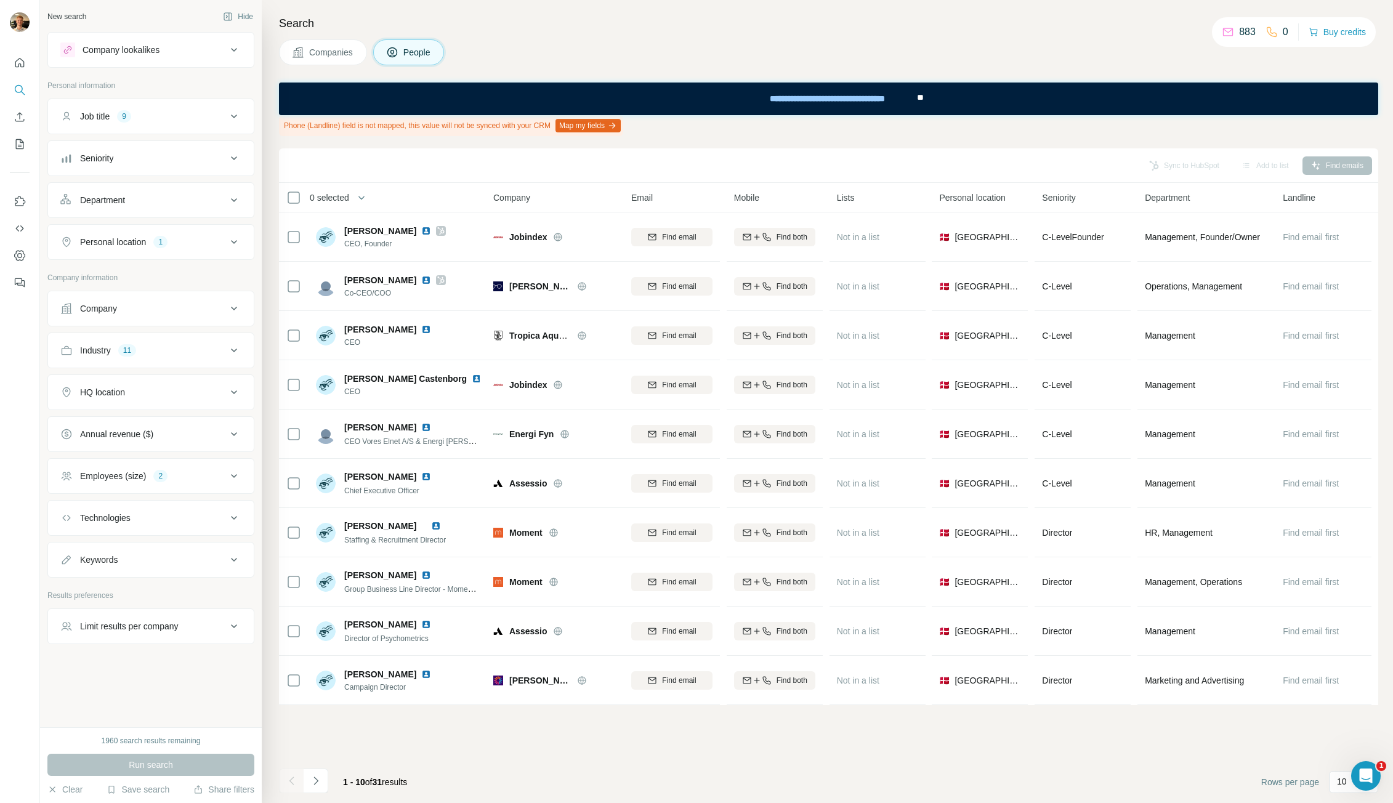
click at [290, 782] on div at bounding box center [291, 781] width 25 height 25
click at [151, 121] on div "Job title 9" at bounding box center [143, 116] width 166 height 12
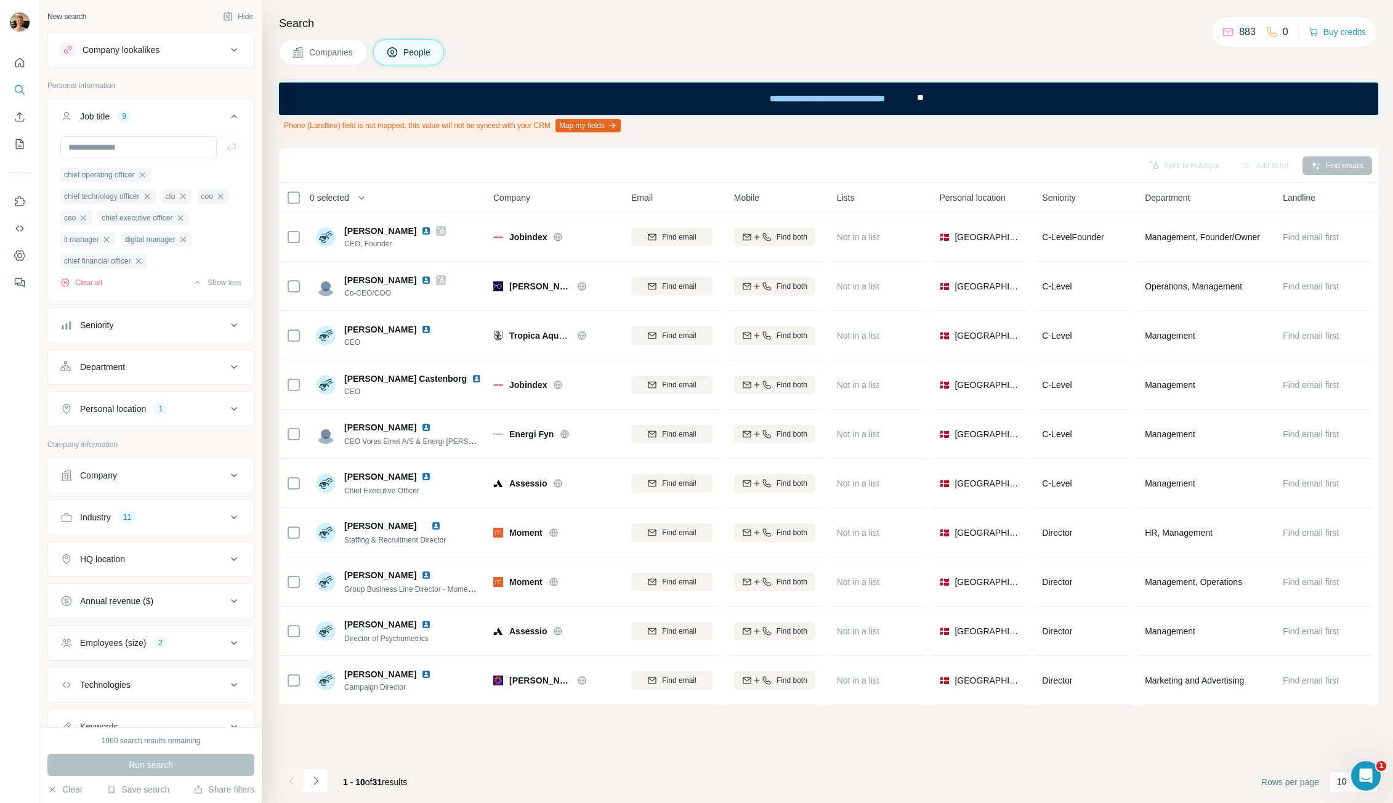
click at [151, 121] on div "Job title 9" at bounding box center [143, 116] width 166 height 12
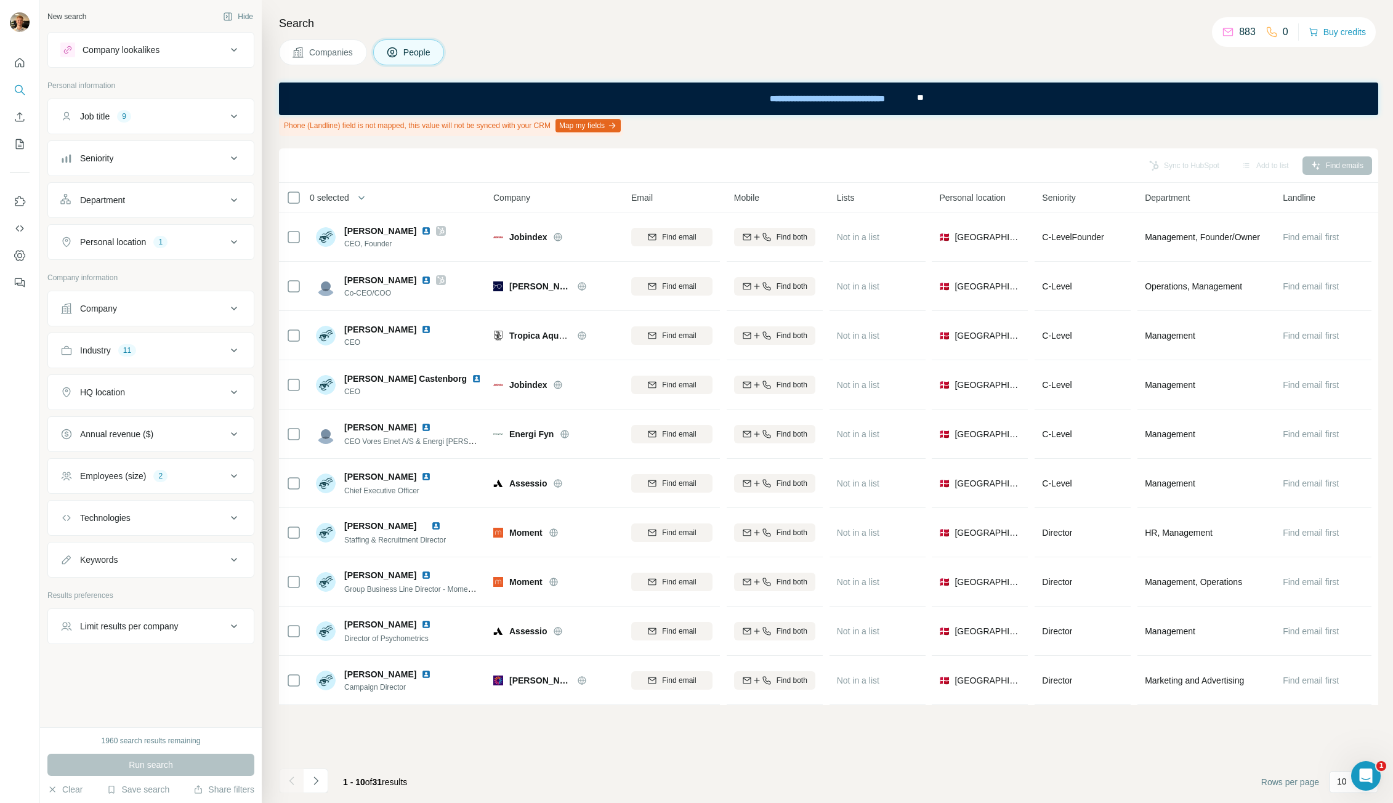
click at [199, 49] on div "Company lookalikes" at bounding box center [143, 49] width 166 height 15
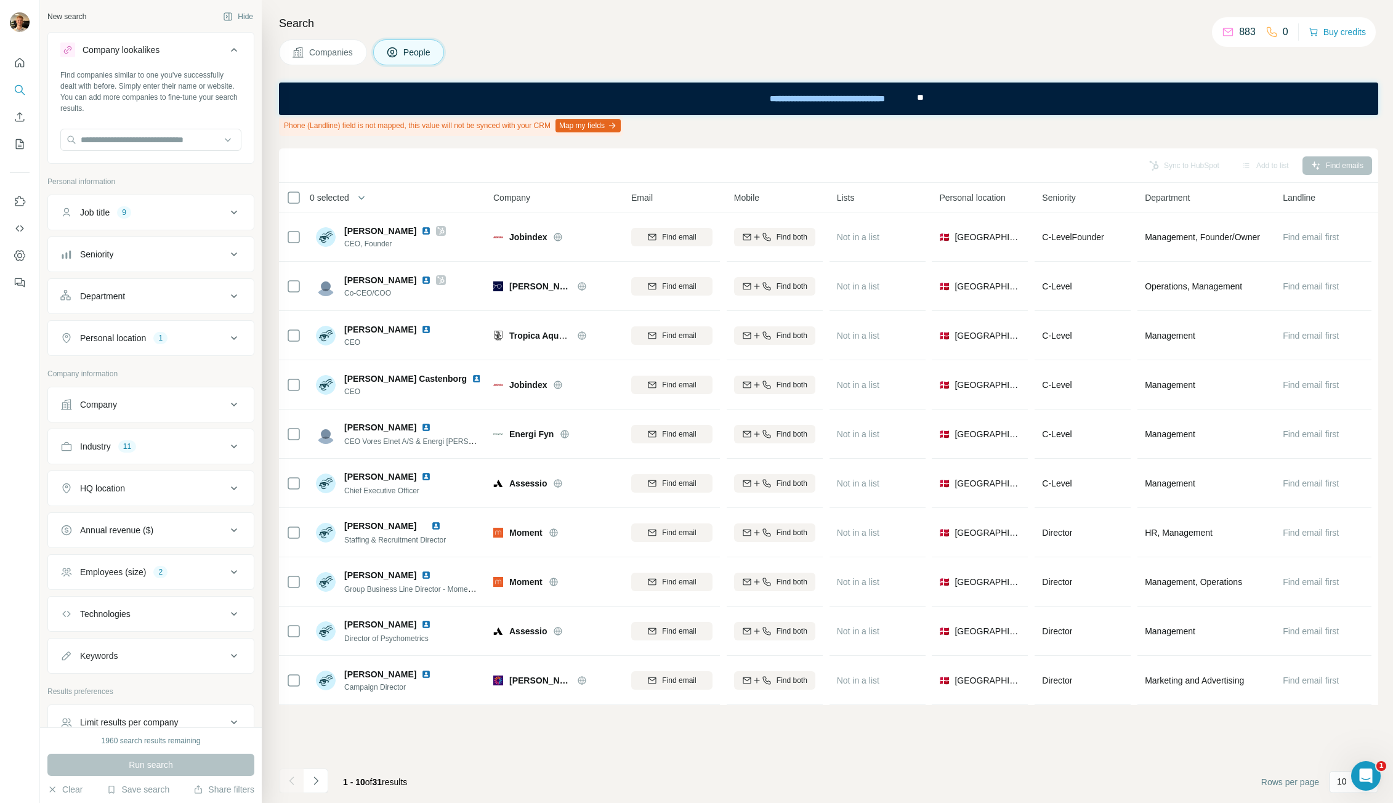
click at [199, 49] on div "Company lookalikes" at bounding box center [143, 49] width 166 height 15
